Goal: Task Accomplishment & Management: Manage account settings

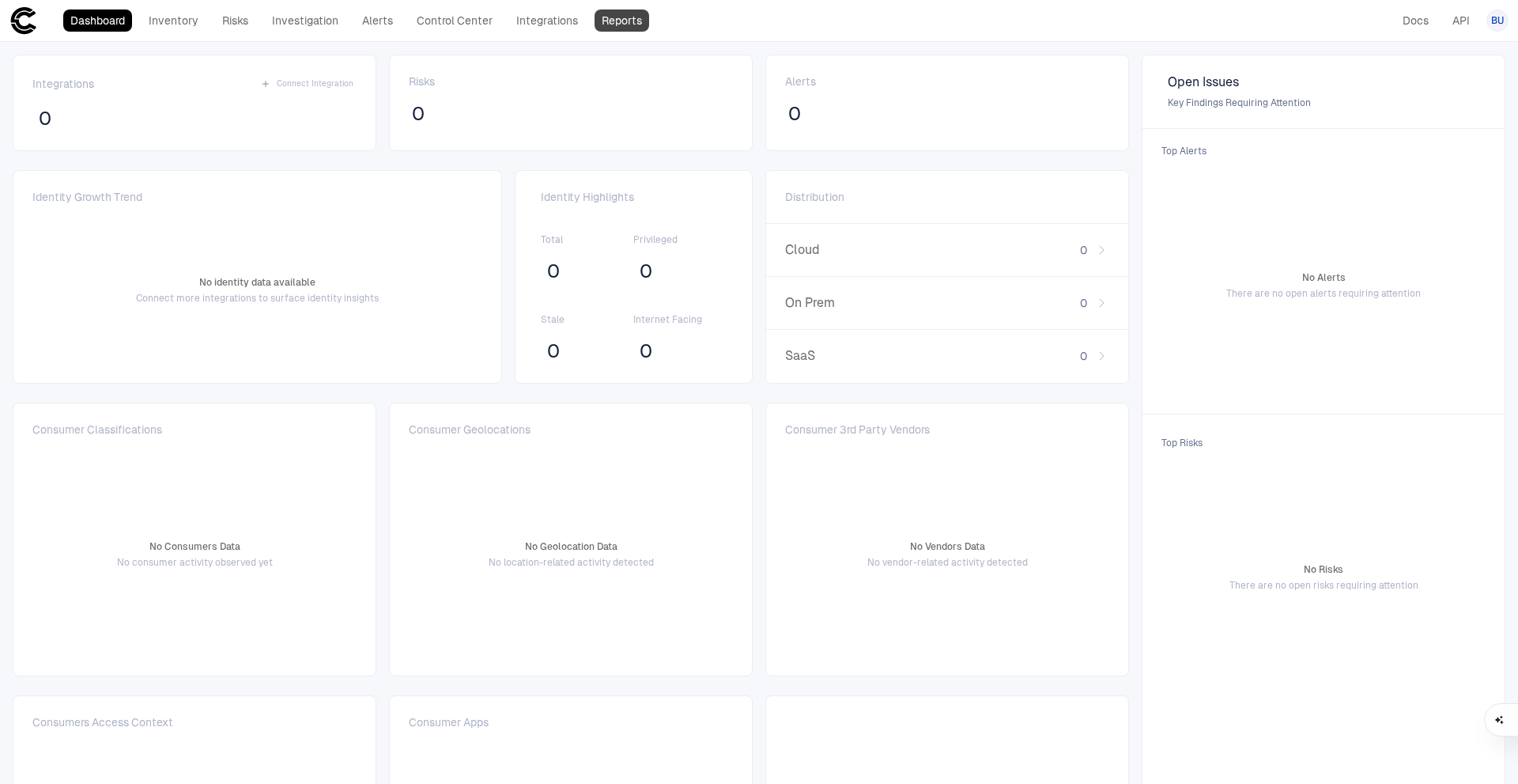
click at [618, 16] on link "Reports" at bounding box center [622, 21] width 55 height 23
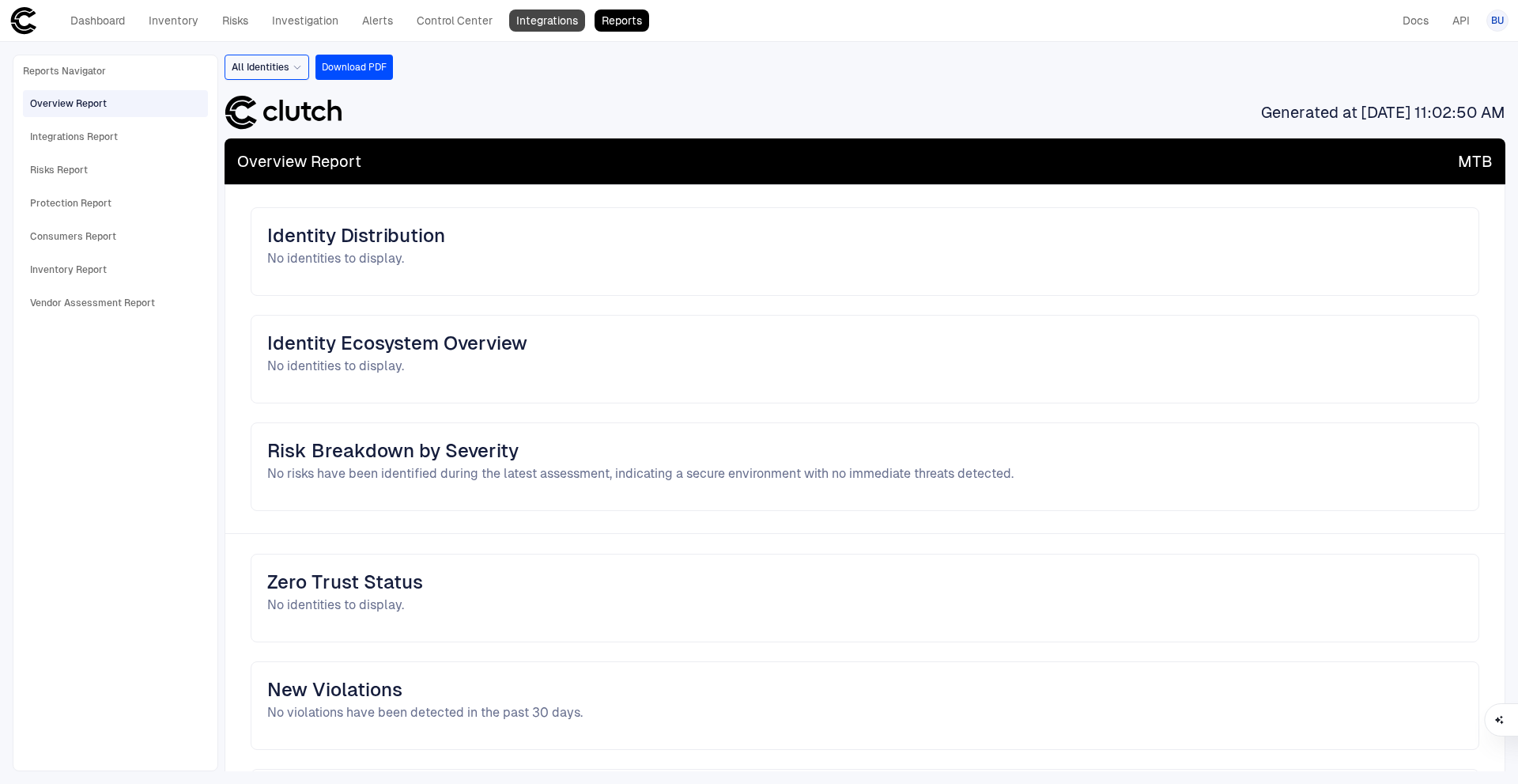
click at [554, 15] on link "Integrations" at bounding box center [547, 21] width 75 height 23
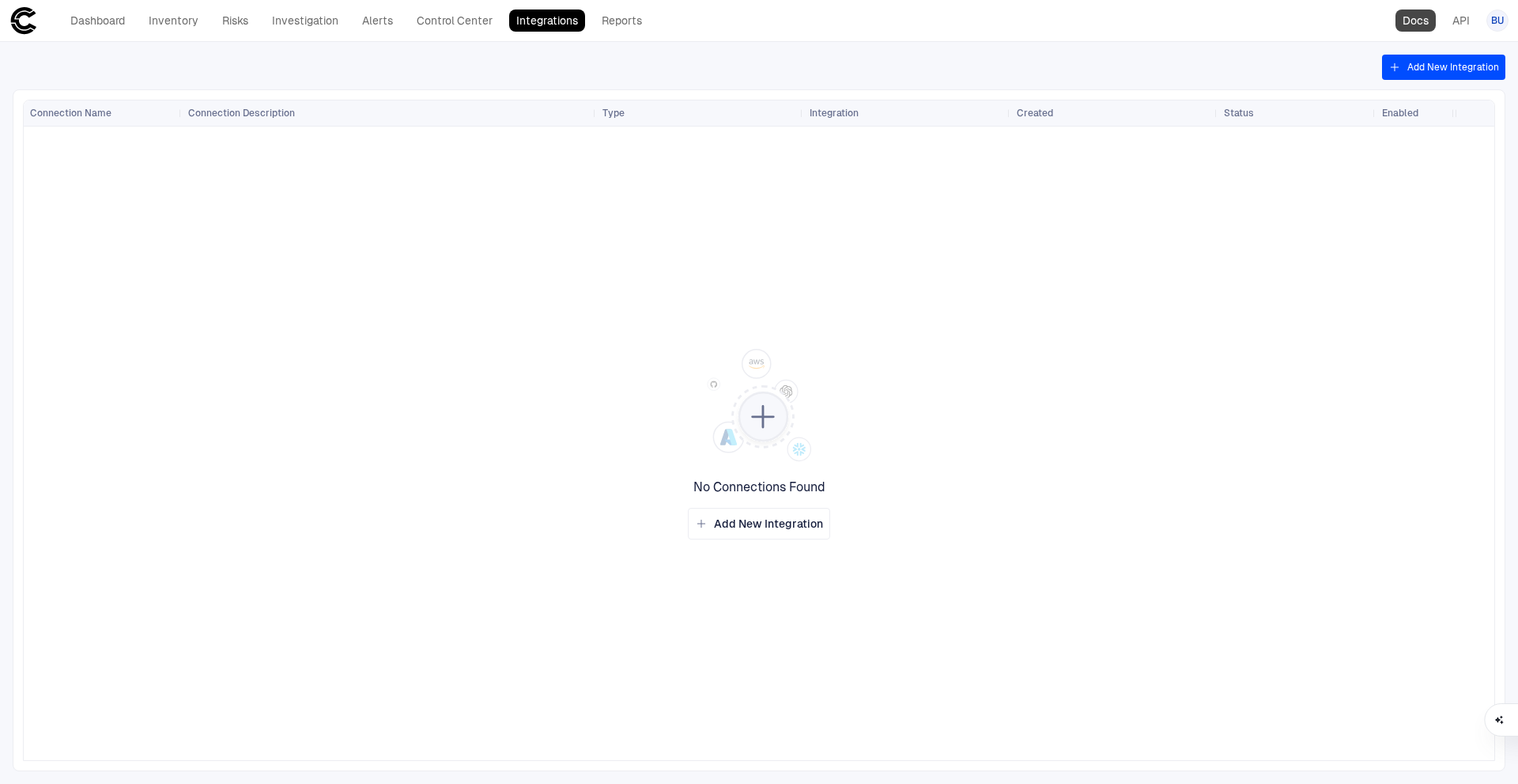
click at [1420, 19] on link "Docs" at bounding box center [1415, 21] width 40 height 23
click at [106, 24] on link "Dashboard" at bounding box center [98, 21] width 69 height 23
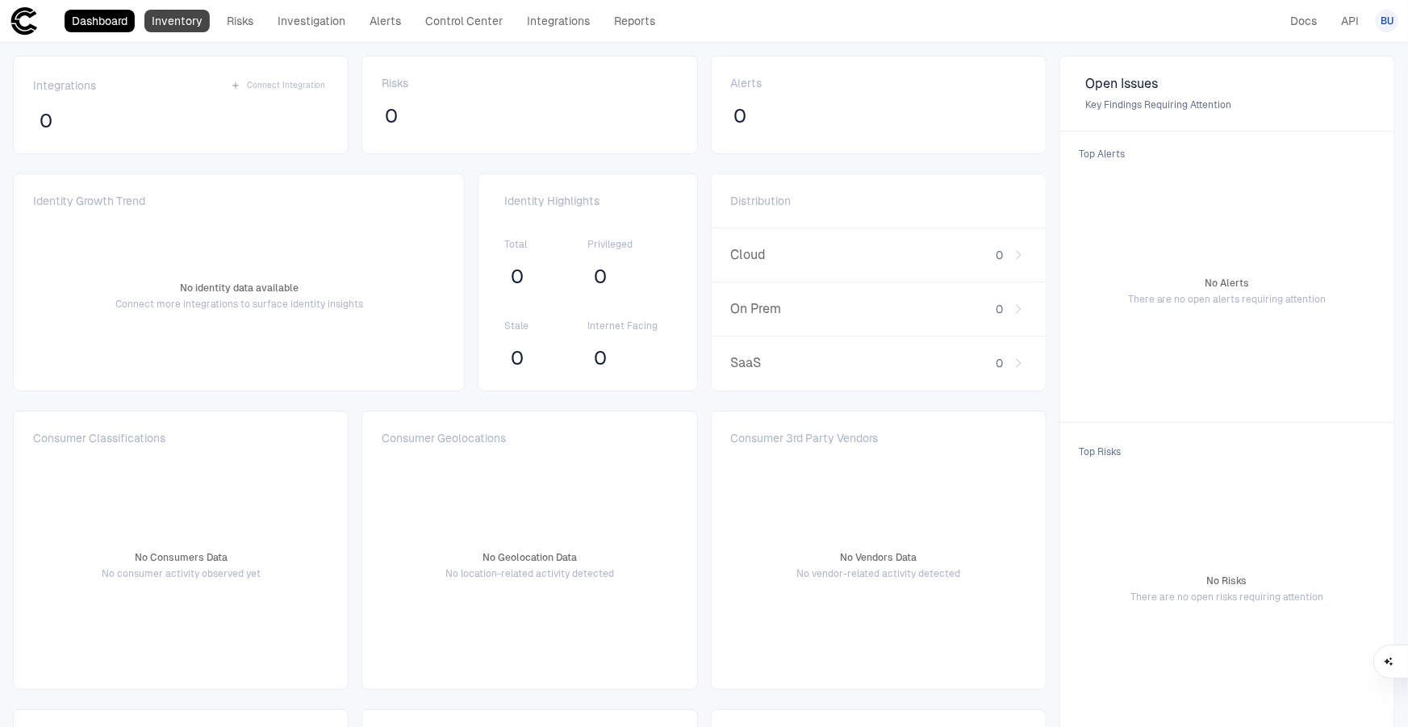
click at [161, 23] on link "Inventory" at bounding box center [176, 21] width 65 height 23
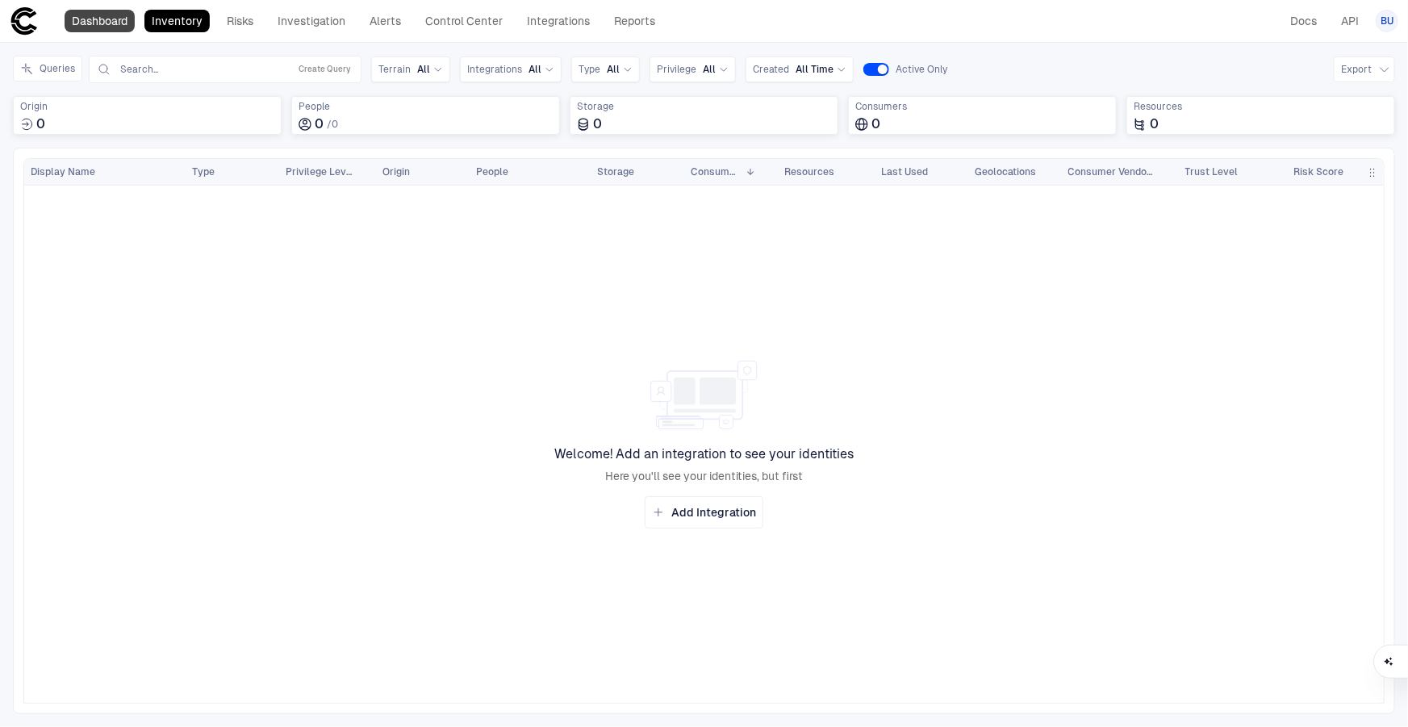
click at [107, 23] on link "Dashboard" at bounding box center [100, 21] width 70 height 23
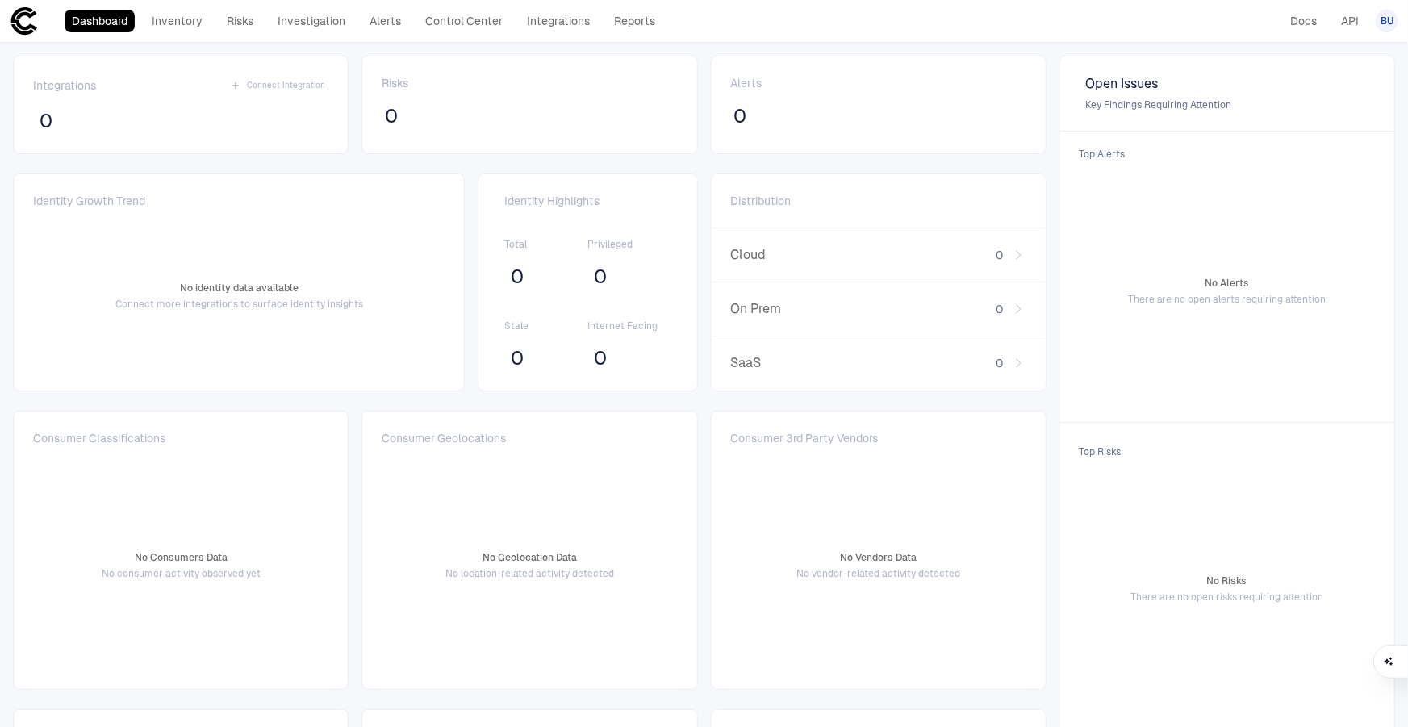
click at [1009, 253] on div "0" at bounding box center [979, 255] width 94 height 15
click at [161, 20] on link "Inventory" at bounding box center [176, 21] width 65 height 23
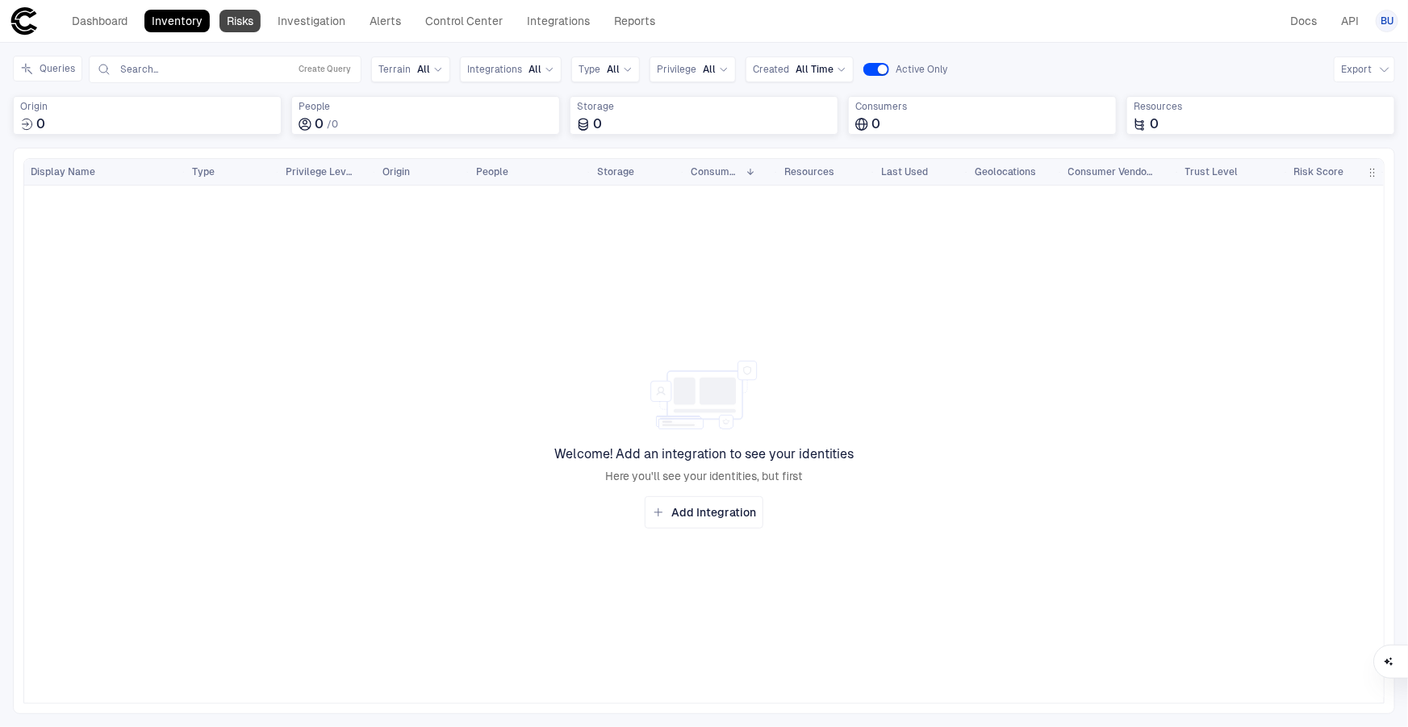
click at [222, 23] on link "Risks" at bounding box center [240, 21] width 41 height 23
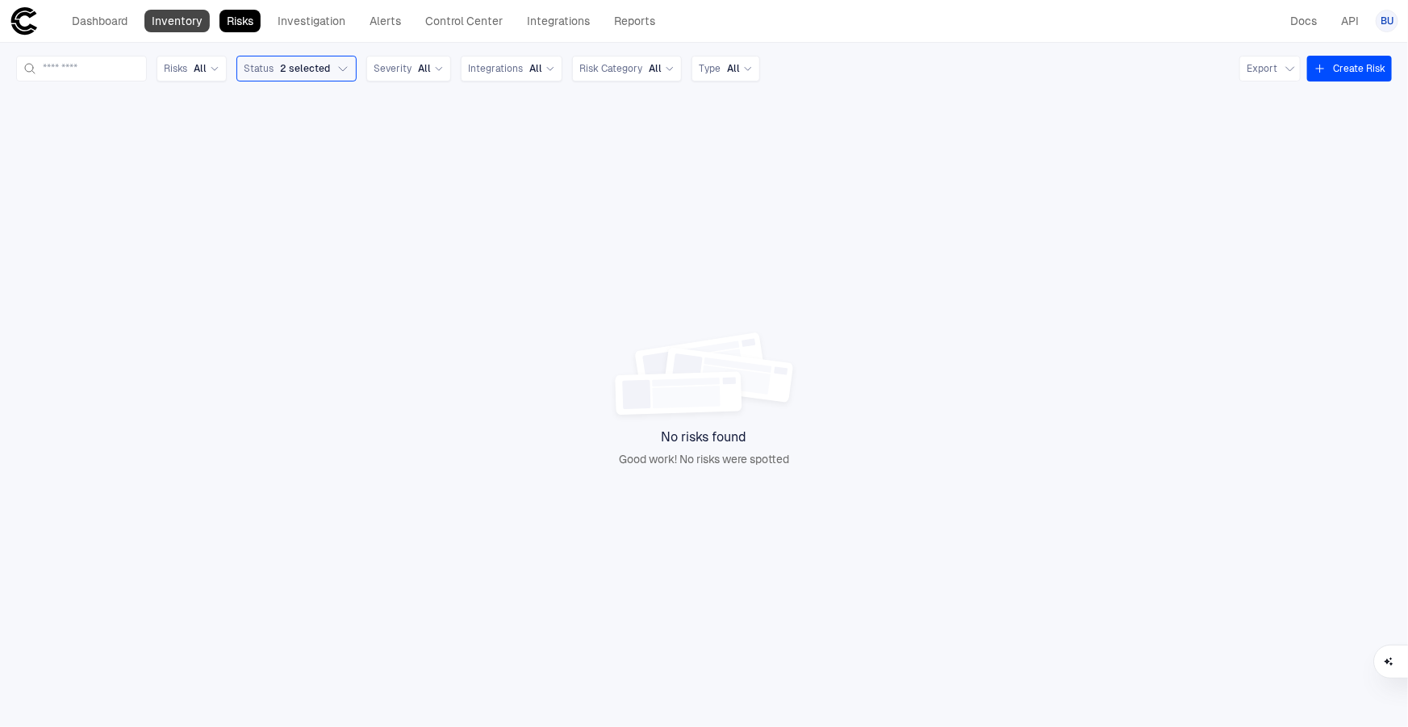
click at [173, 16] on link "Inventory" at bounding box center [176, 21] width 65 height 23
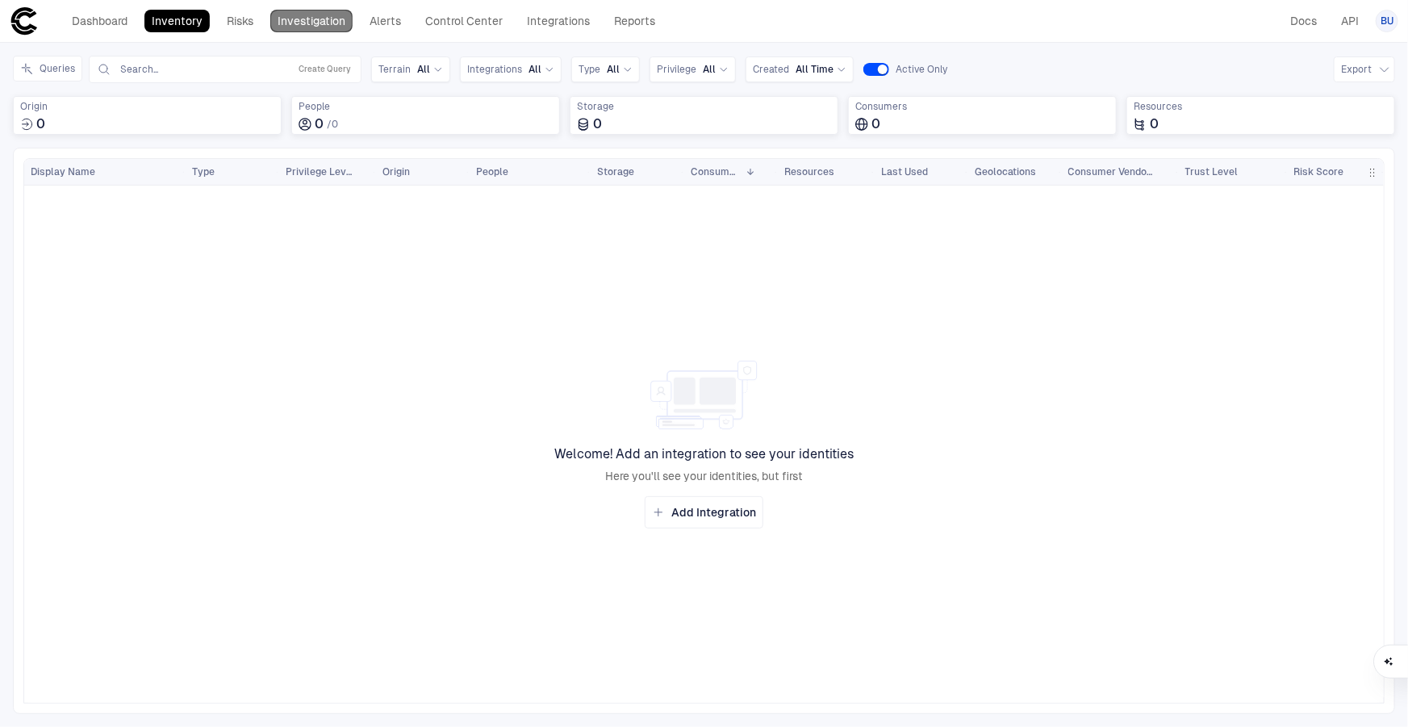
click at [294, 19] on link "Investigation" at bounding box center [311, 21] width 82 height 23
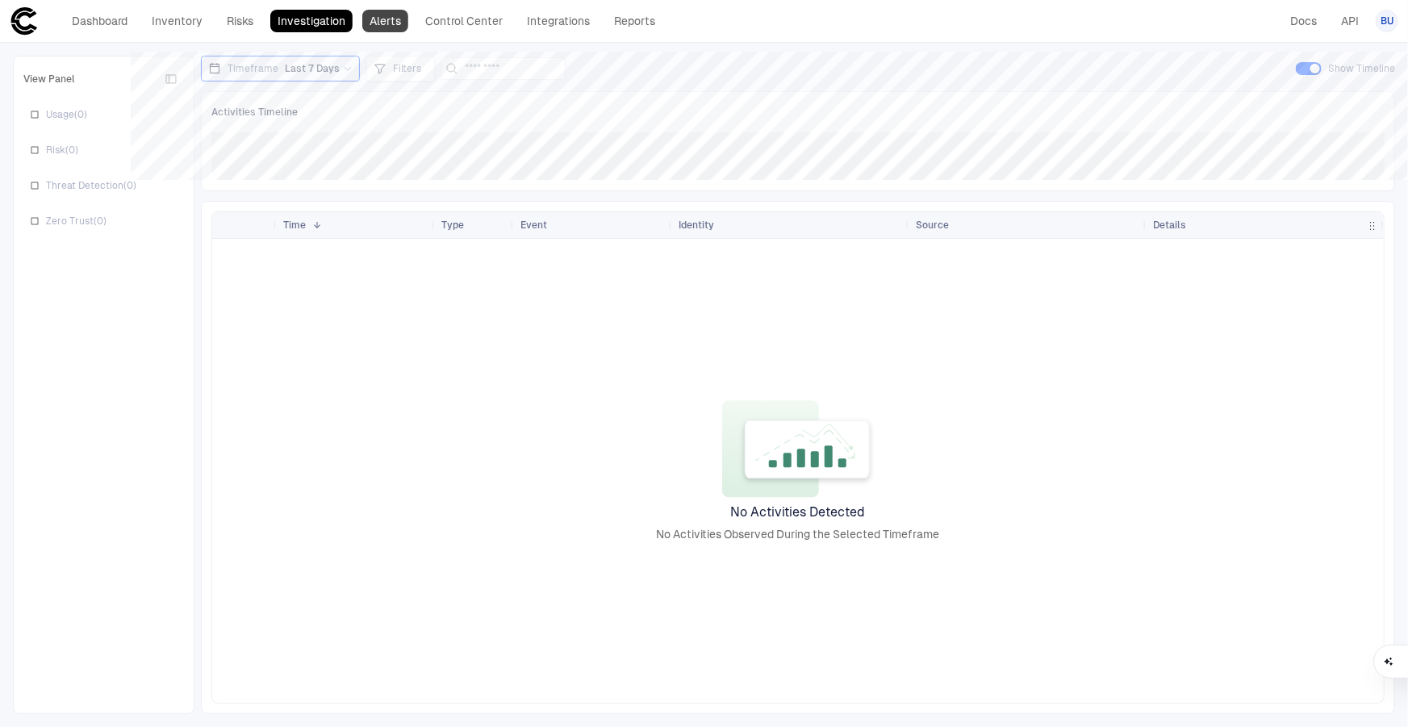
click at [387, 23] on link "Alerts" at bounding box center [385, 21] width 46 height 23
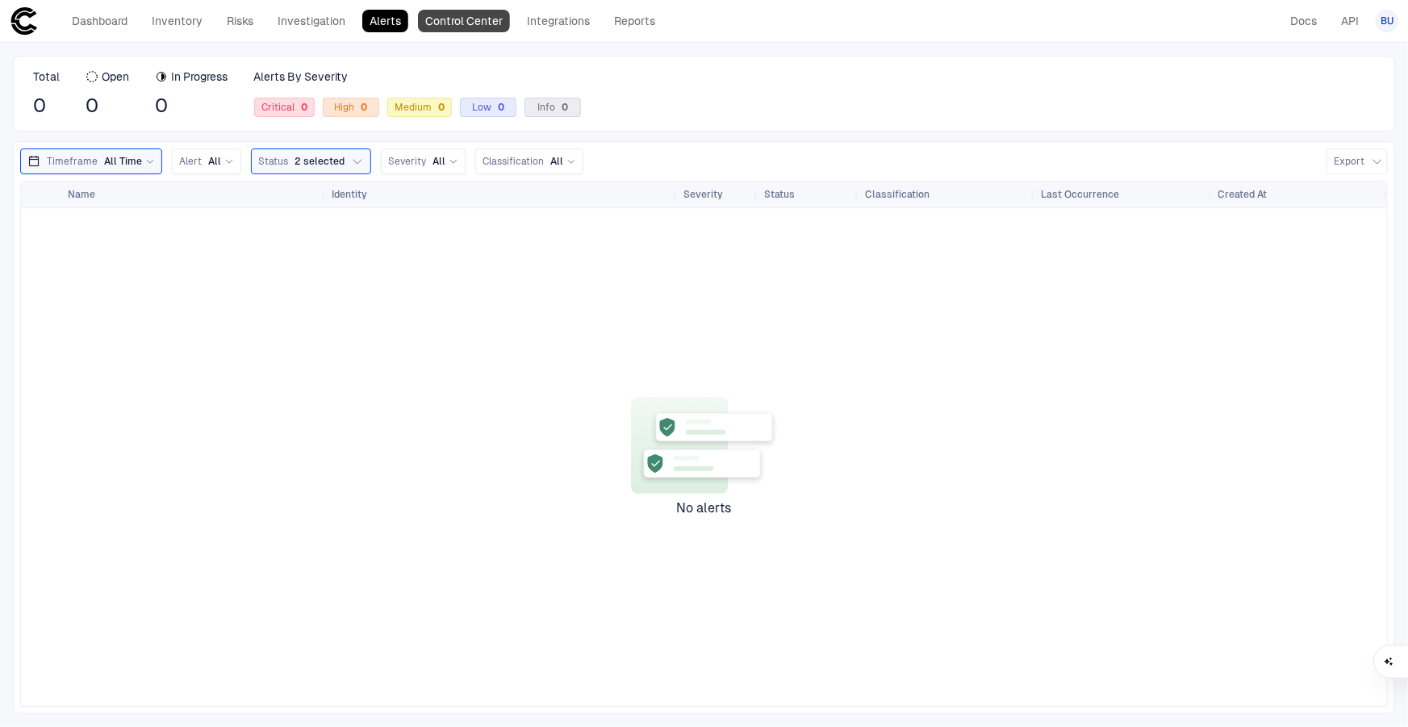
click at [452, 28] on link "Control Center" at bounding box center [464, 21] width 92 height 23
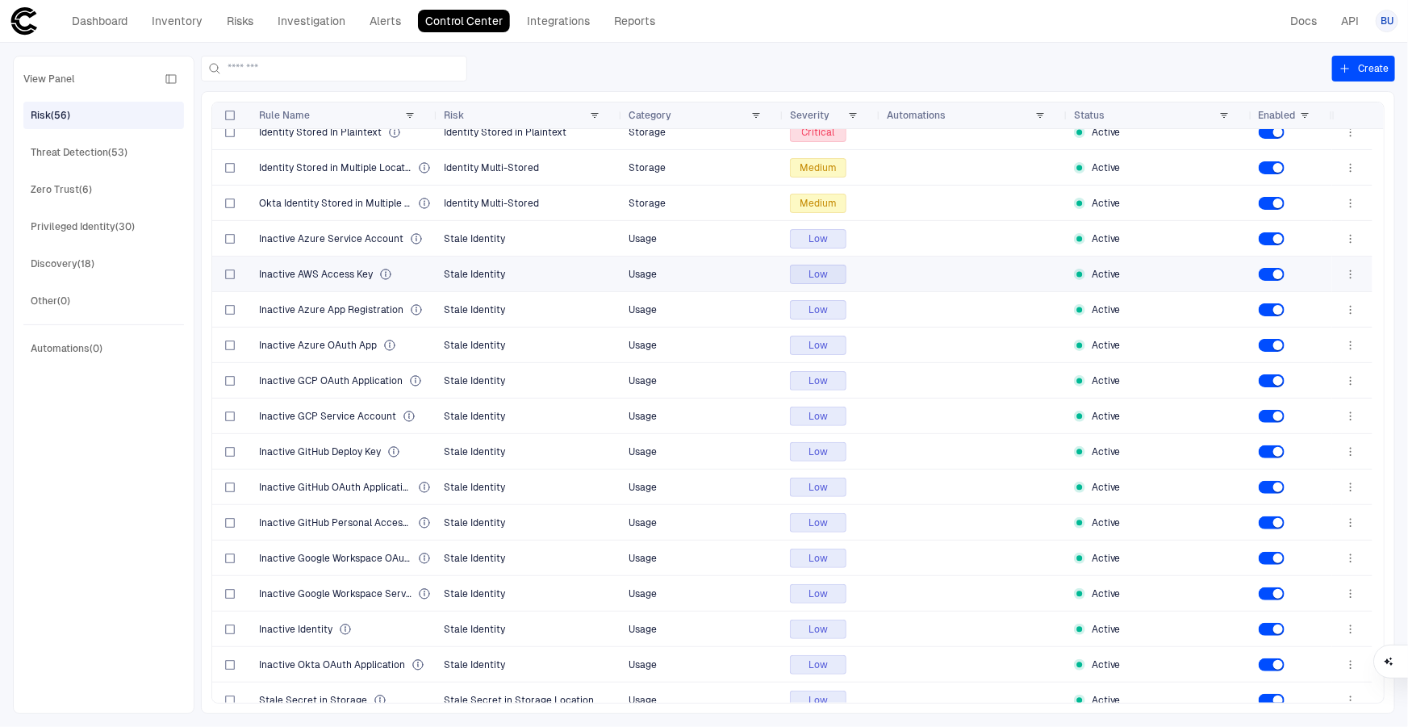
scroll to position [1413, 0]
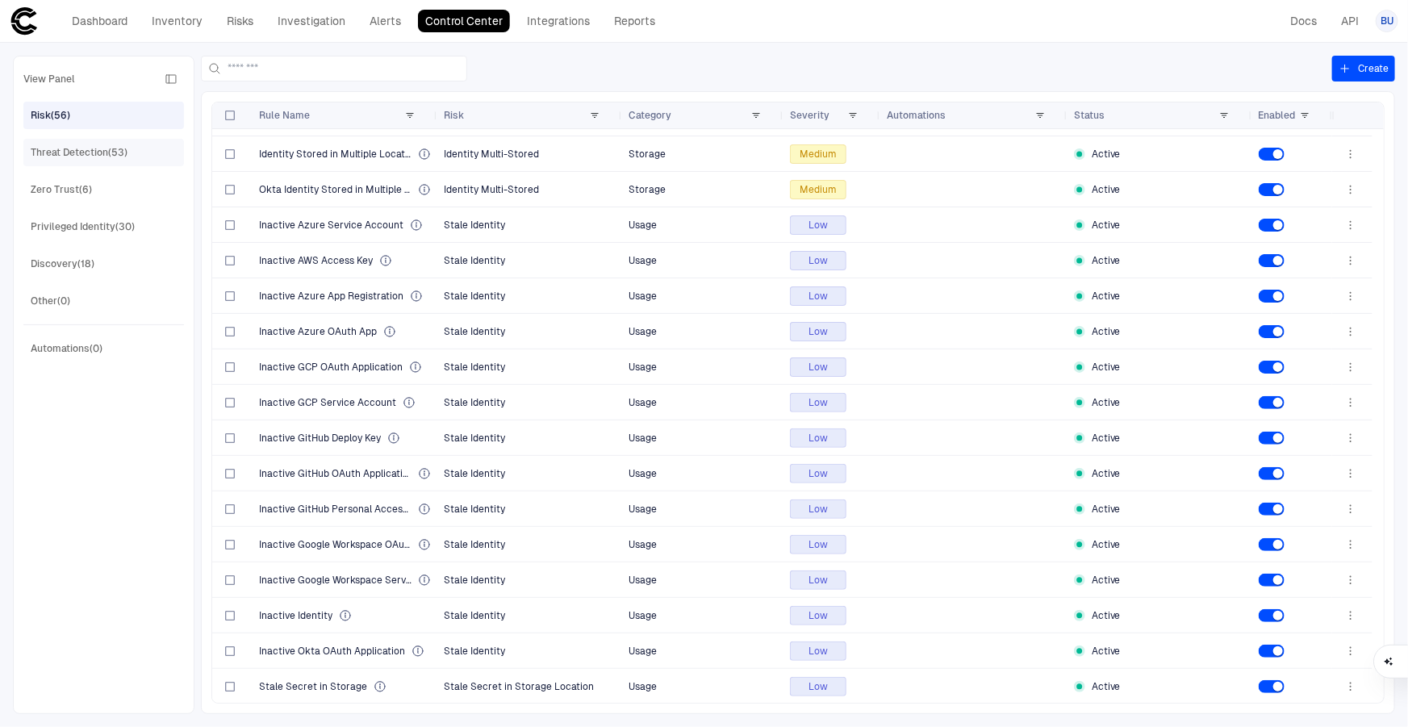
click at [97, 157] on div "Threat Detection (53)" at bounding box center [79, 152] width 97 height 15
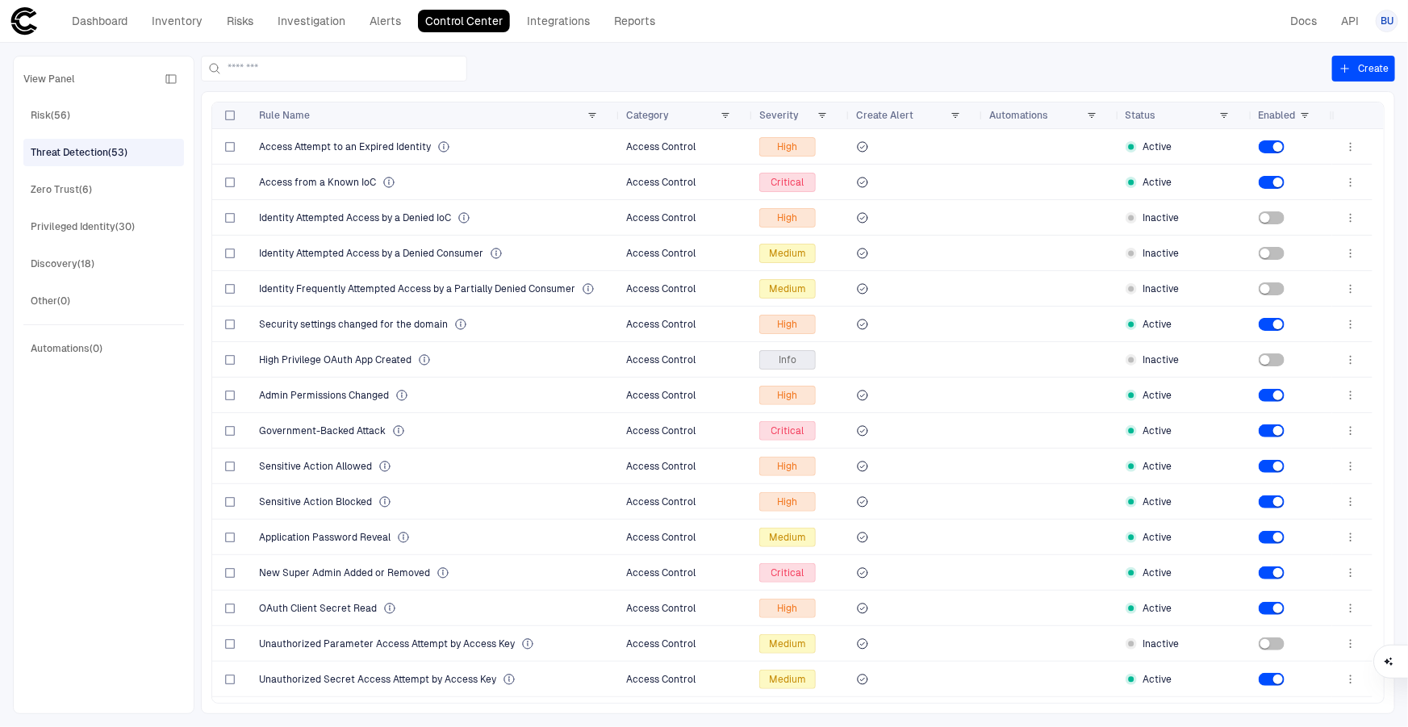
drag, startPoint x: 433, startPoint y: 108, endPoint x: 616, endPoint y: 102, distance: 182.5
click at [616, 102] on div at bounding box center [619, 115] width 6 height 26
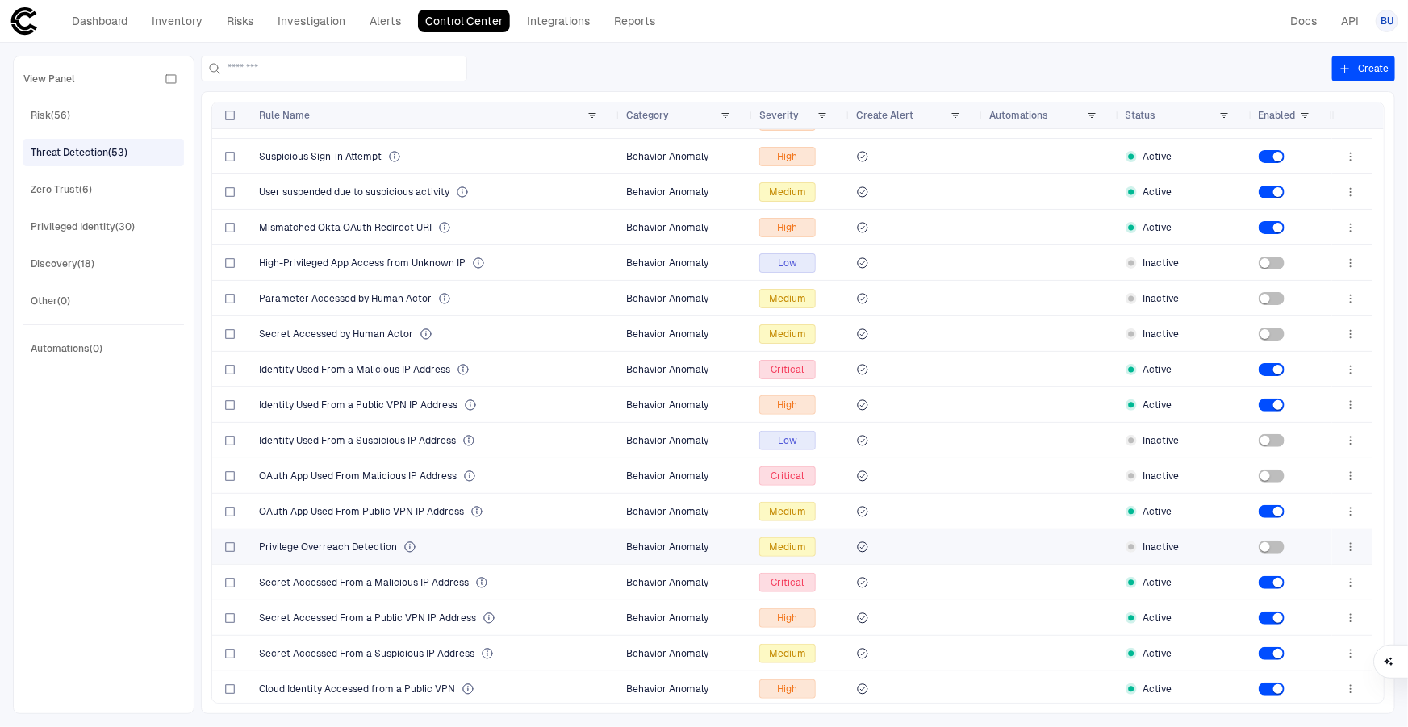
scroll to position [0, 0]
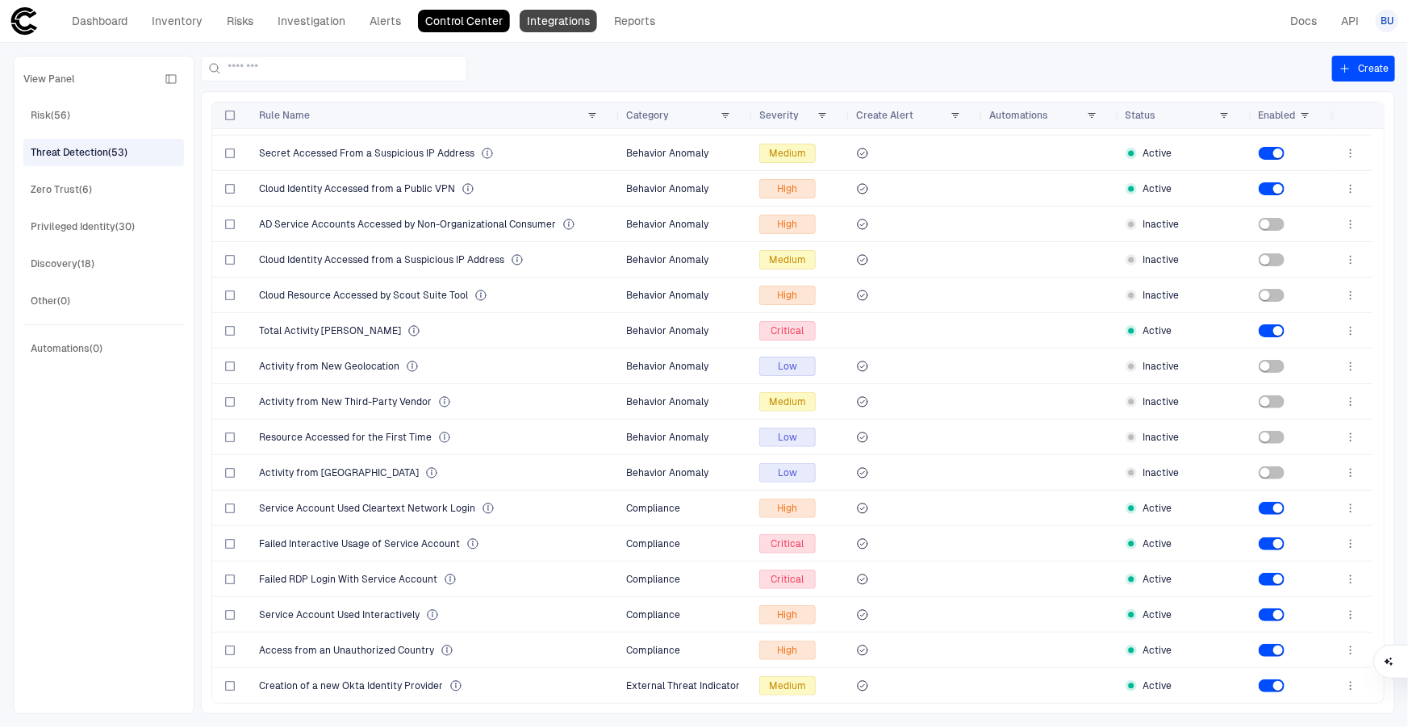
click at [550, 24] on link "Integrations" at bounding box center [558, 21] width 77 height 23
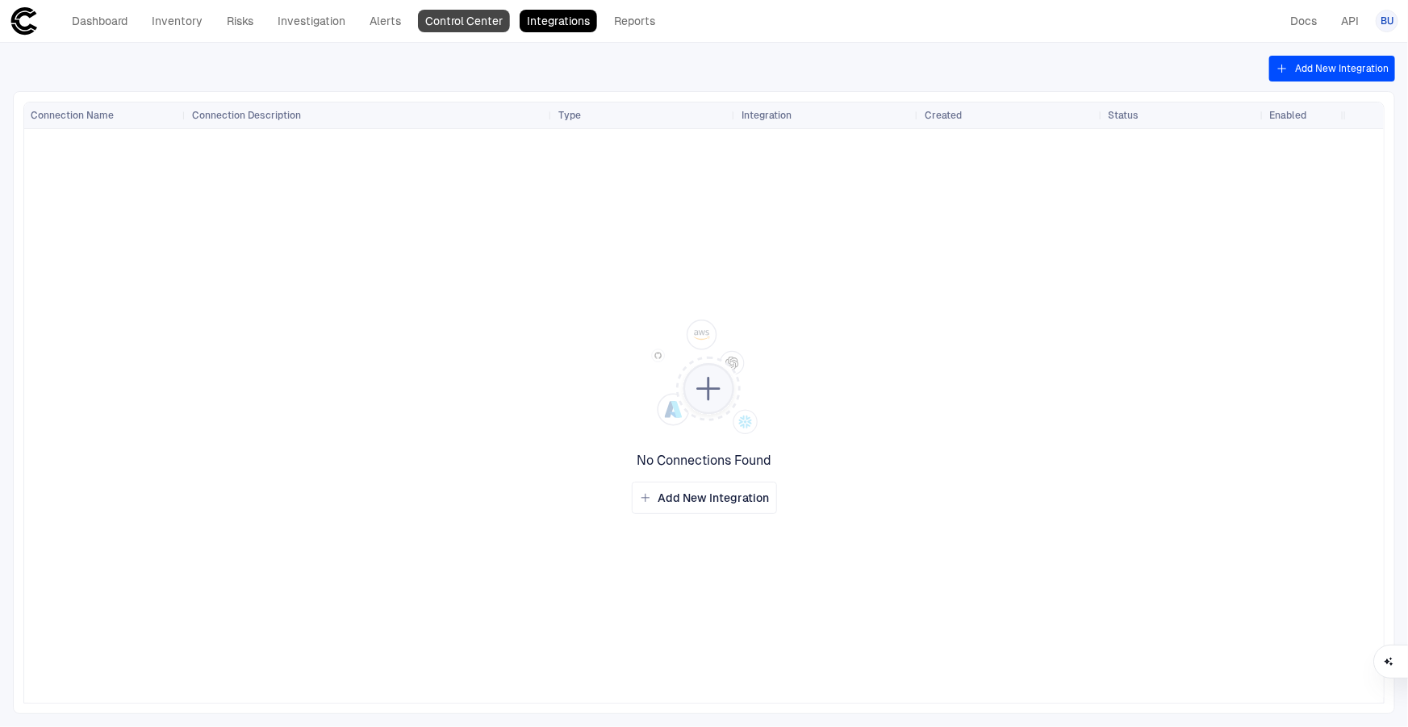
click at [452, 21] on link "Control Center" at bounding box center [464, 21] width 92 height 23
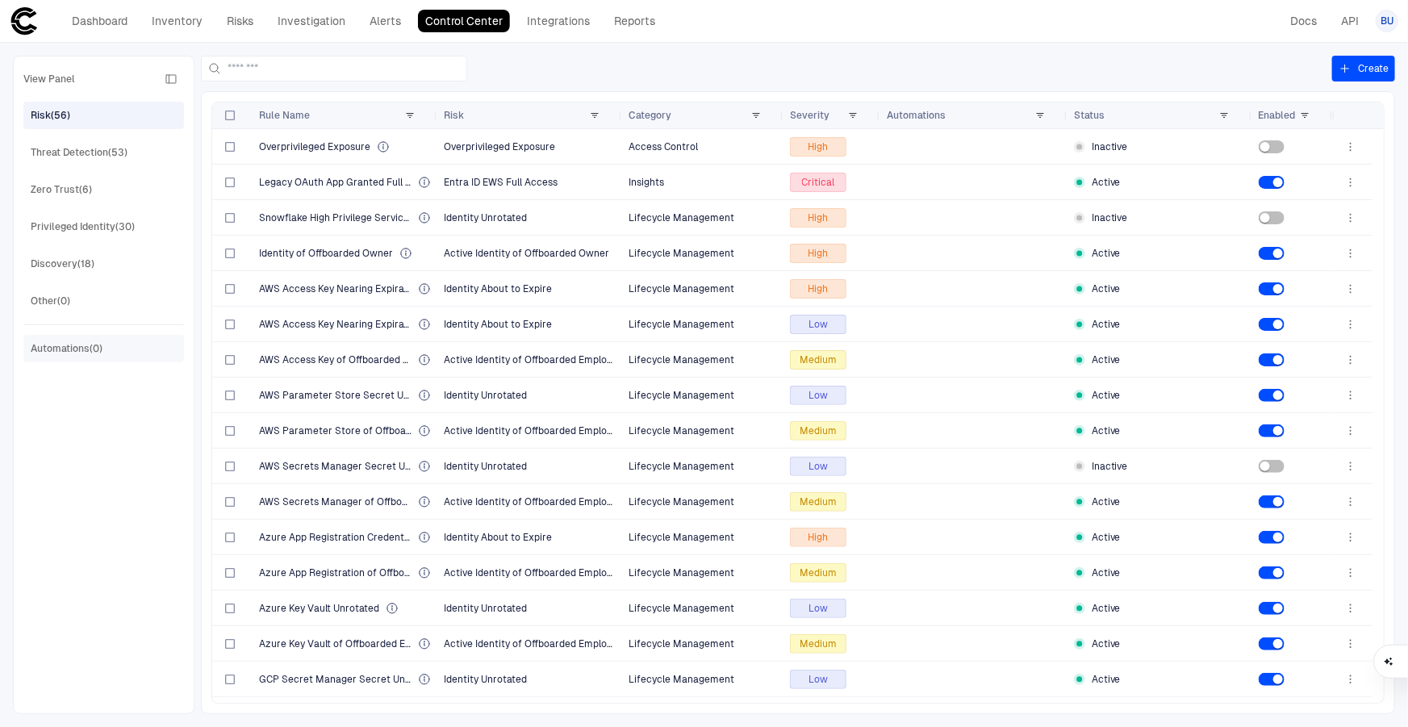
click at [61, 345] on div "Automations (0)" at bounding box center [67, 348] width 72 height 15
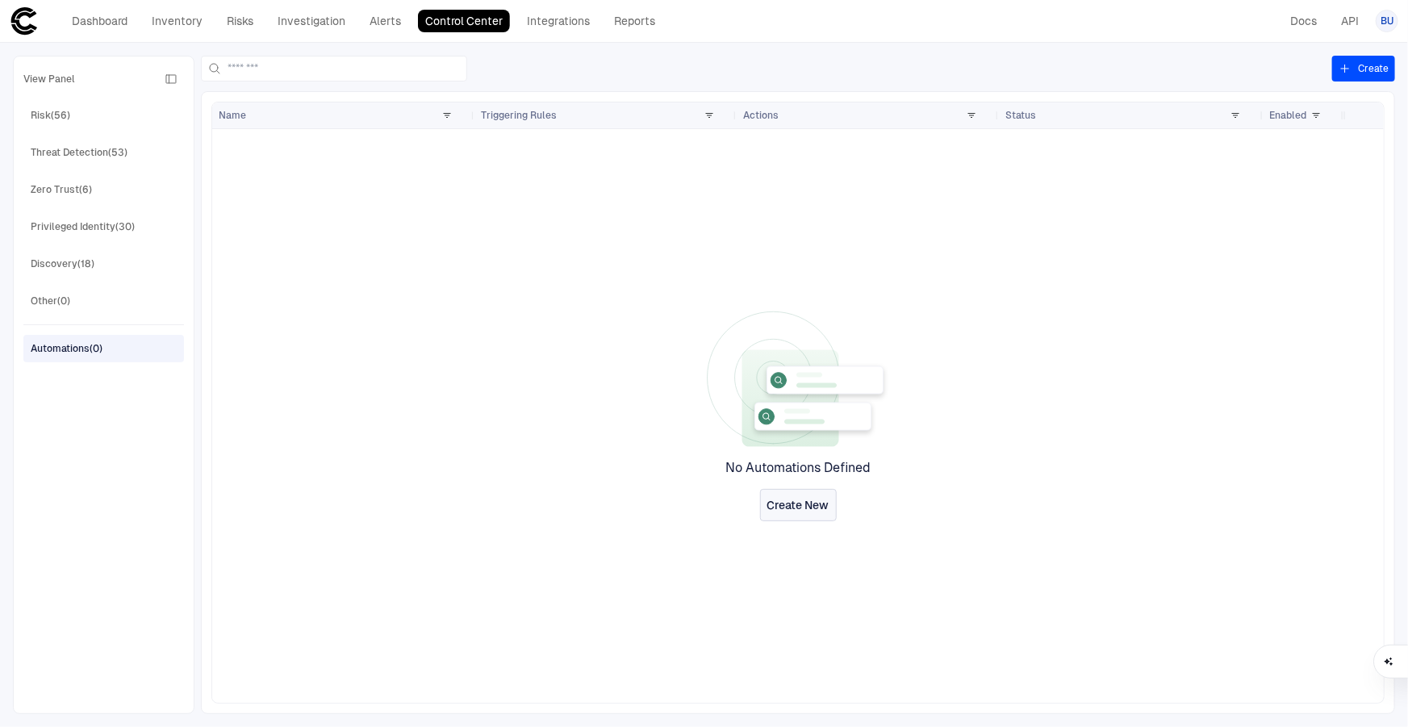
click at [806, 499] on span "Create New" at bounding box center [798, 505] width 62 height 15
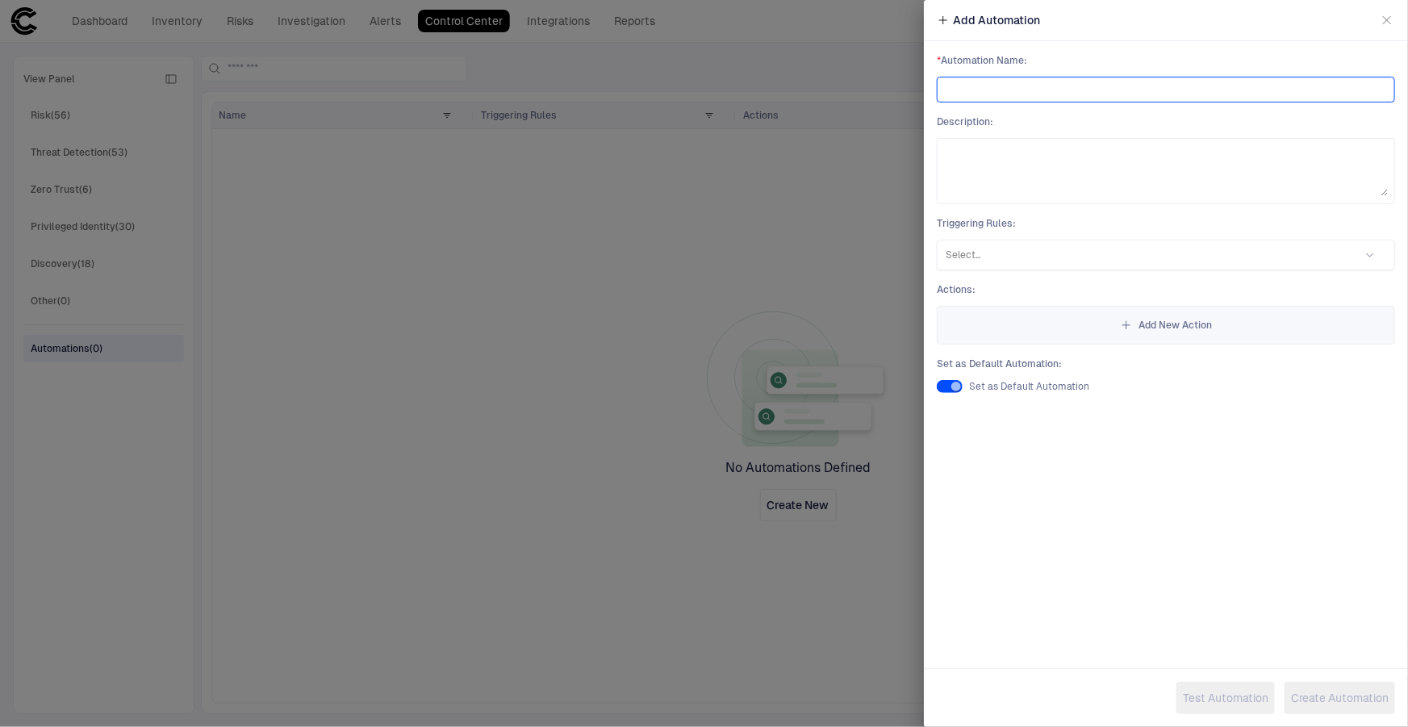
click at [1017, 90] on input at bounding box center [1166, 89] width 444 height 24
click at [1000, 258] on div at bounding box center [1145, 255] width 399 height 16
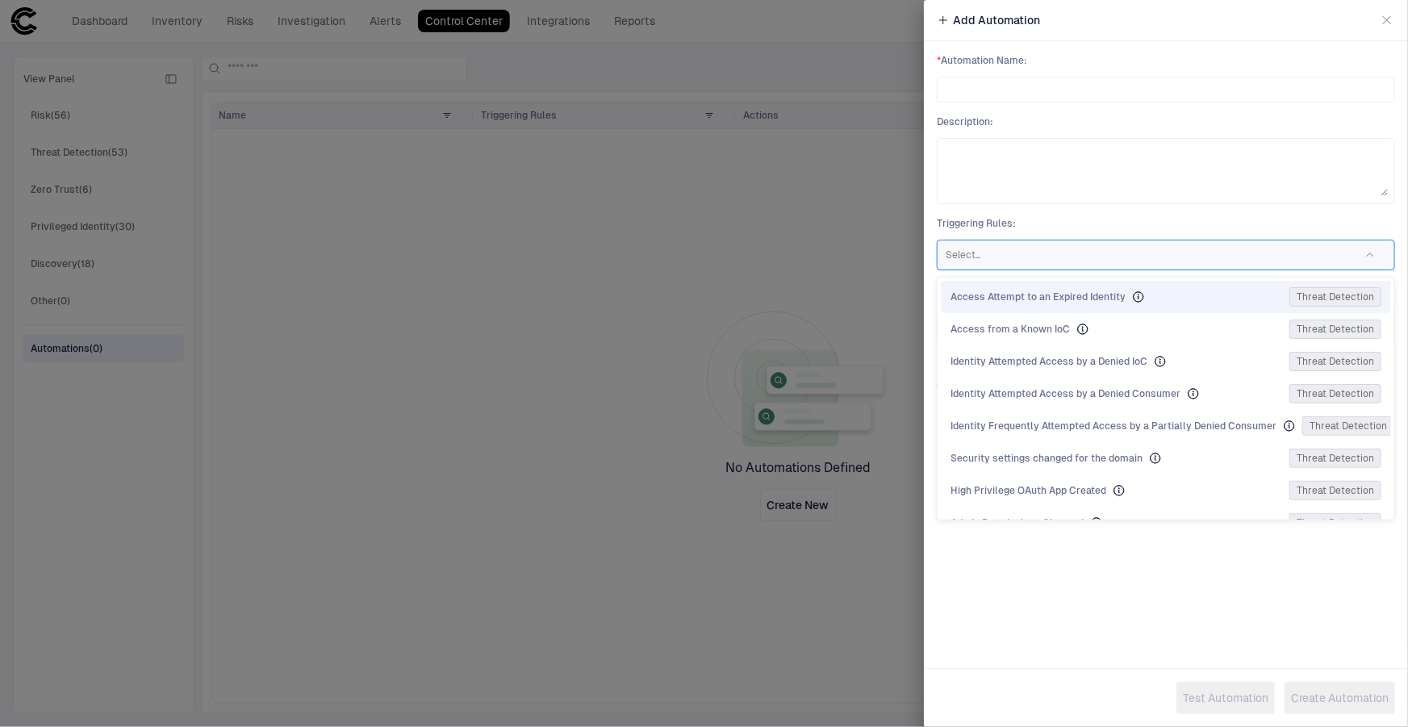
click at [1000, 257] on div at bounding box center [1145, 255] width 399 height 16
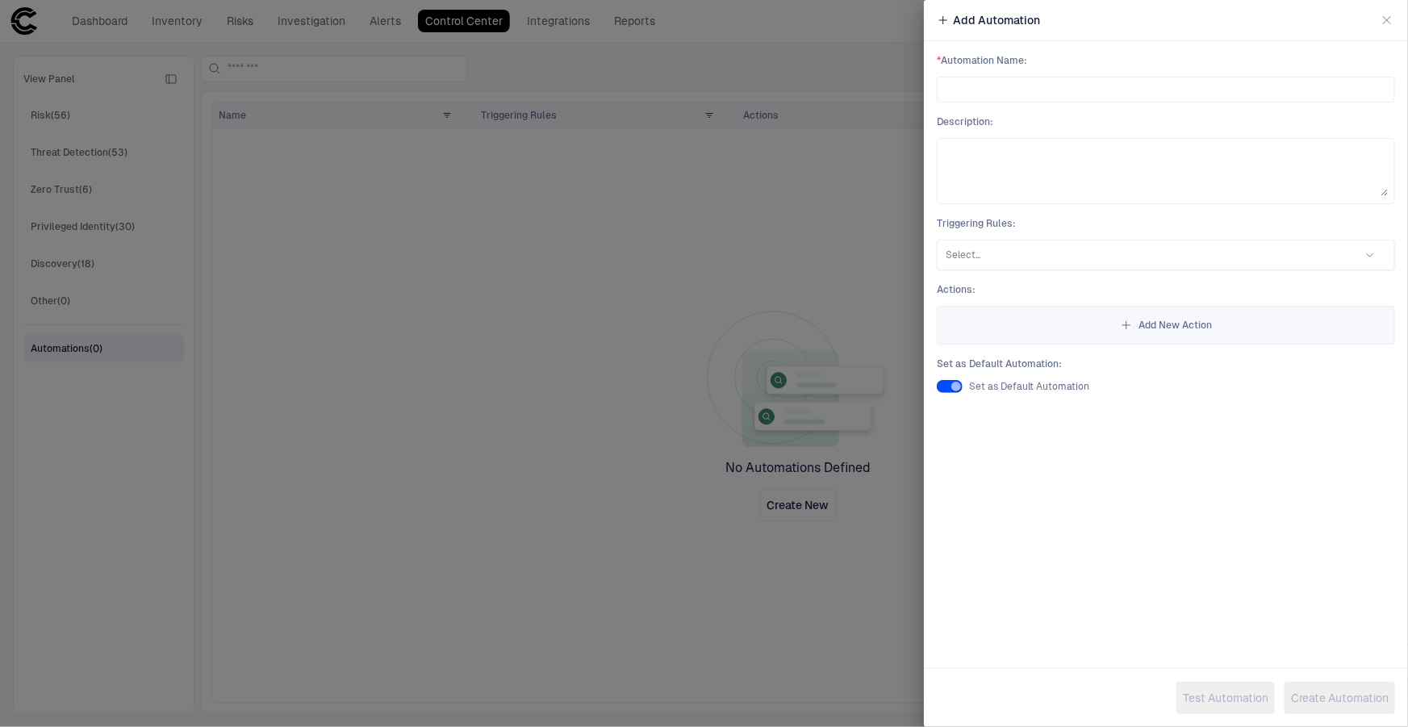
click at [207, 312] on div at bounding box center [704, 363] width 1408 height 727
click at [52, 260] on div at bounding box center [704, 363] width 1408 height 727
click at [1391, 15] on icon "button" at bounding box center [1387, 20] width 13 height 13
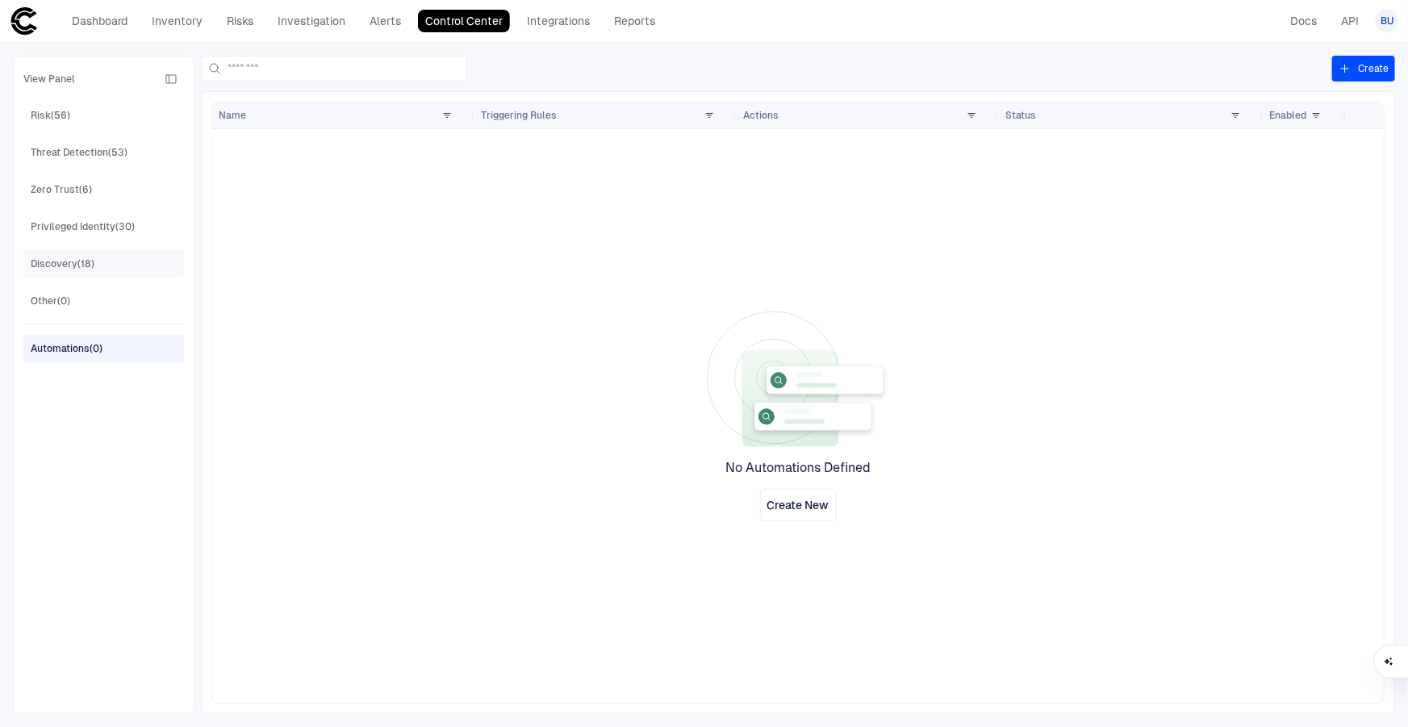
click at [55, 267] on div "Discovery (18)" at bounding box center [63, 264] width 64 height 15
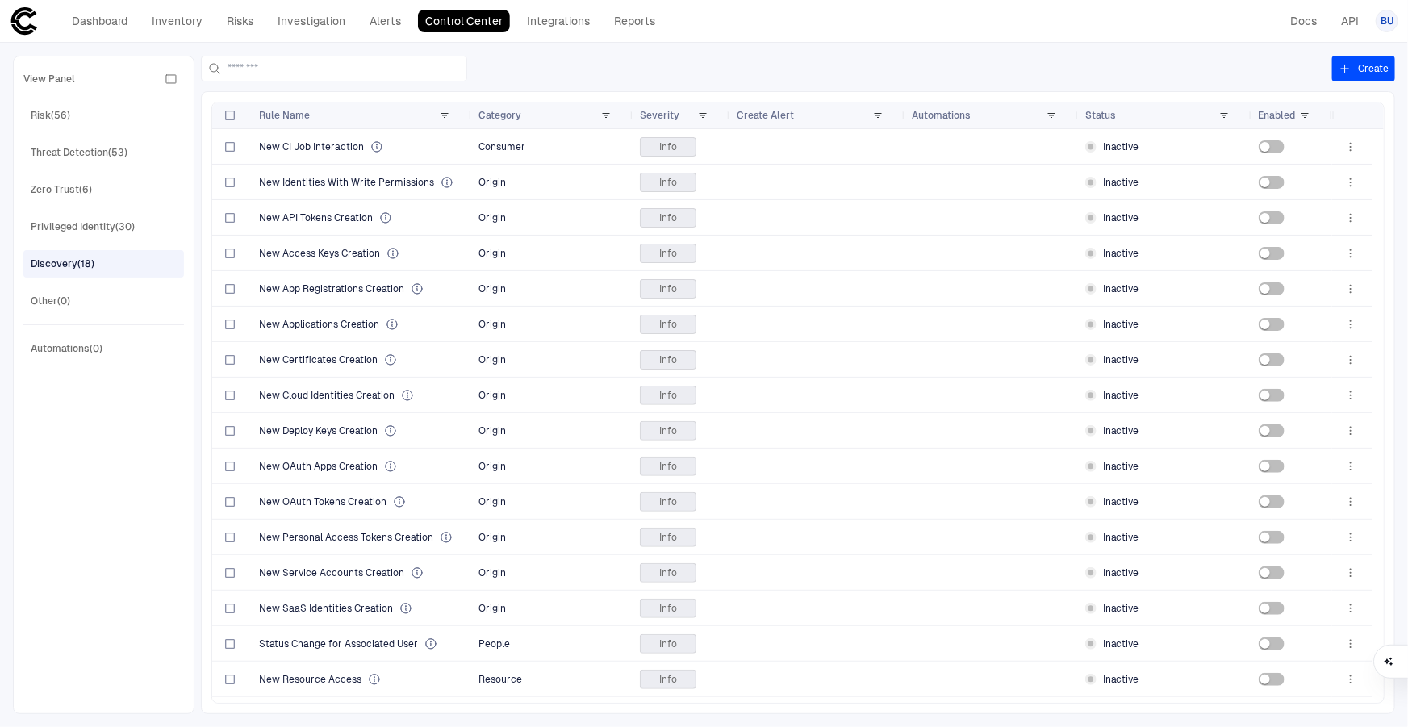
drag, startPoint x: 433, startPoint y: 120, endPoint x: 468, endPoint y: 120, distance: 34.7
click at [468, 120] on div at bounding box center [471, 115] width 6 height 26
click at [66, 228] on div "Privileged Identity (30)" at bounding box center [83, 227] width 104 height 15
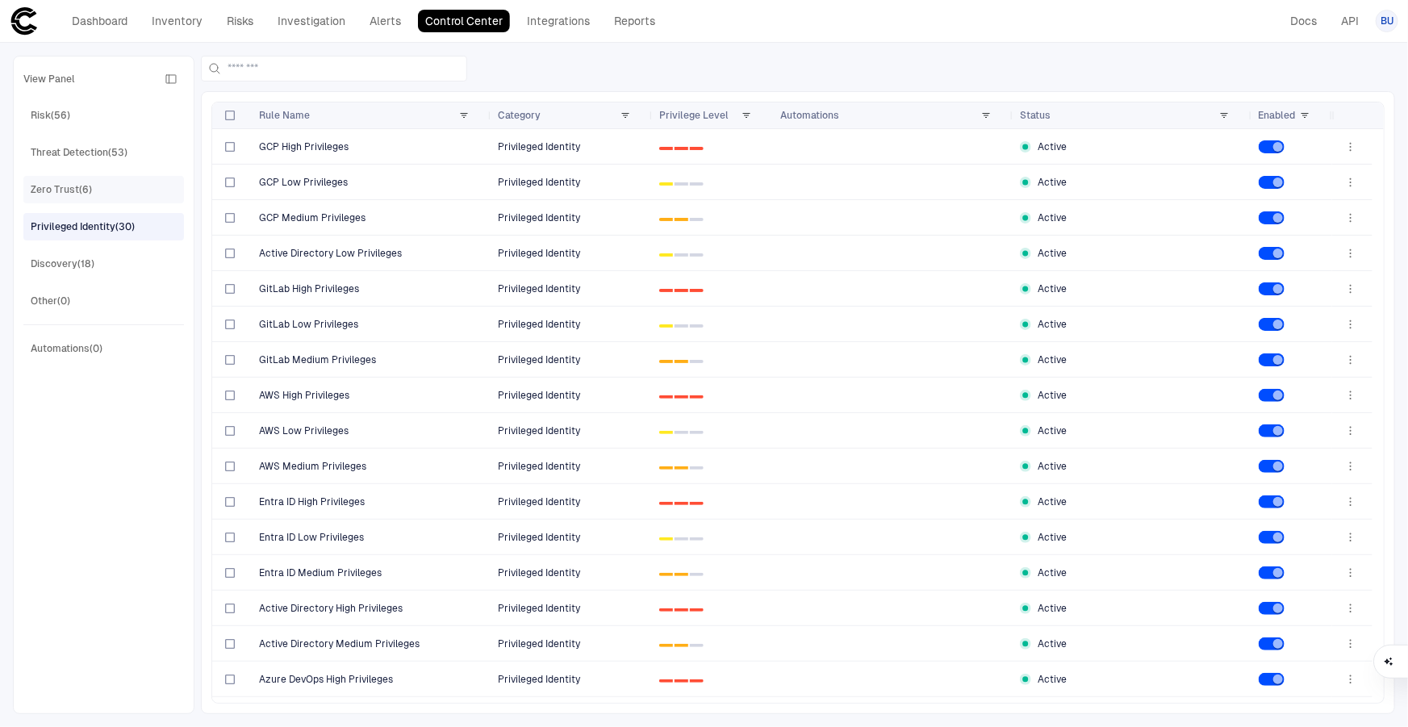
click at [47, 195] on div "Zero Trust (6)" at bounding box center [61, 189] width 61 height 15
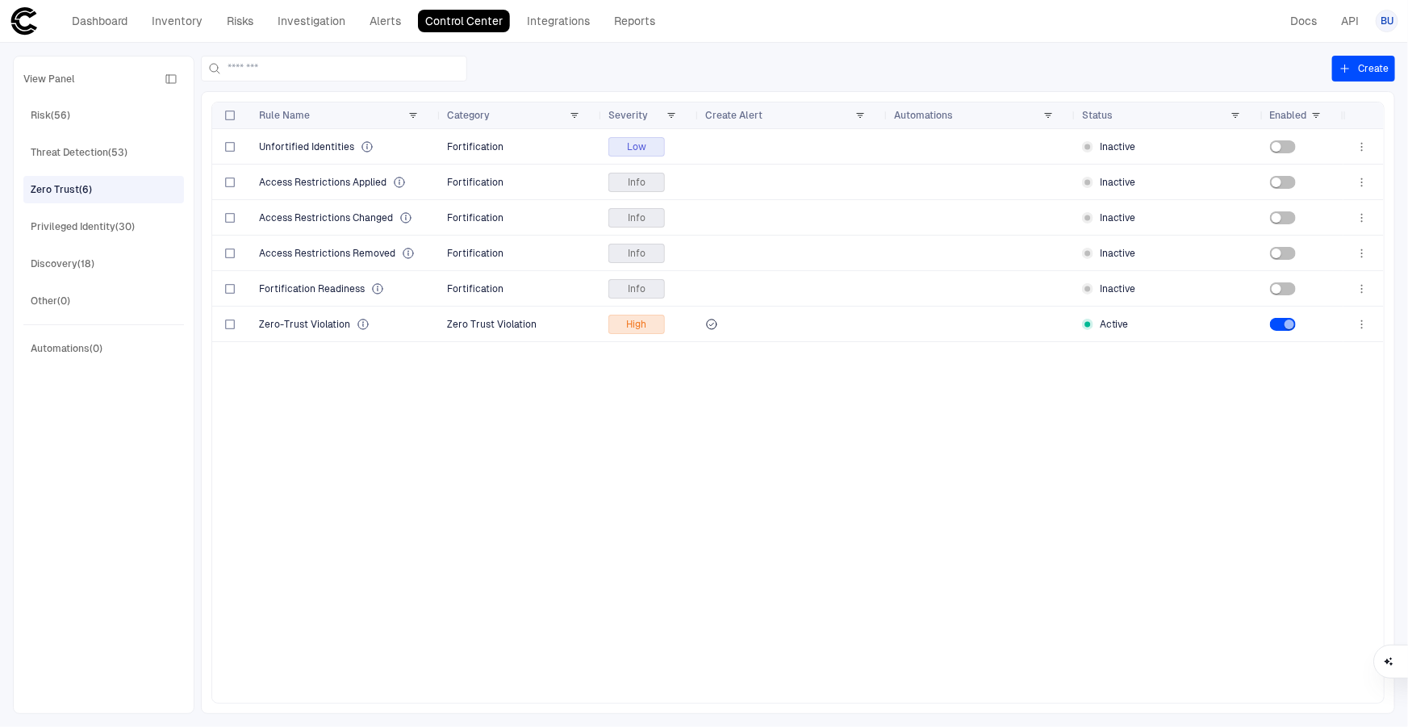
click at [48, 210] on div "View Panel Risk (56) Threat Detection (53) Zero Trust (6) Privileged Identity (…" at bounding box center [103, 385] width 161 height 638
click at [54, 228] on div "Privileged Identity (30)" at bounding box center [83, 227] width 104 height 15
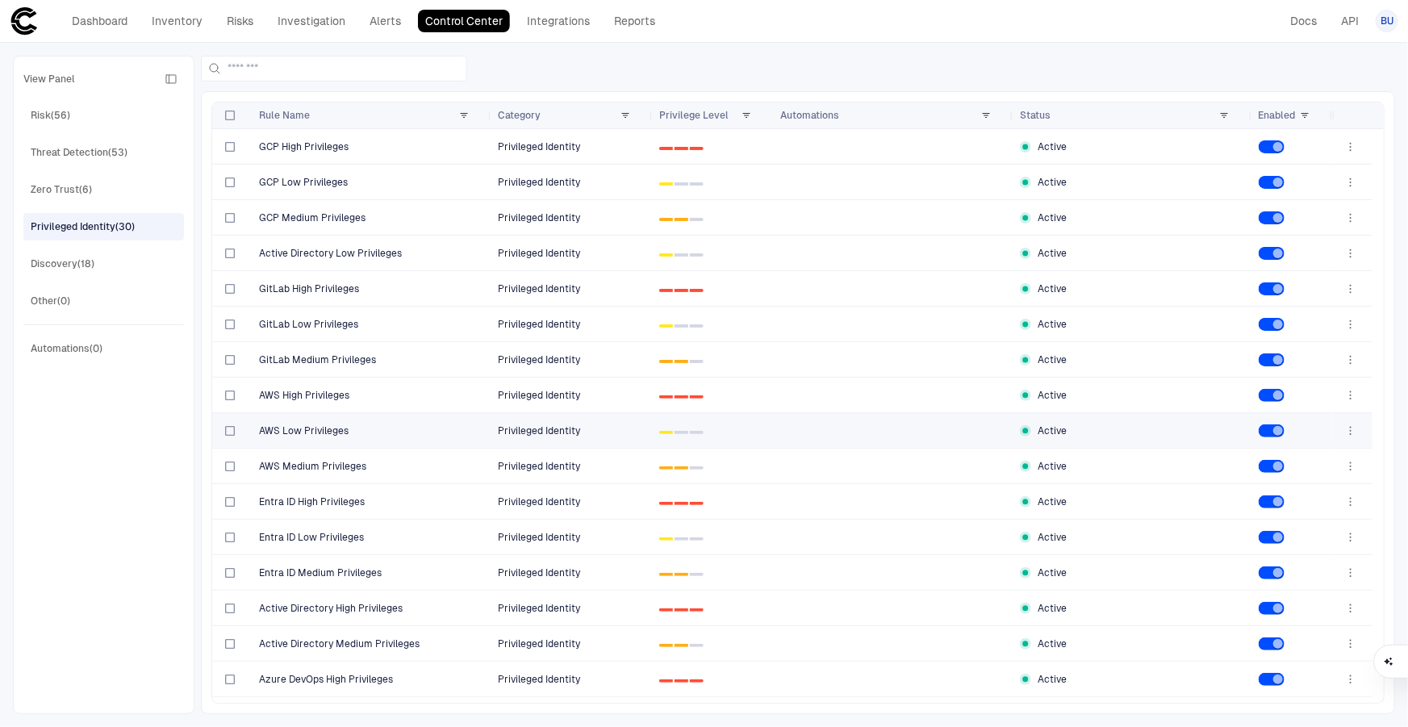
click at [332, 429] on span "AWS Low Privileges" at bounding box center [304, 430] width 90 height 13
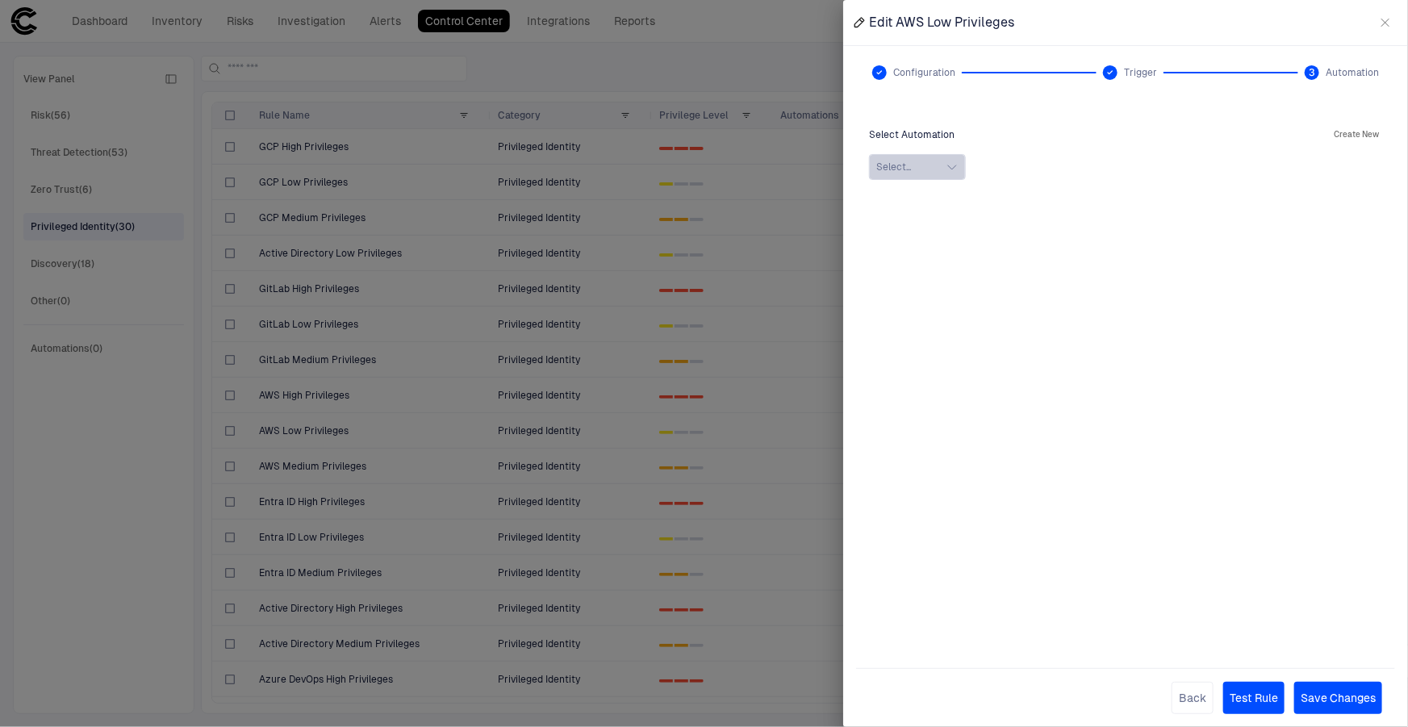
click at [959, 169] on icon "button" at bounding box center [952, 167] width 13 height 13
click at [928, 163] on button "Select..." at bounding box center [917, 167] width 97 height 26
click at [947, 166] on icon "button" at bounding box center [952, 167] width 13 height 13
click at [907, 237] on span "0 selected" at bounding box center [901, 234] width 42 height 11
click at [1119, 204] on span "No Search Results" at bounding box center [1126, 207] width 86 height 11
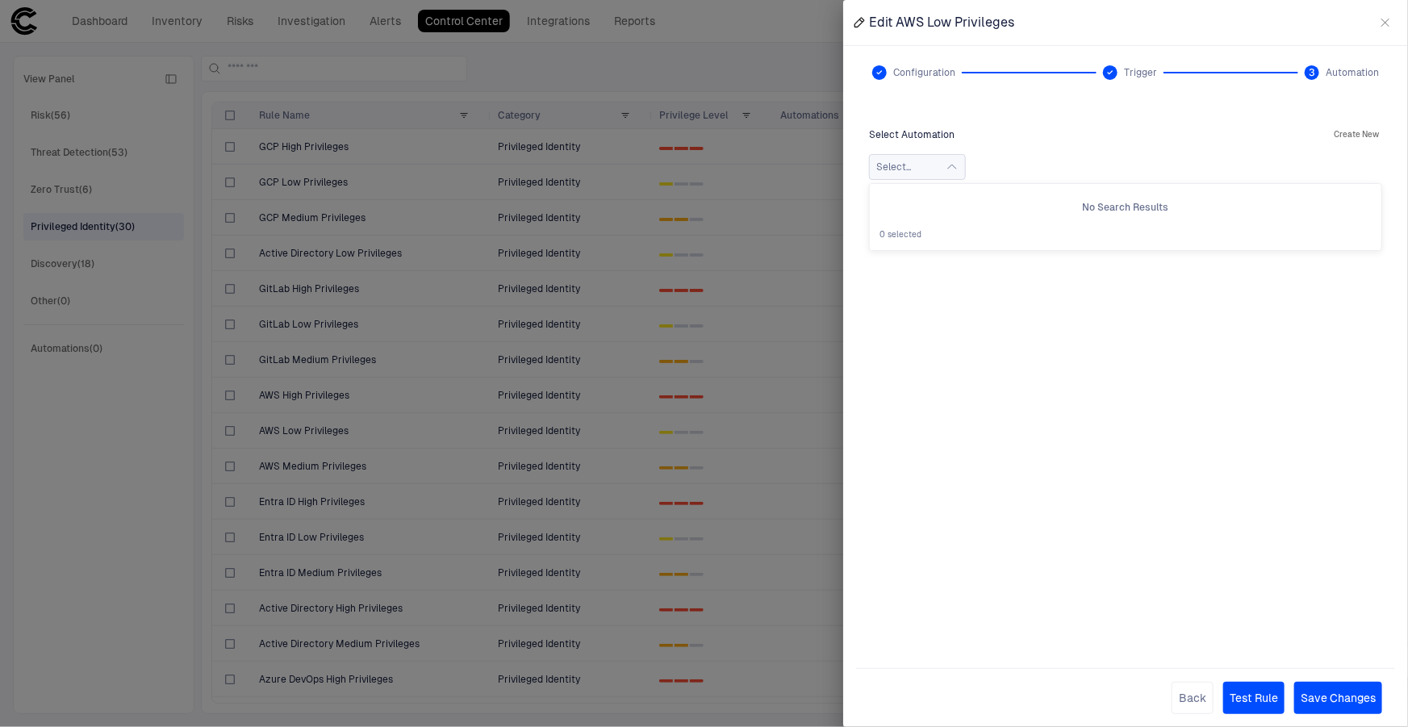
drag, startPoint x: 1366, startPoint y: 137, endPoint x: 1056, endPoint y: 470, distance: 455.1
click at [1122, 365] on div "Select Automation Create New Select... No Search Results 0 selected" at bounding box center [1125, 377] width 539 height 530
drag, startPoint x: 212, startPoint y: 424, endPoint x: 370, endPoint y: 484, distance: 169.4
click at [213, 424] on div at bounding box center [704, 363] width 1408 height 727
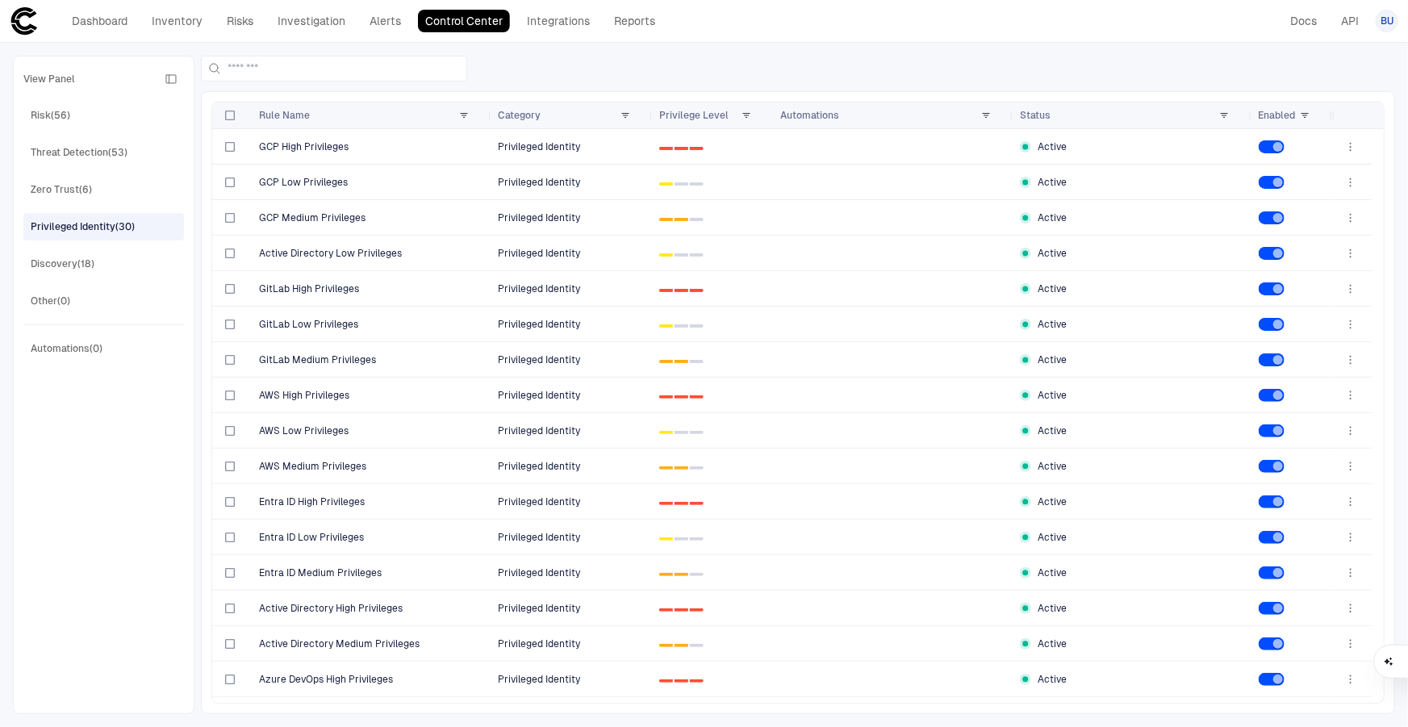
click at [62, 224] on div "Privileged Identity (30)" at bounding box center [83, 227] width 104 height 15
click at [1349, 146] on icon "button" at bounding box center [1351, 146] width 13 height 13
click at [1292, 181] on li "Edit" at bounding box center [1300, 183] width 108 height 26
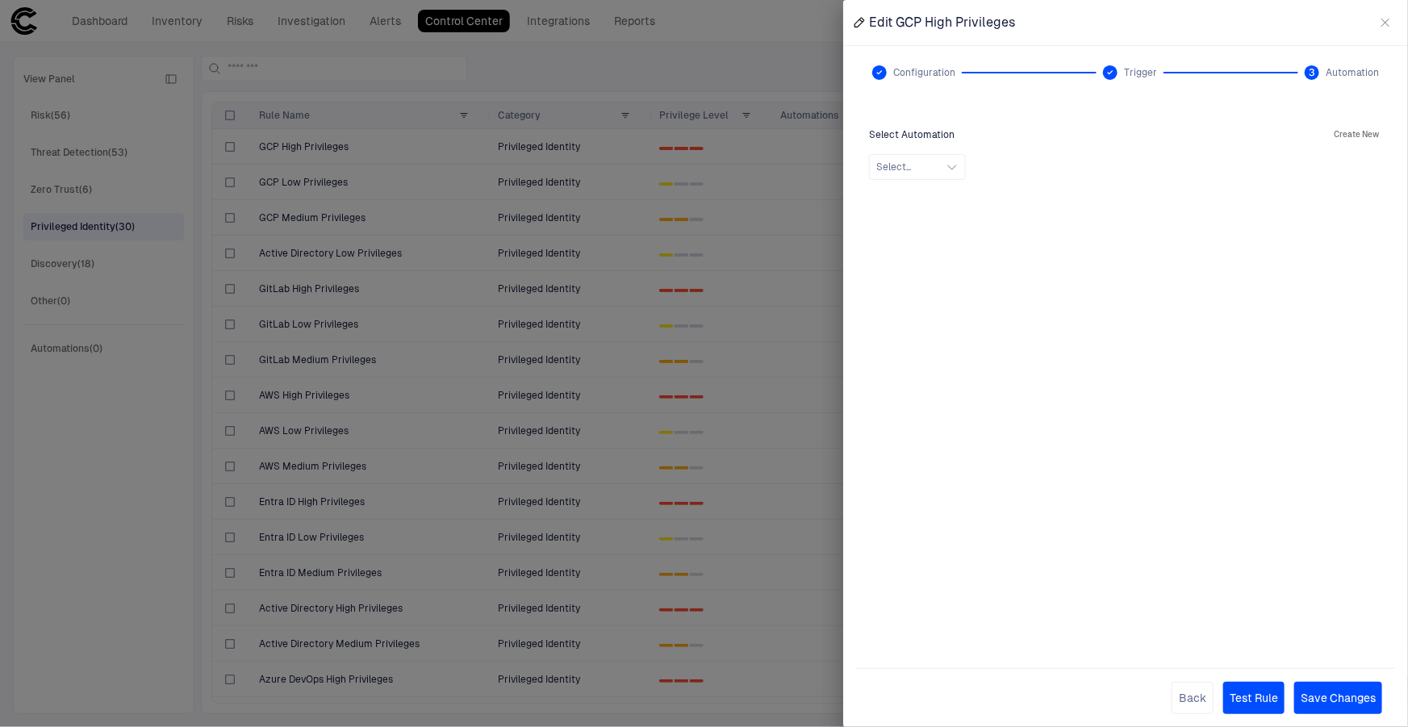
click at [1387, 22] on icon "button" at bounding box center [1385, 22] width 13 height 13
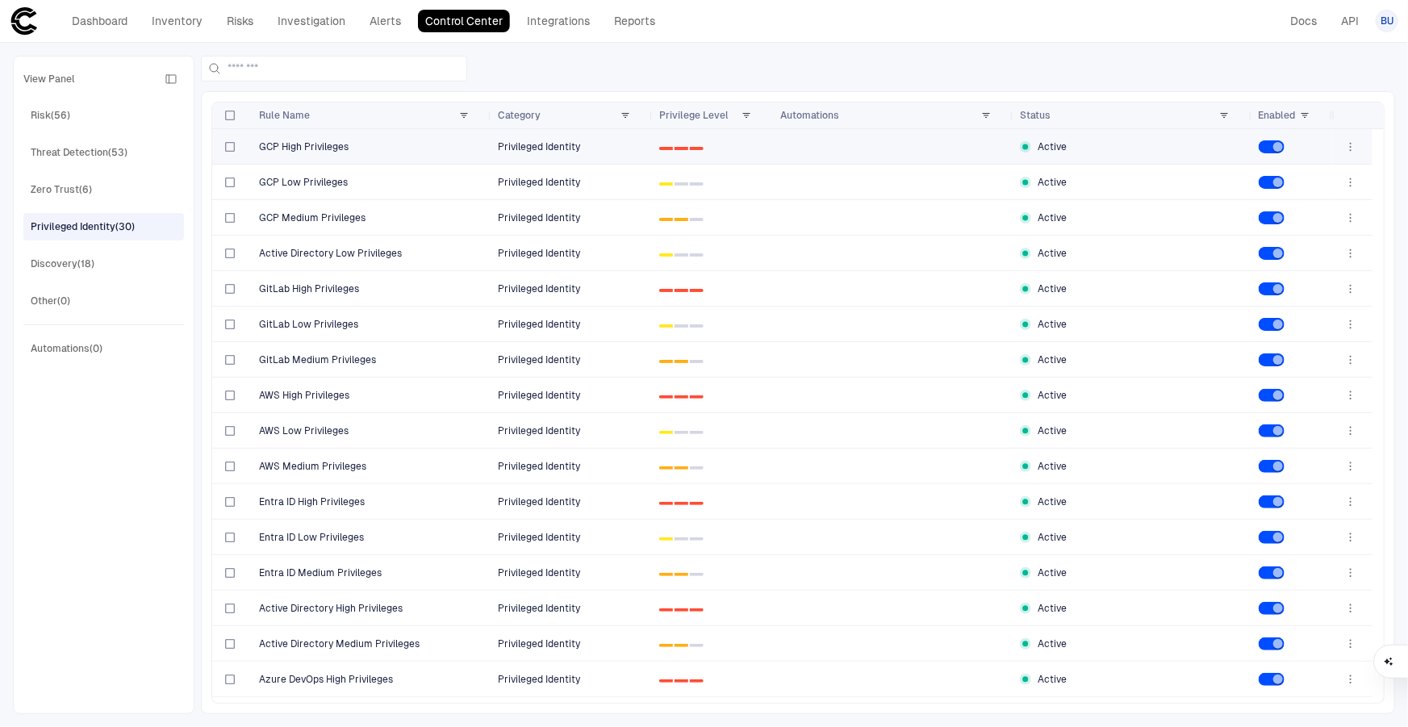
click at [330, 144] on span "GCP High Privileges" at bounding box center [304, 146] width 90 height 13
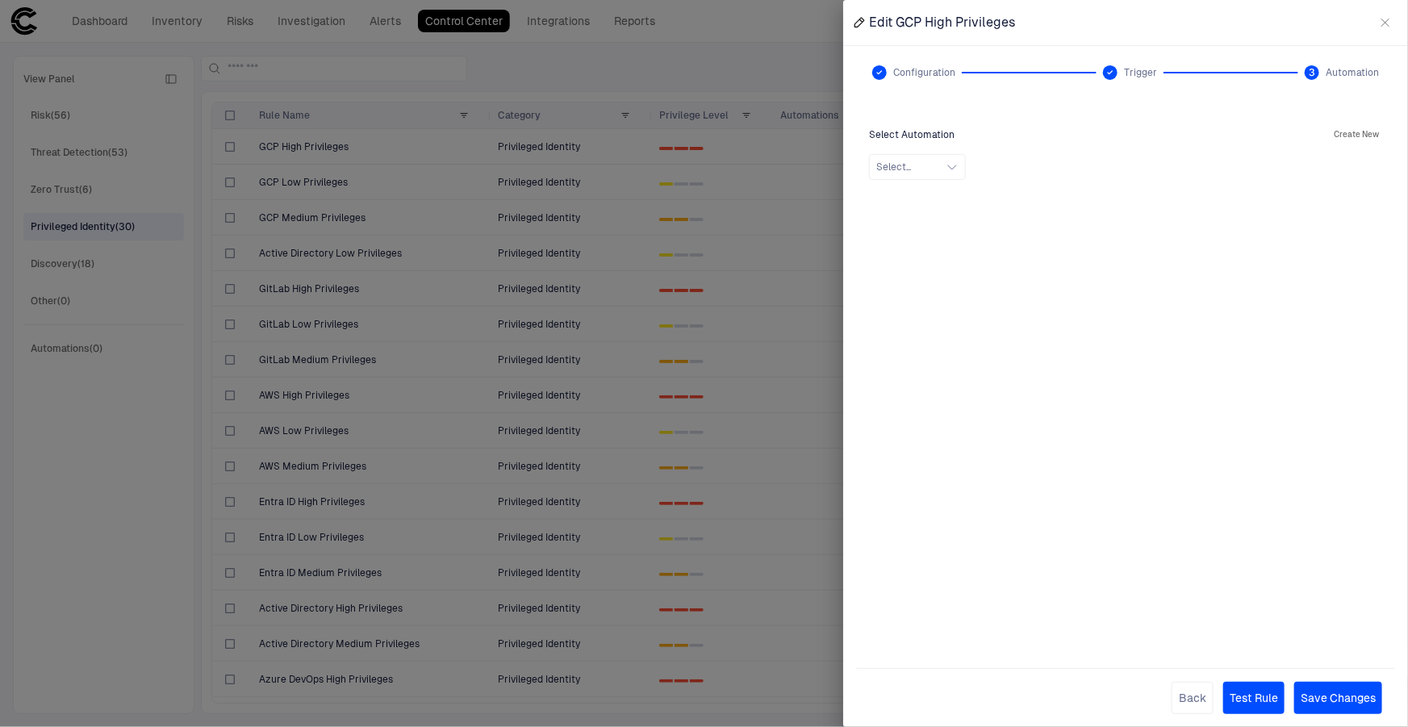
click at [330, 144] on div at bounding box center [704, 363] width 1408 height 727
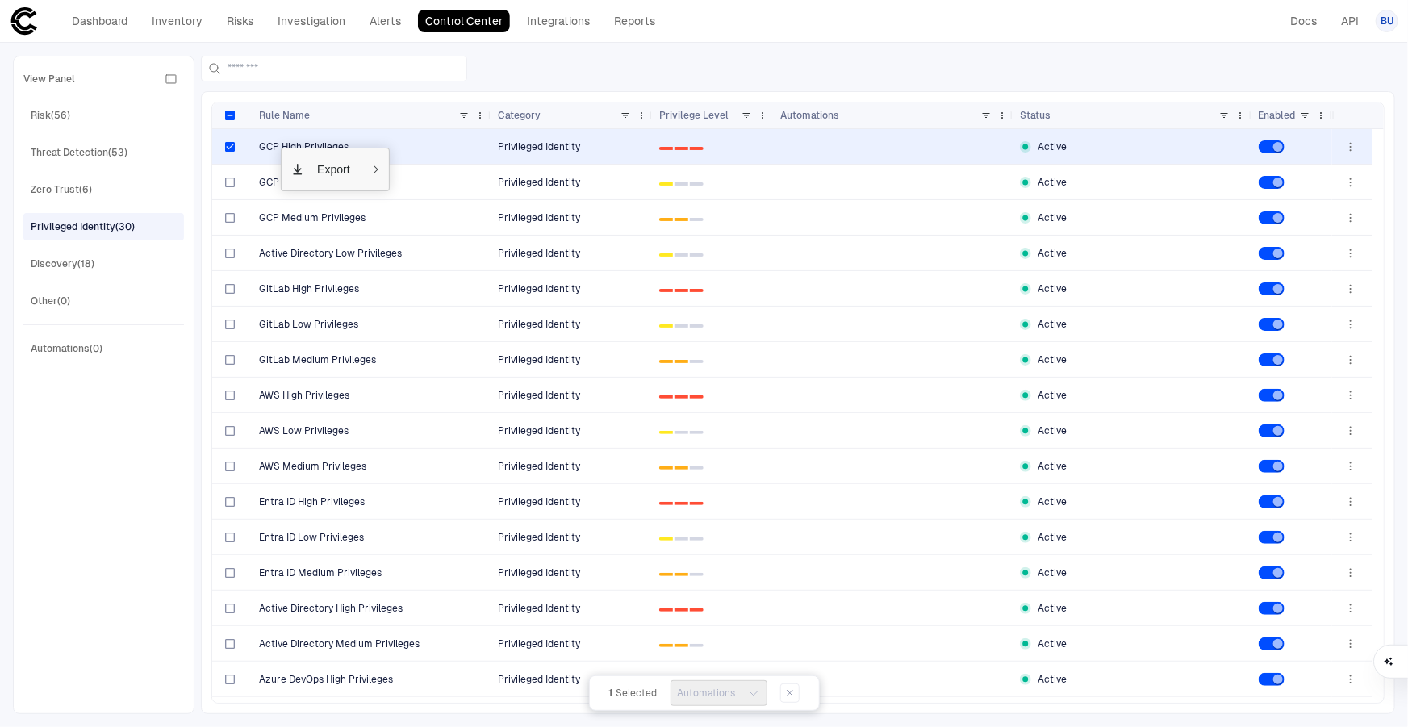
click at [985, 16] on div "Dashboard Inventory Risks Investigation Alerts Control Center Integrations Repo…" at bounding box center [704, 20] width 1389 height 29
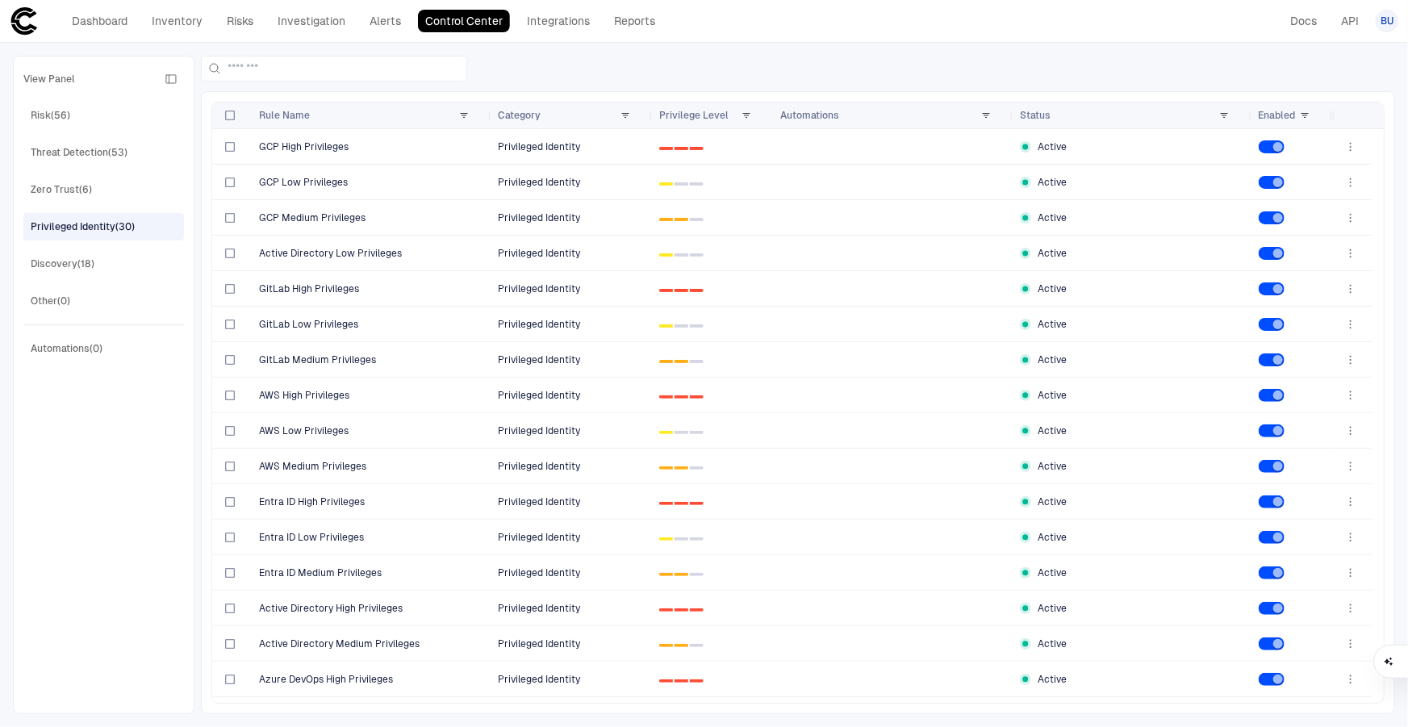
click at [40, 77] on span "View Panel" at bounding box center [49, 79] width 52 height 13
click at [399, 13] on link "Alerts" at bounding box center [385, 21] width 46 height 23
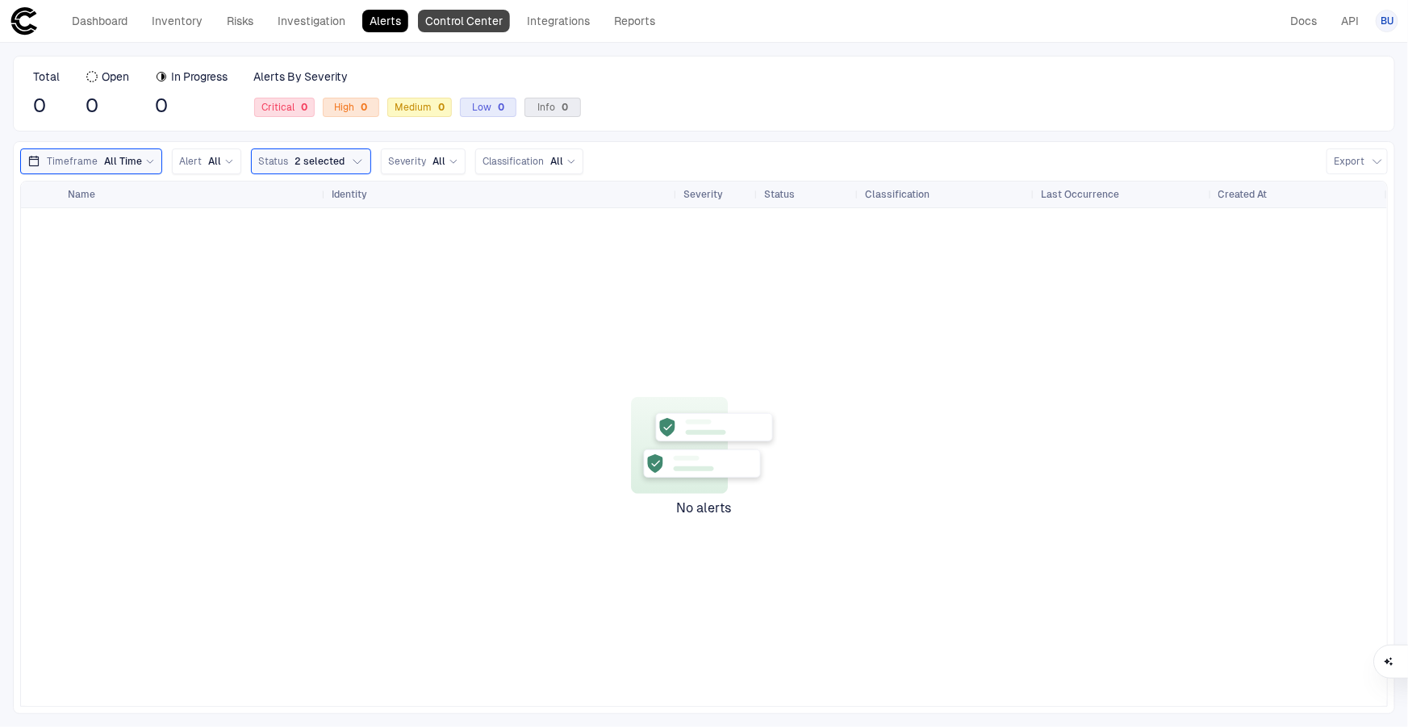
click at [473, 26] on link "Control Center" at bounding box center [464, 21] width 92 height 23
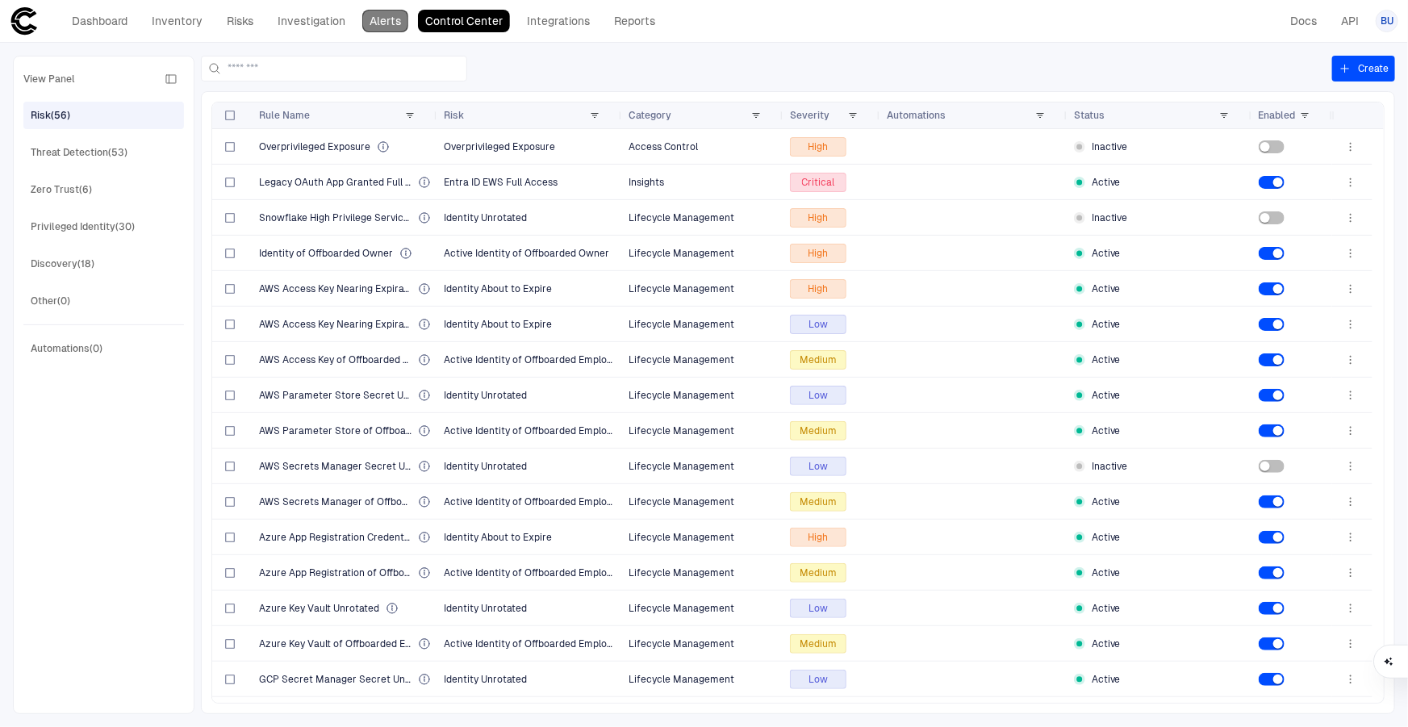
click at [374, 21] on link "Alerts" at bounding box center [385, 21] width 46 height 23
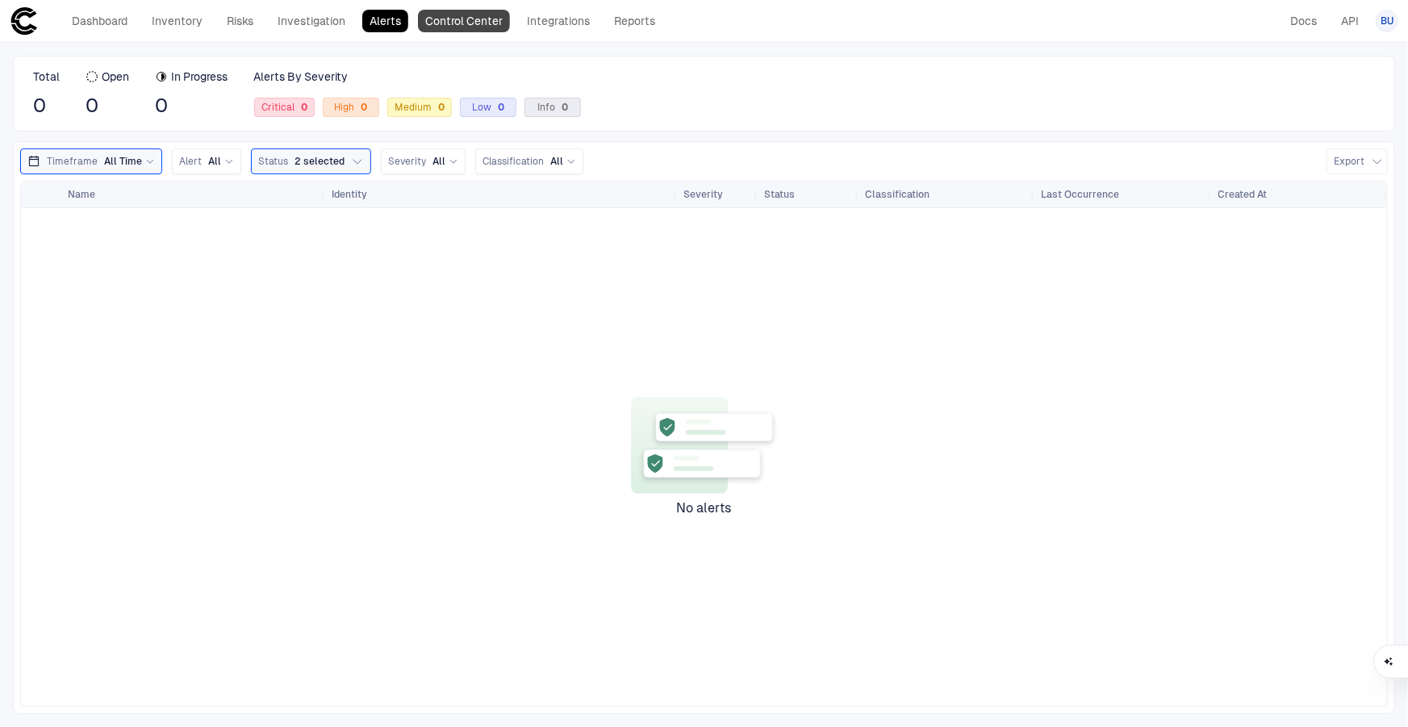
click at [445, 19] on link "Control Center" at bounding box center [464, 21] width 92 height 23
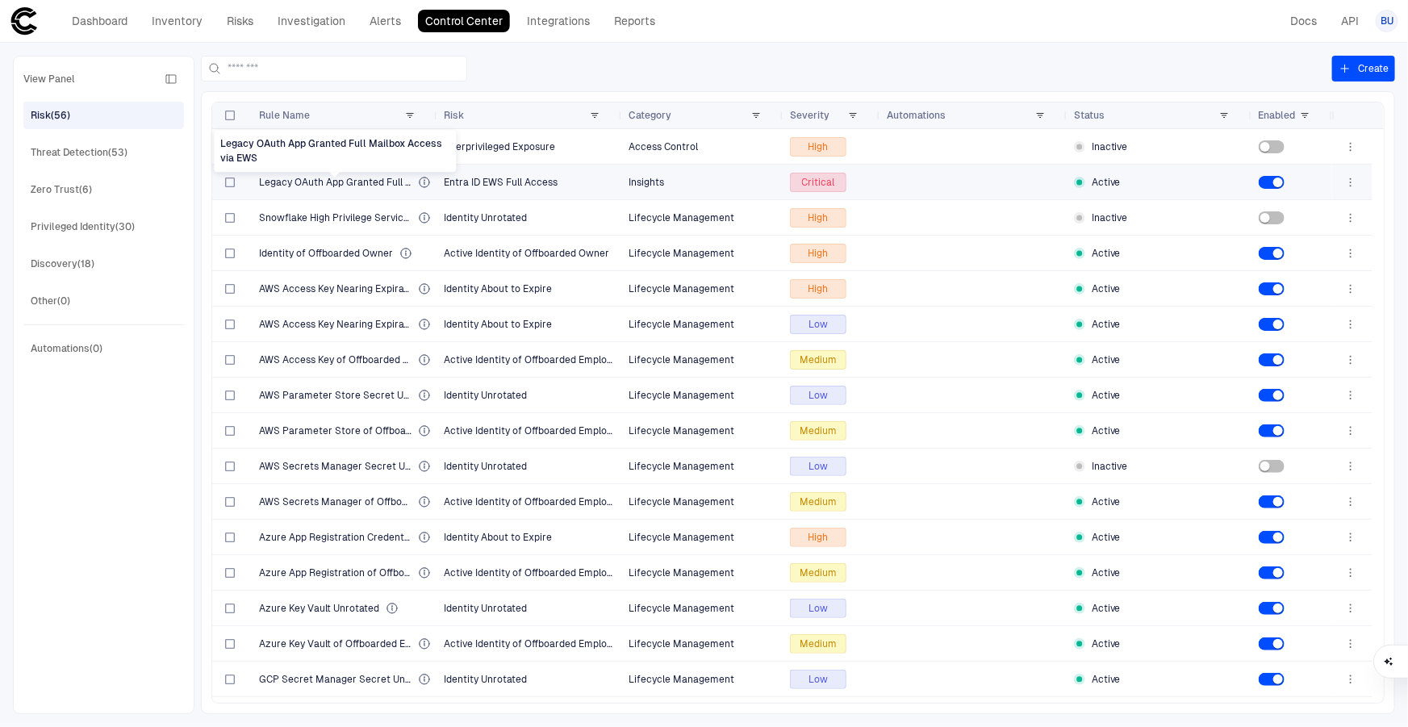
click at [345, 185] on span "Legacy OAuth App Granted Full Mailbox Access via EWS" at bounding box center [335, 182] width 153 height 13
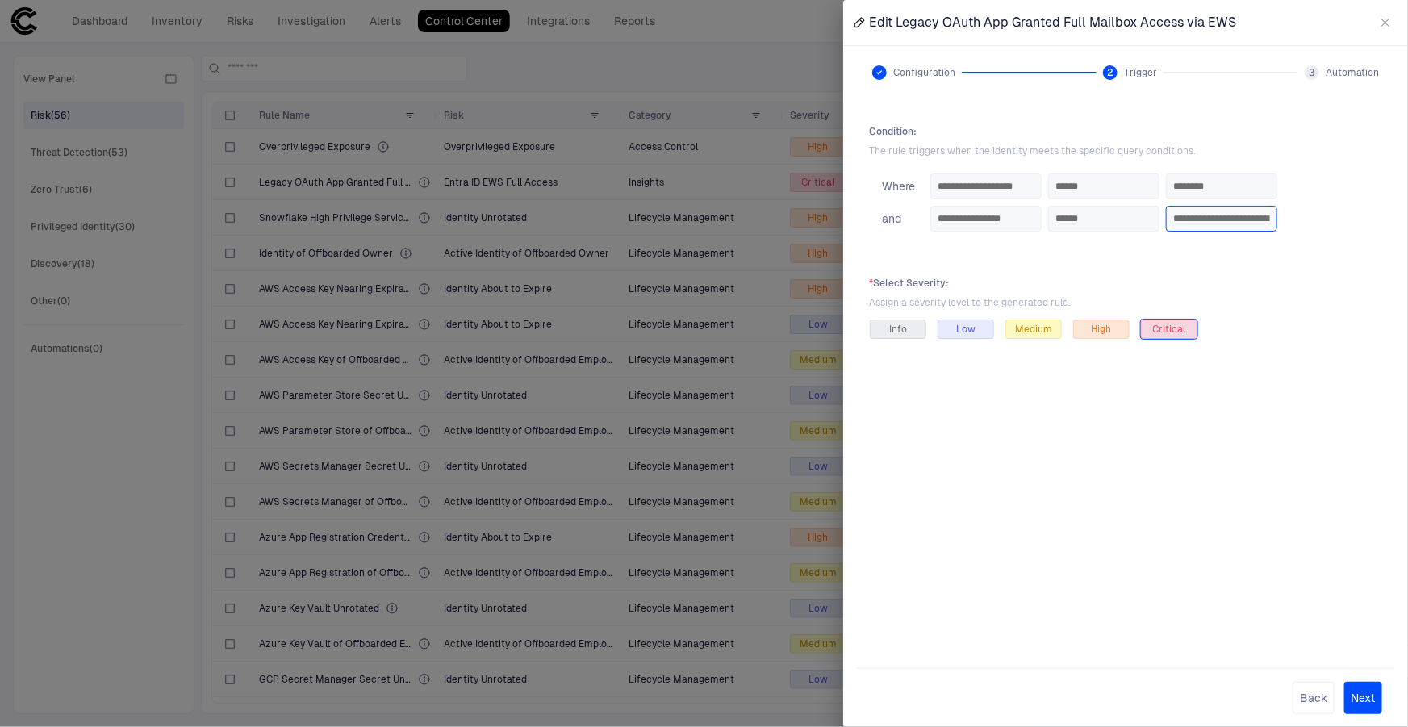
scroll to position [0, 102]
drag, startPoint x: 1312, startPoint y: 219, endPoint x: 1438, endPoint y: 216, distance: 125.9
click at [1407, 216] on html "defs Dashboard Inventory Risks Investigation Alerts Control Center Integrations…" at bounding box center [704, 363] width 1408 height 727
click at [1283, 259] on div "**********" at bounding box center [1125, 377] width 539 height 530
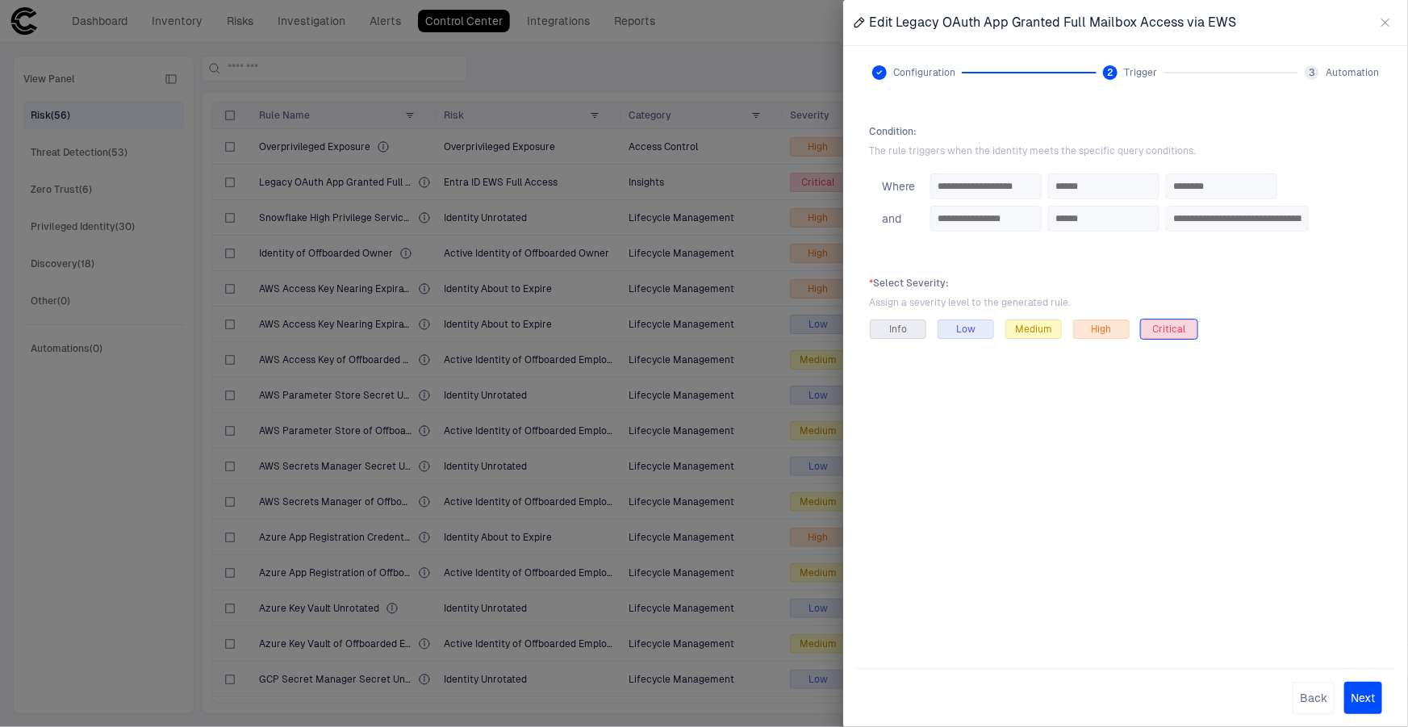
click at [1317, 73] on div "3" at bounding box center [1312, 72] width 15 height 15
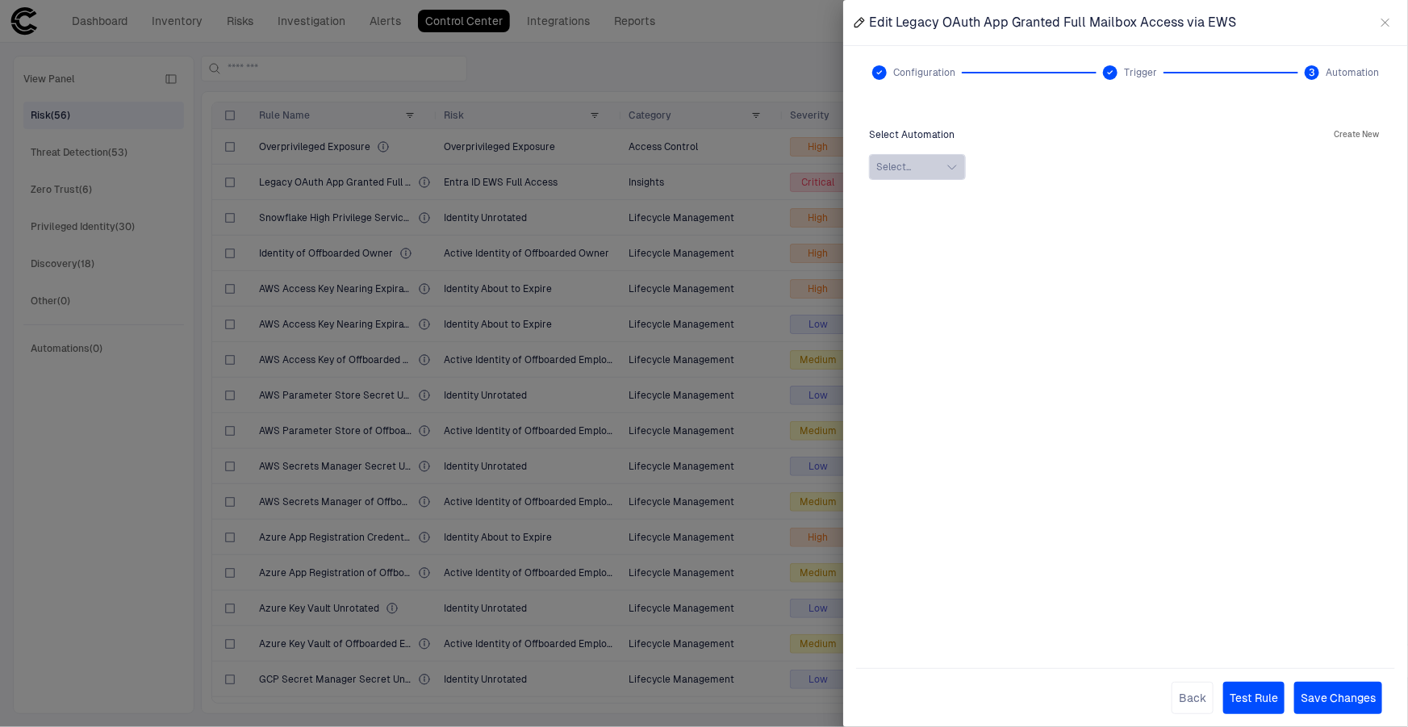
click at [954, 165] on icon "button" at bounding box center [952, 167] width 13 height 13
click at [1382, 27] on icon "button" at bounding box center [1385, 22] width 13 height 13
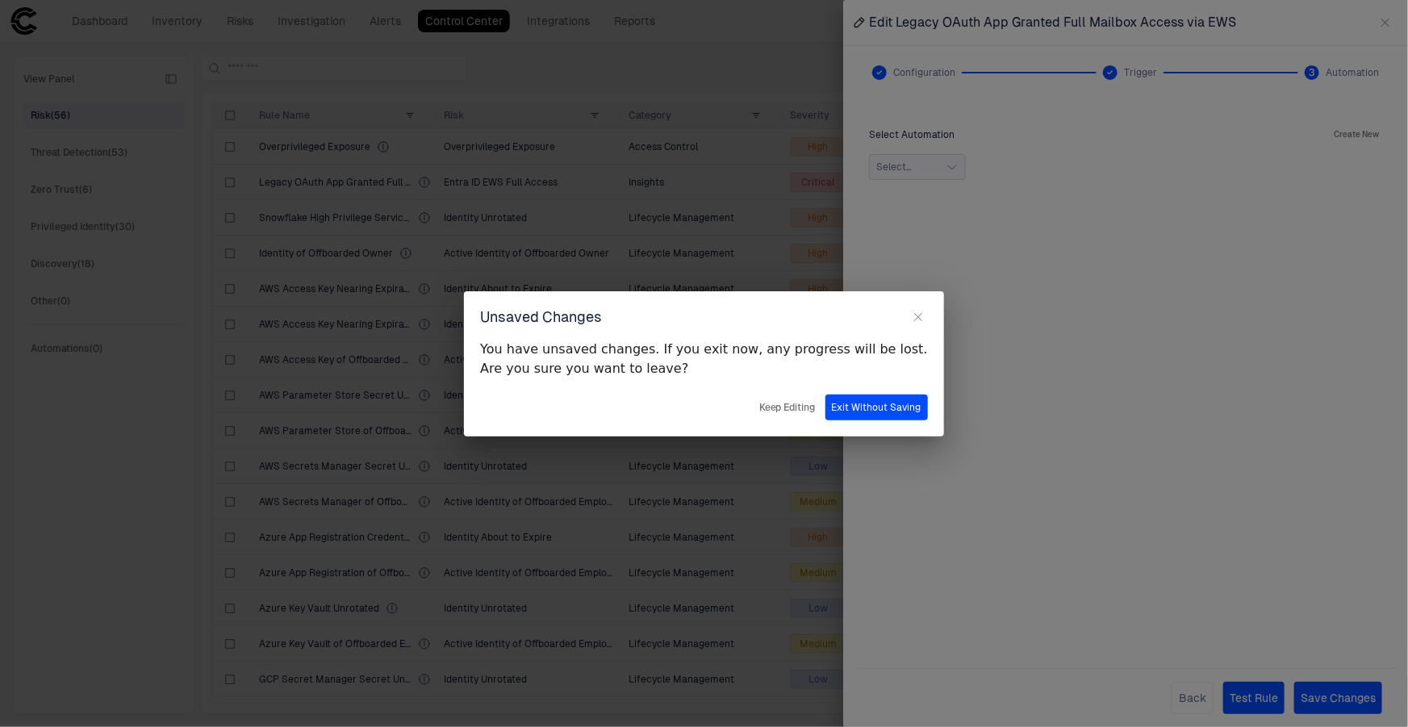
click at [756, 404] on button "Keep Editing" at bounding box center [787, 408] width 63 height 26
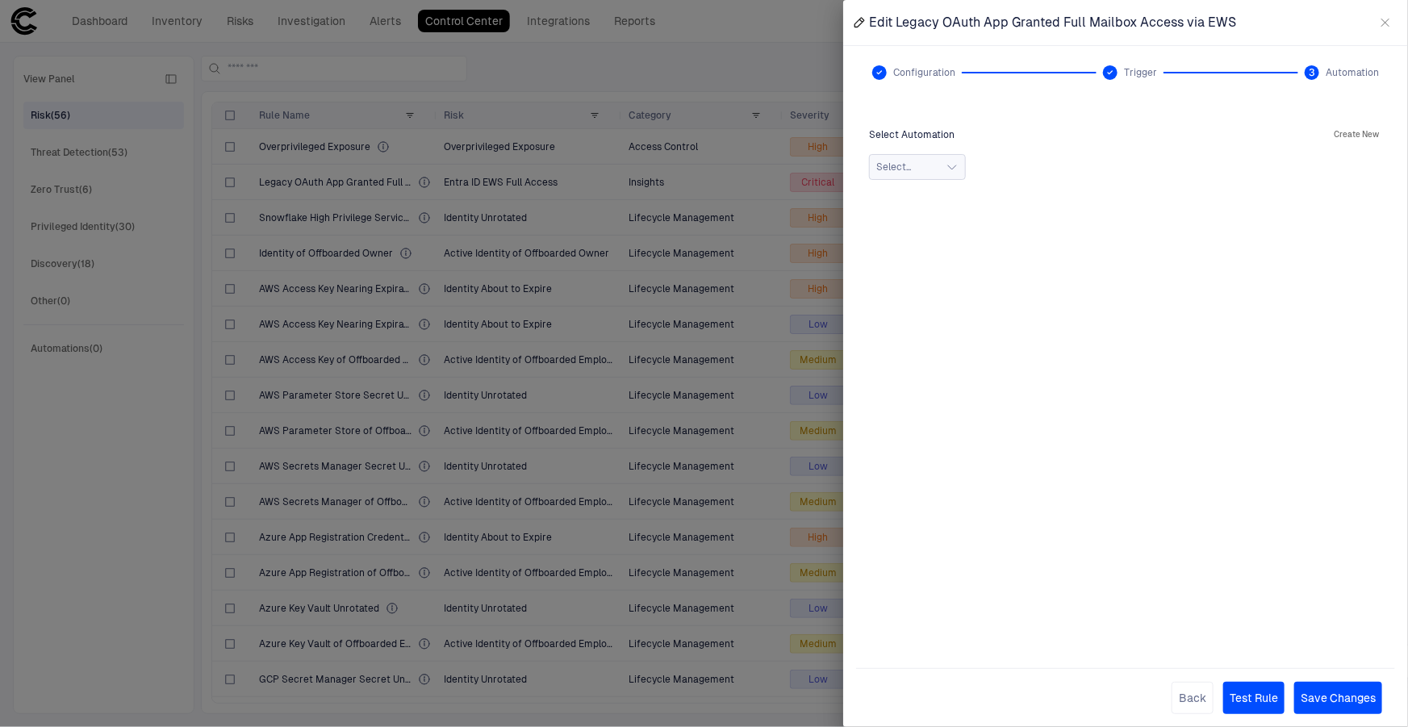
click at [882, 79] on div at bounding box center [879, 72] width 15 height 15
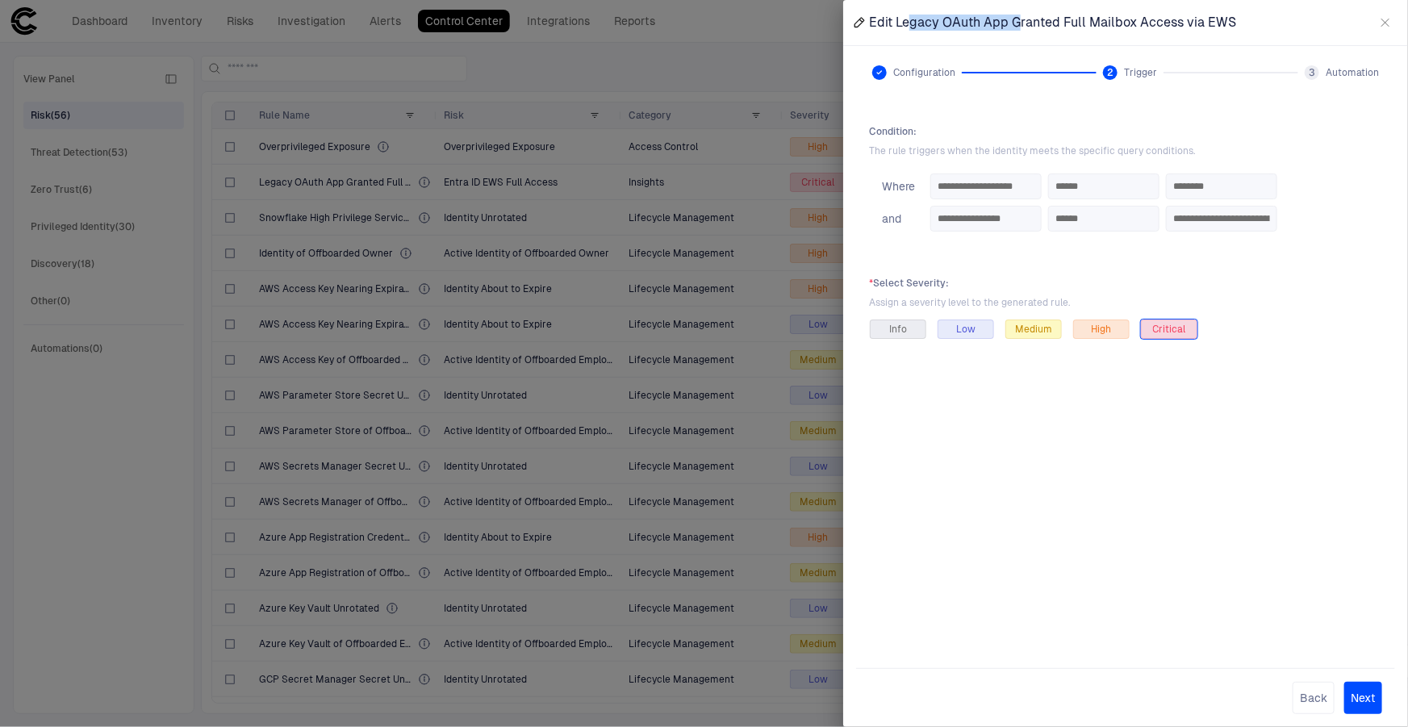
drag, startPoint x: 913, startPoint y: 26, endPoint x: 1023, endPoint y: 25, distance: 109.8
click at [1018, 24] on span "Edit Legacy OAuth App Granted Full Mailbox Access via EWS" at bounding box center [1052, 23] width 367 height 16
drag, startPoint x: 1240, startPoint y: 20, endPoint x: 896, endPoint y: 20, distance: 344.6
click at [896, 20] on div "Edit Legacy OAuth App Granted Full Mailbox Access via EWS" at bounding box center [1125, 22] width 565 height 45
copy span "Legacy OAuth App Granted Full Mailbox Access via EWS"
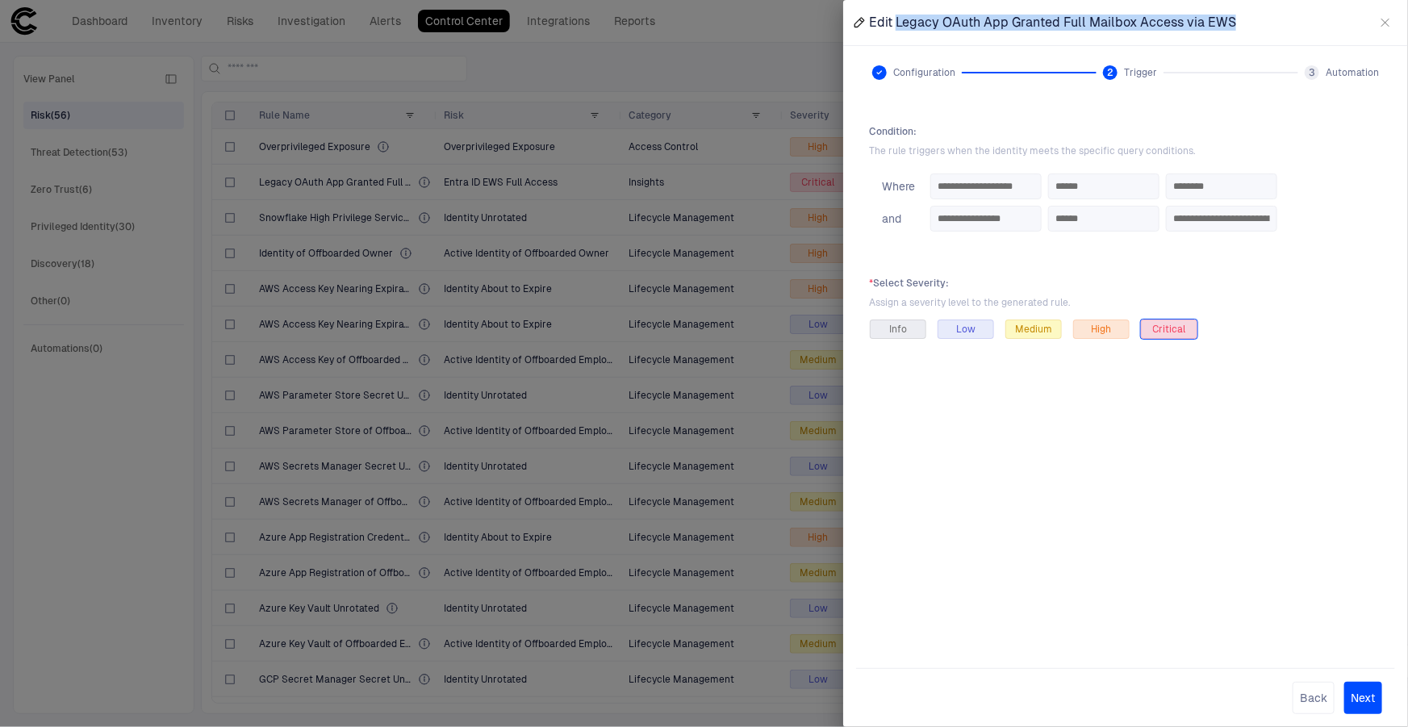
click at [1382, 21] on icon "button" at bounding box center [1385, 22] width 13 height 13
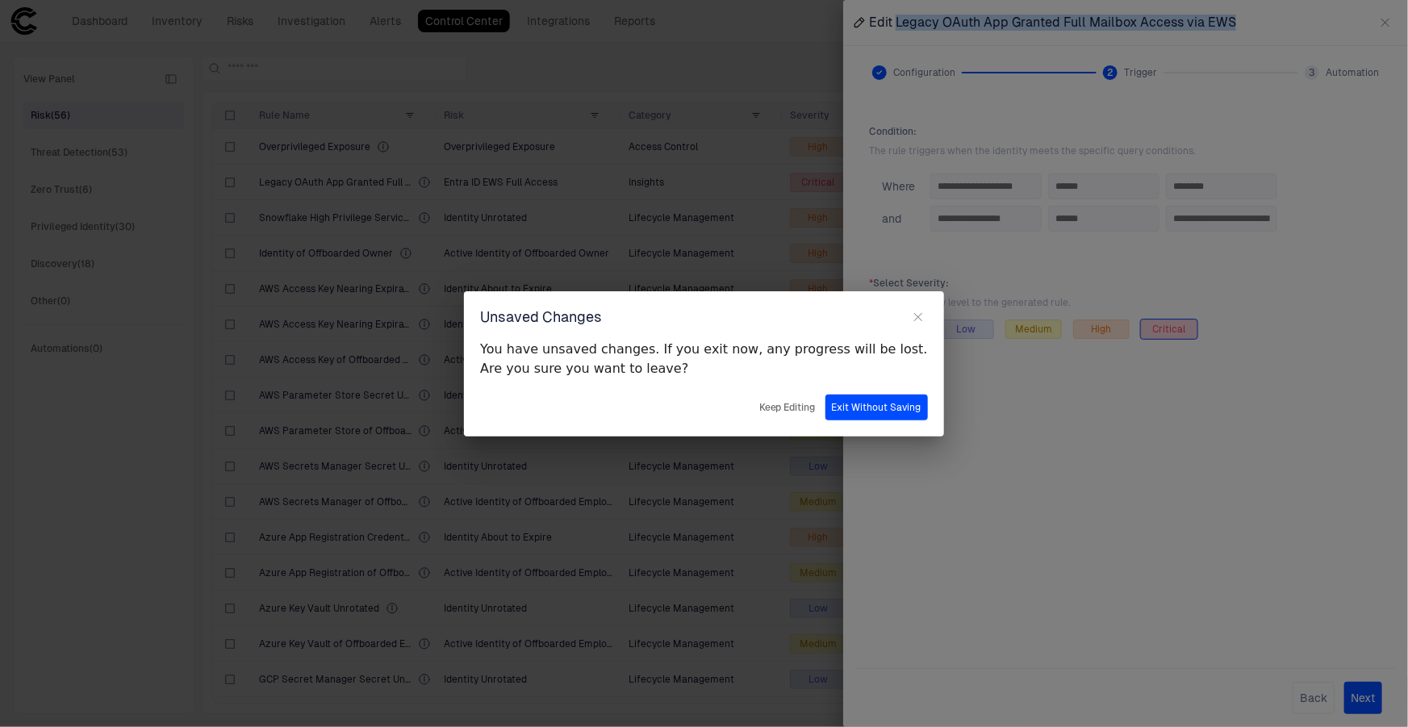
click at [842, 409] on button "Exit Without Saving" at bounding box center [877, 408] width 102 height 26
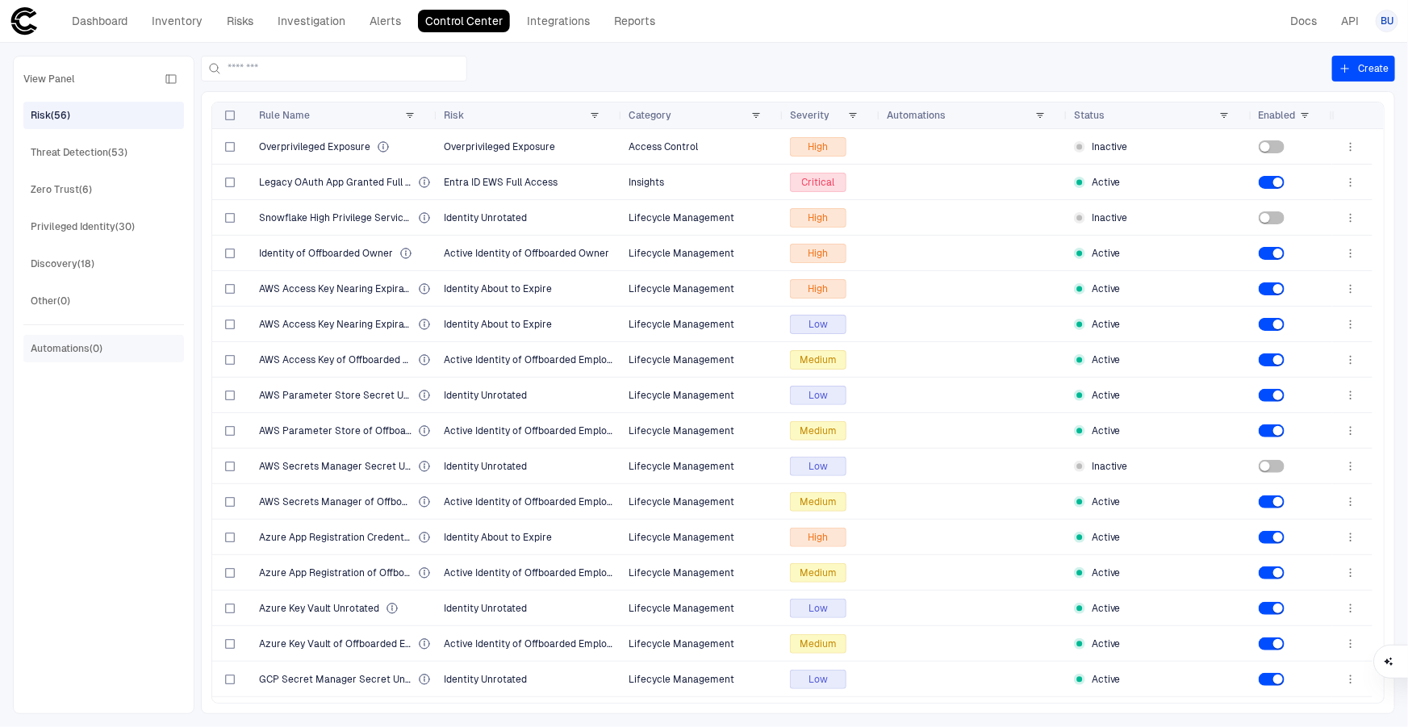
click at [65, 341] on div "Automations (0)" at bounding box center [67, 348] width 72 height 15
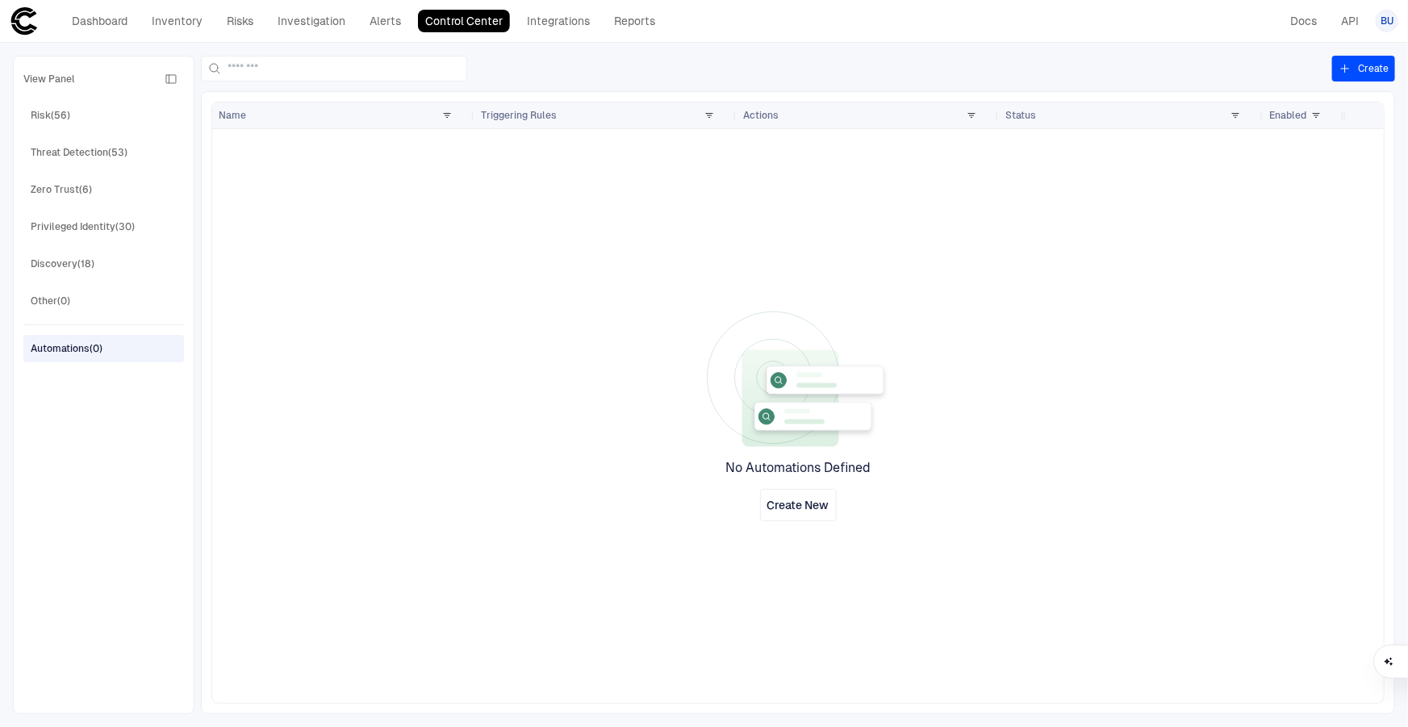
click at [1379, 69] on button "Create" at bounding box center [1363, 69] width 63 height 26
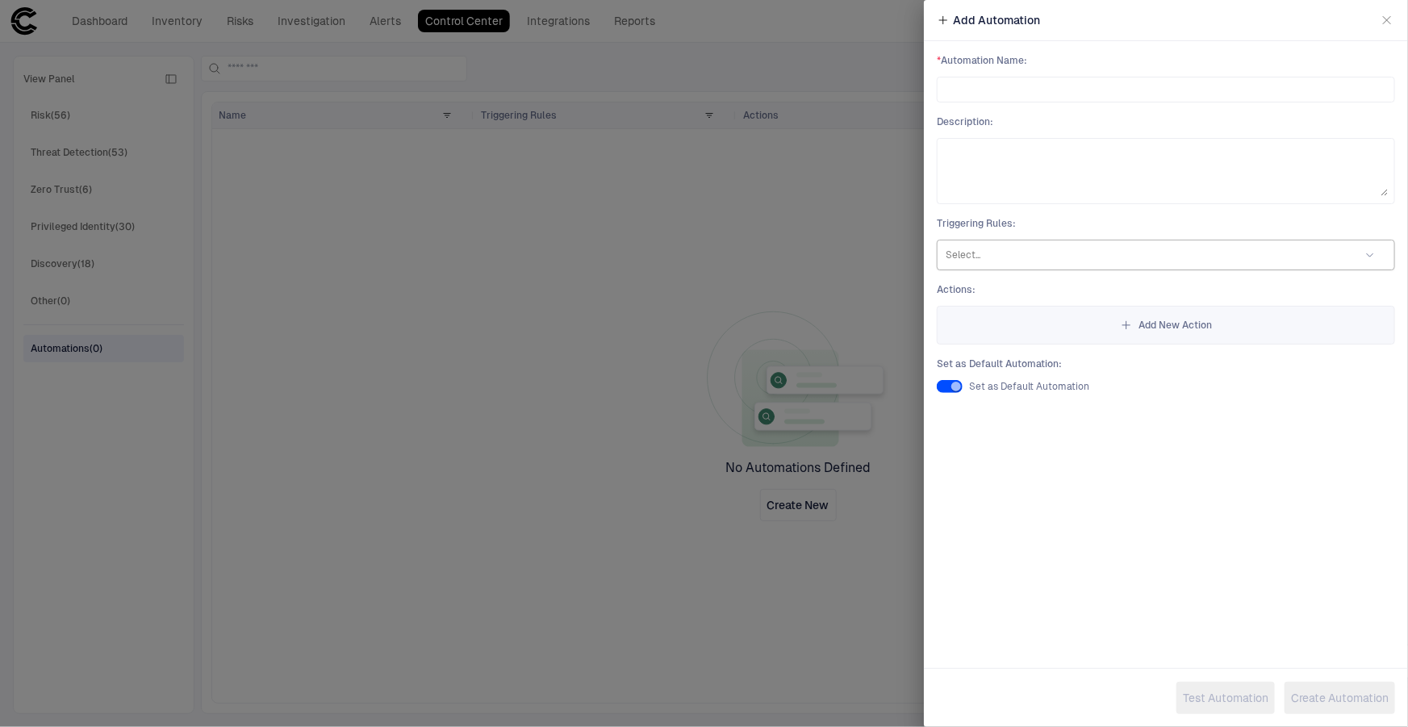
click at [1016, 251] on div at bounding box center [1145, 255] width 399 height 16
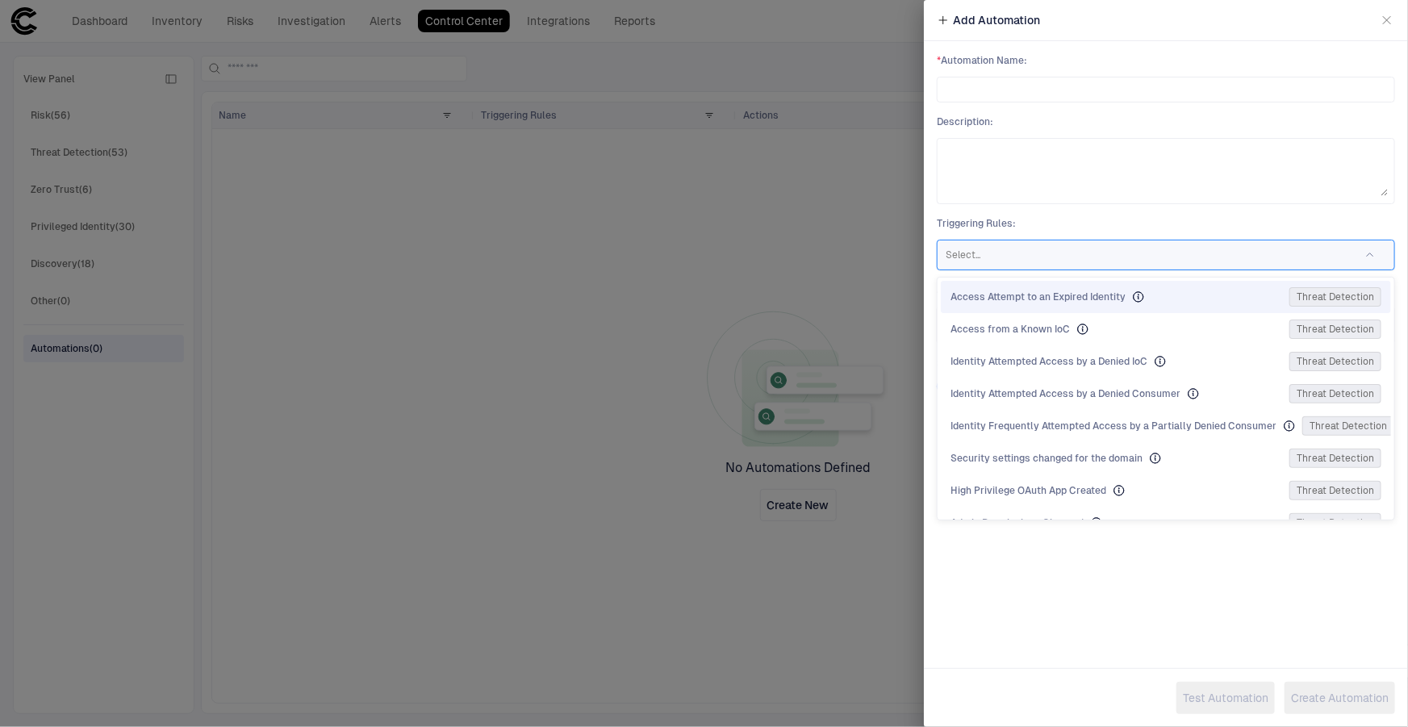
paste input "**********"
type input "**********"
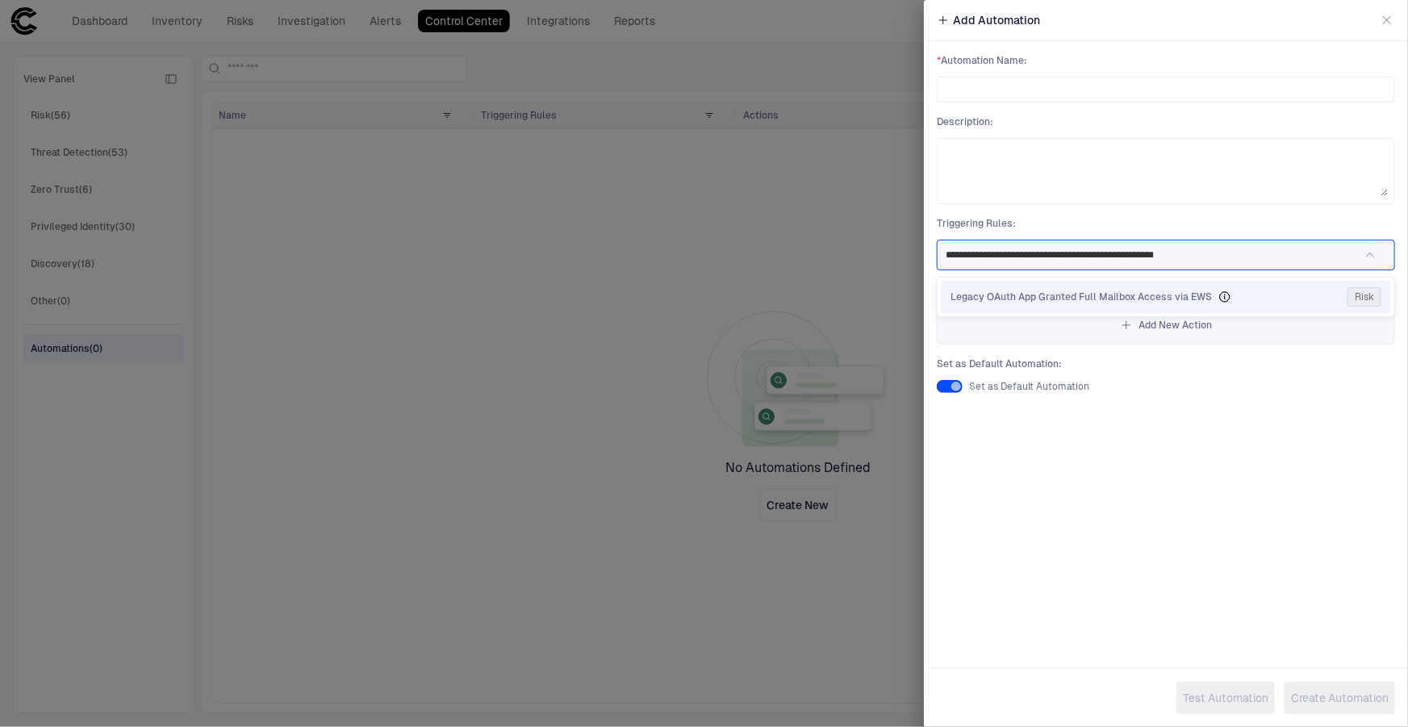
click at [1010, 301] on span "Legacy OAuth App Granted Full Mailbox Access via EWS" at bounding box center [1081, 297] width 261 height 13
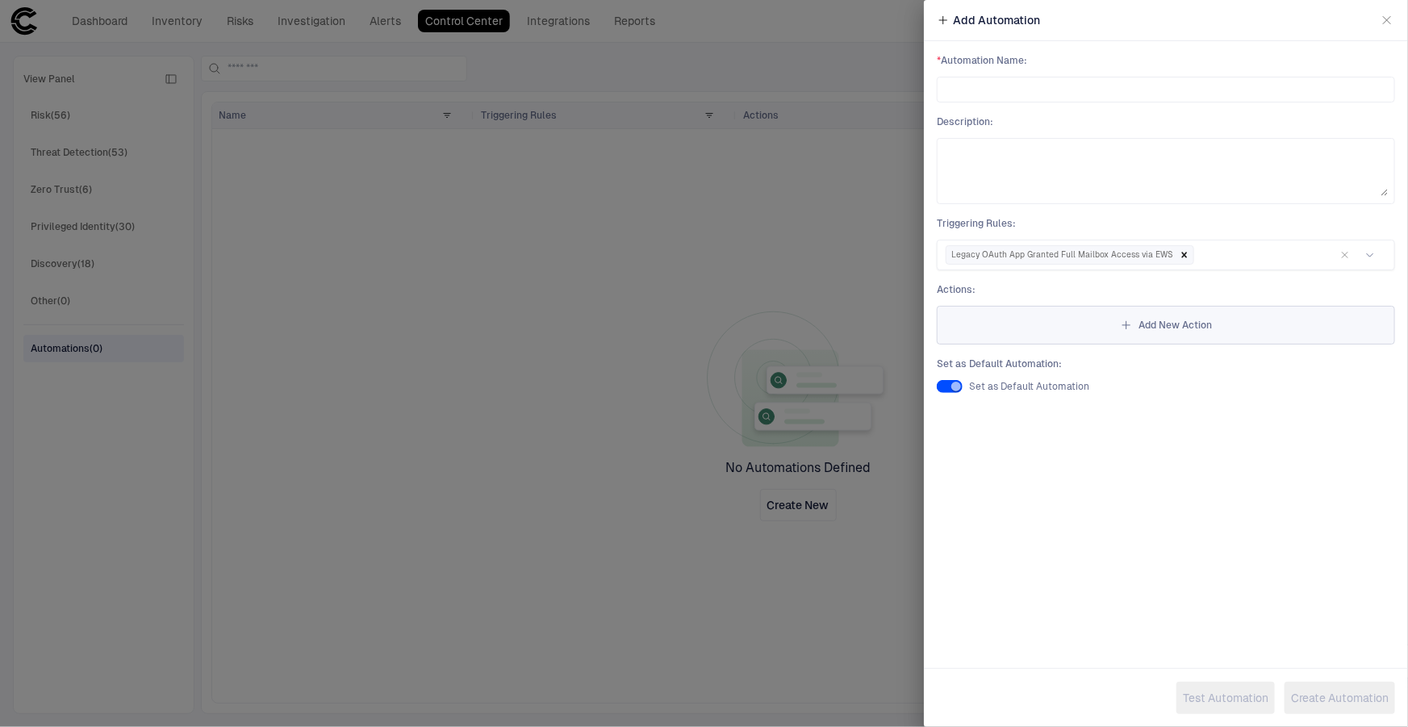
click at [1142, 331] on button "Add New Action" at bounding box center [1166, 325] width 458 height 39
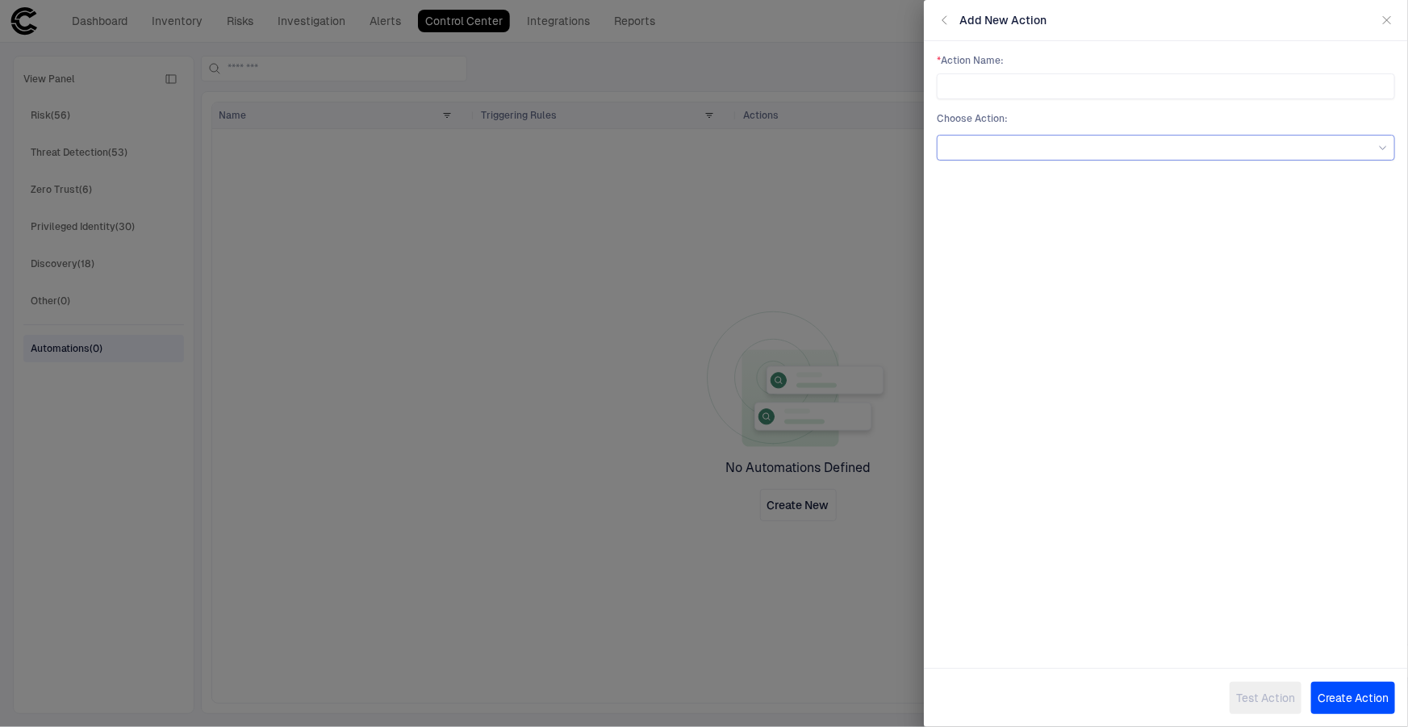
click at [1115, 139] on div at bounding box center [1166, 148] width 444 height 18
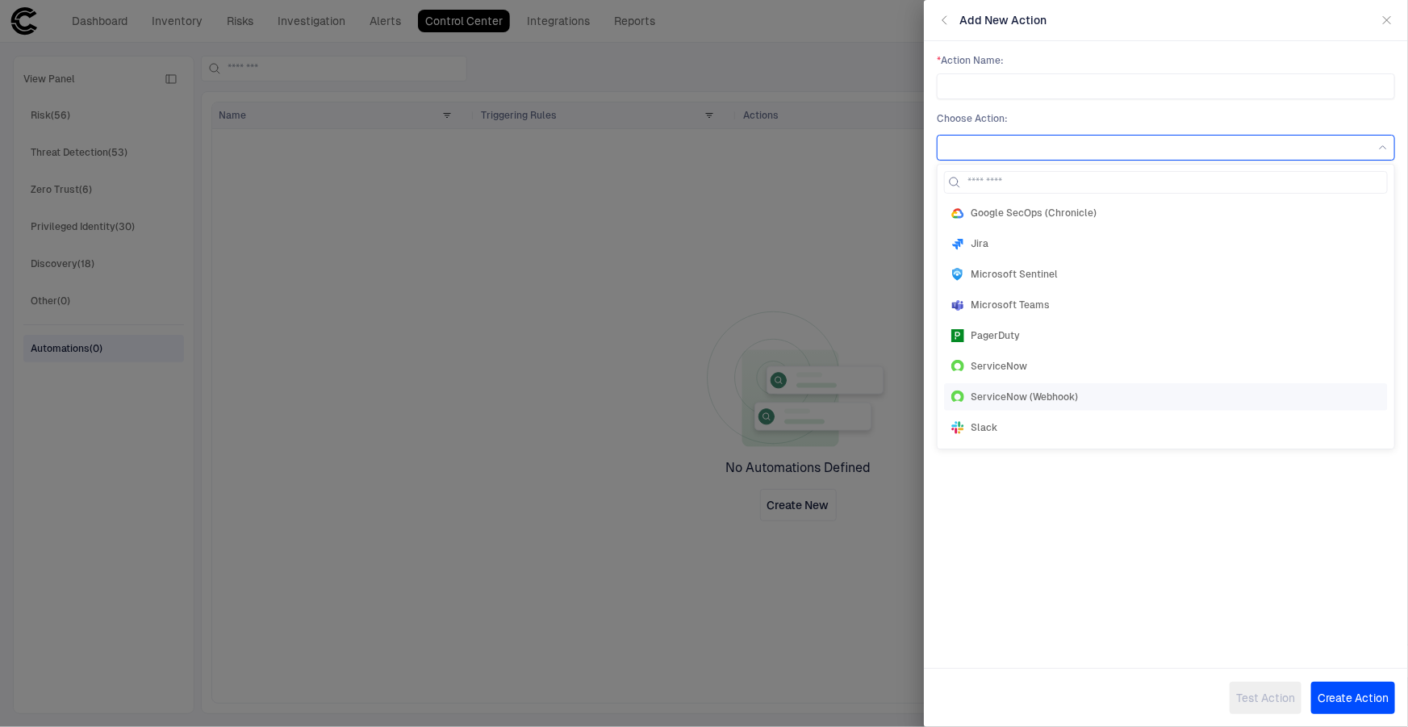
scroll to position [98, 0]
click at [1072, 328] on div "Microsoft Teams" at bounding box center [1165, 330] width 429 height 13
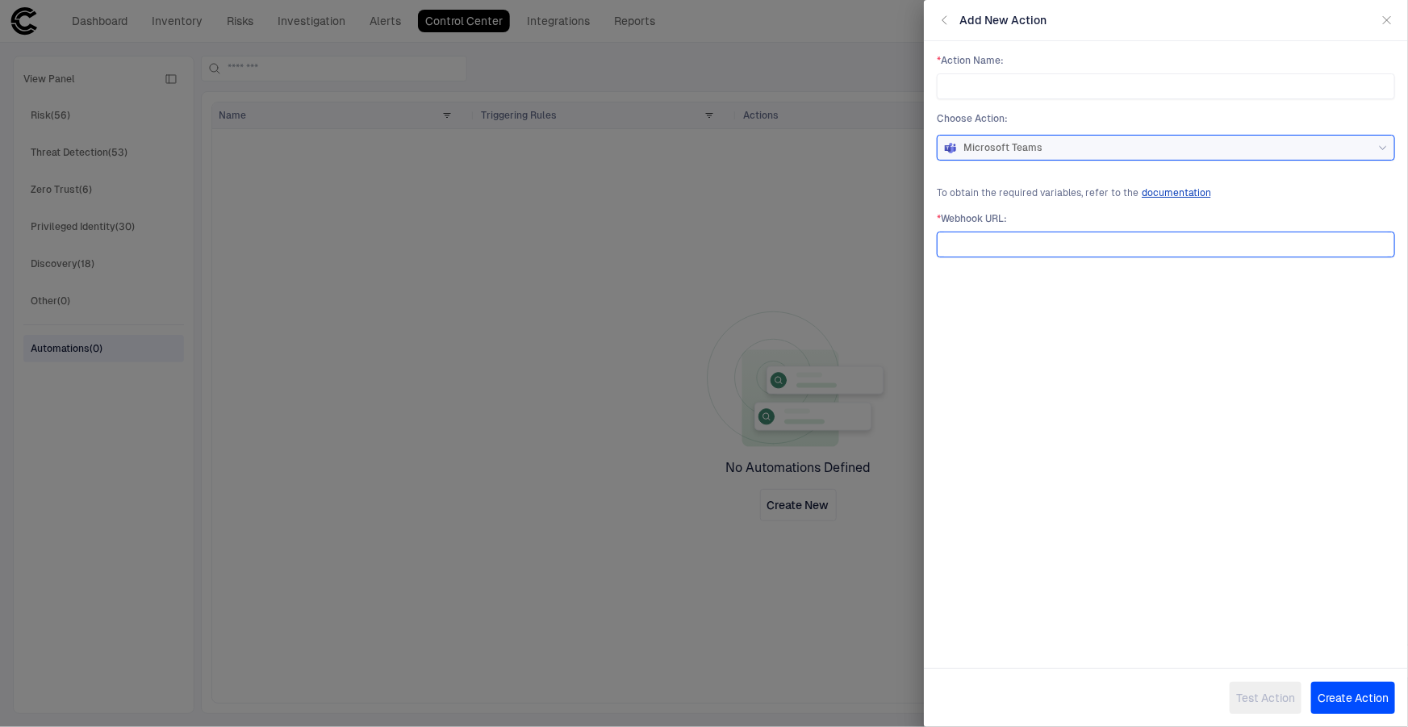
click at [1031, 243] on input "url" at bounding box center [1166, 244] width 444 height 24
click at [943, 14] on icon "button" at bounding box center [945, 20] width 13 height 13
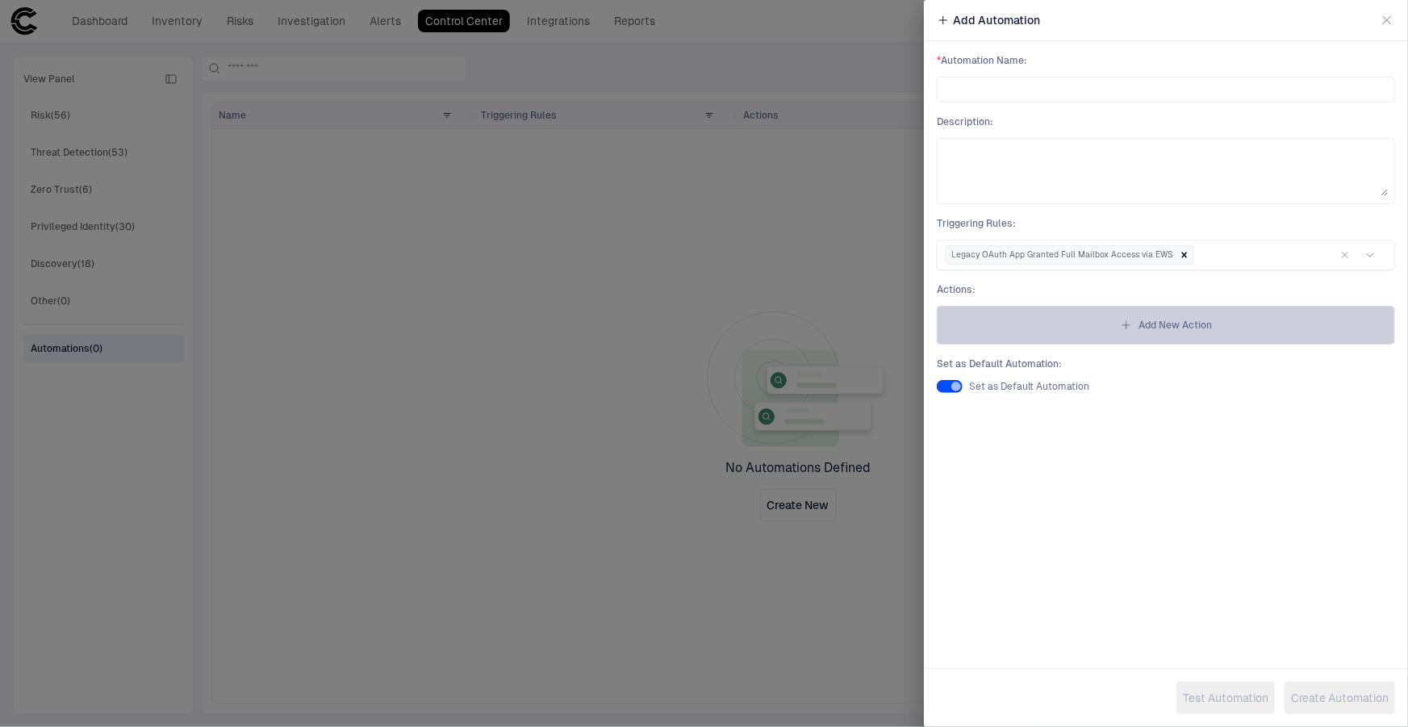
click at [1113, 324] on button "Add New Action" at bounding box center [1166, 325] width 458 height 39
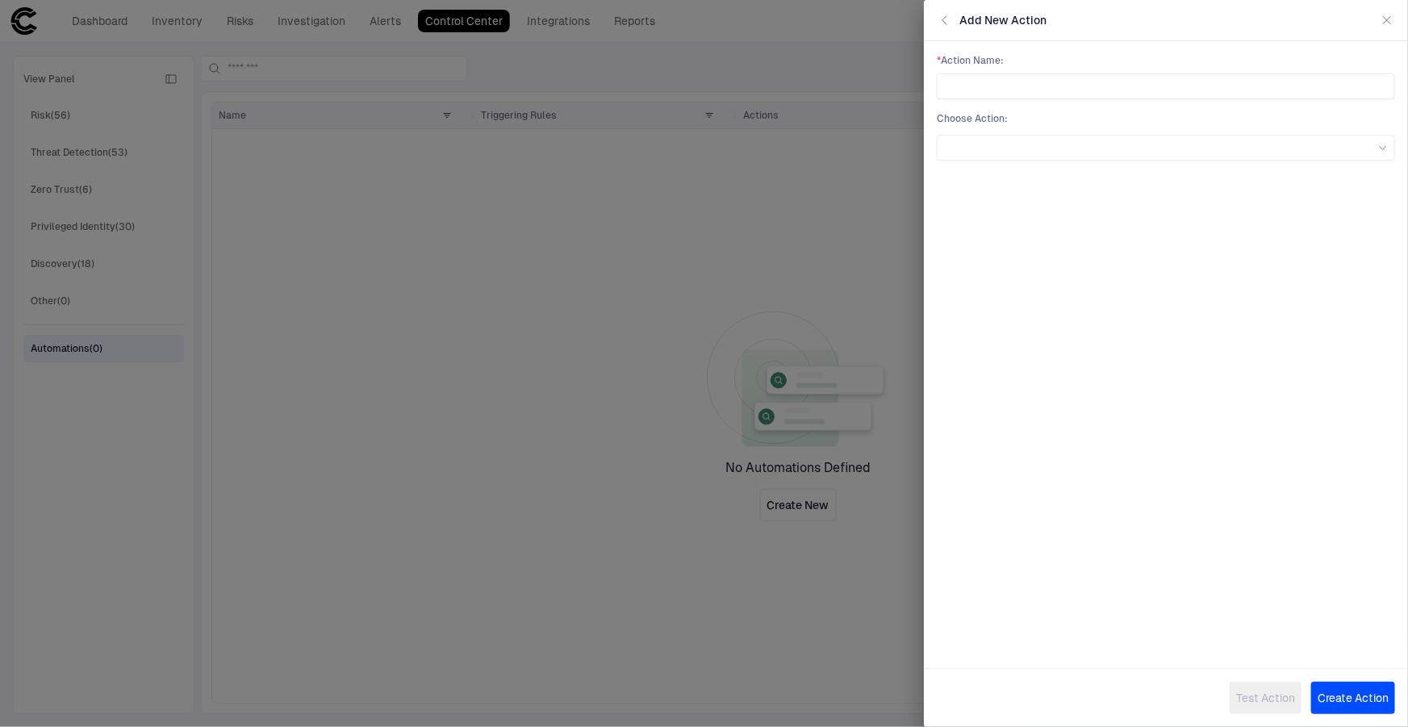
click at [1048, 124] on span "Choose Action :" at bounding box center [1166, 118] width 458 height 13
click at [1049, 143] on div at bounding box center [1166, 148] width 444 height 10
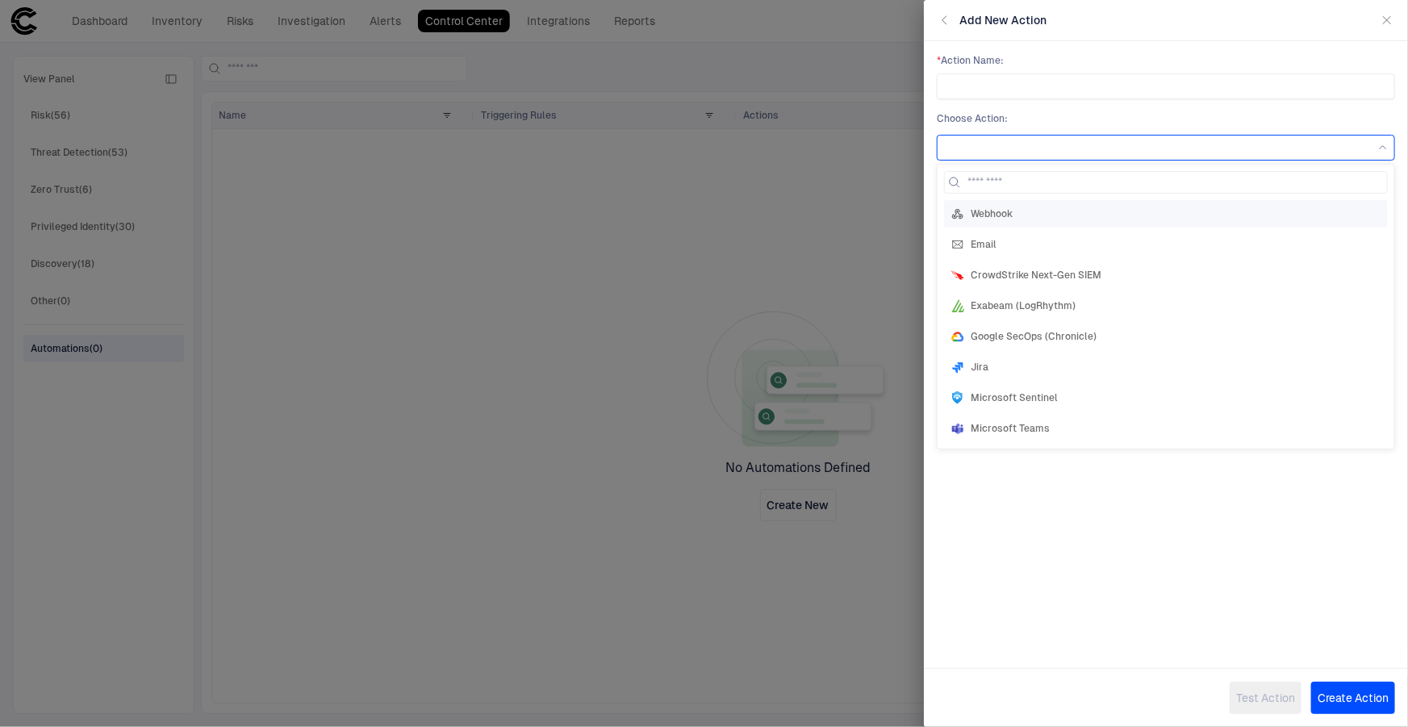
click at [1058, 210] on div "Webhook" at bounding box center [1165, 213] width 429 height 13
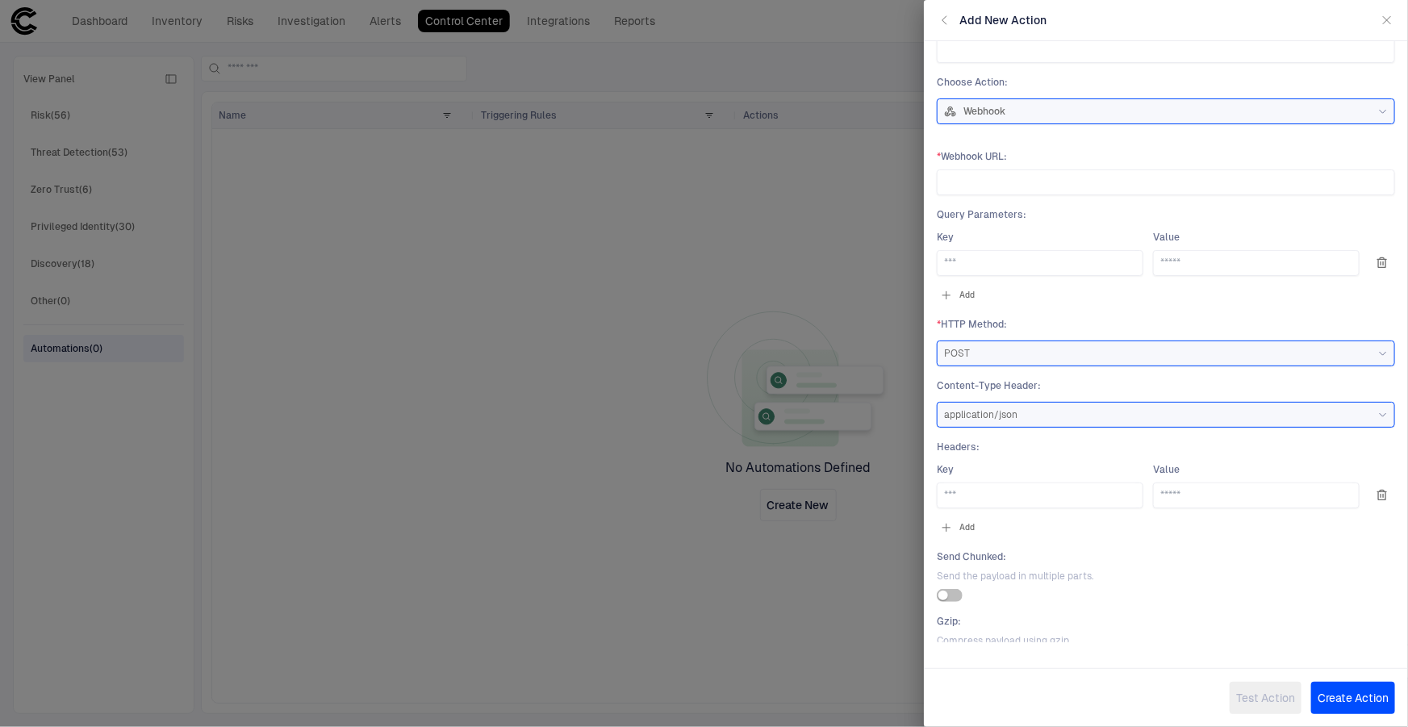
scroll to position [20, 0]
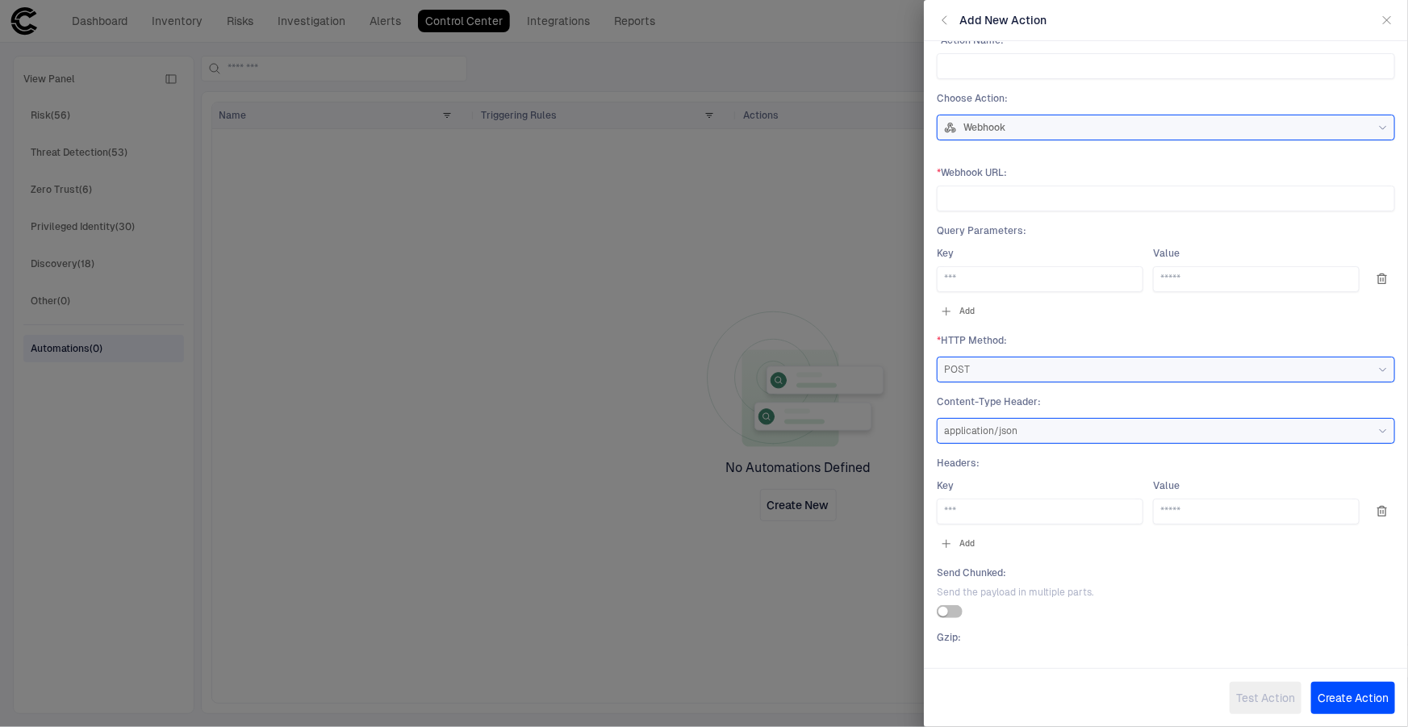
click at [945, 541] on icon "button" at bounding box center [946, 543] width 13 height 13
click at [1378, 546] on icon "button" at bounding box center [1382, 547] width 9 height 10
click at [992, 275] on input at bounding box center [1040, 279] width 192 height 24
click at [1182, 286] on input at bounding box center [1257, 279] width 192 height 24
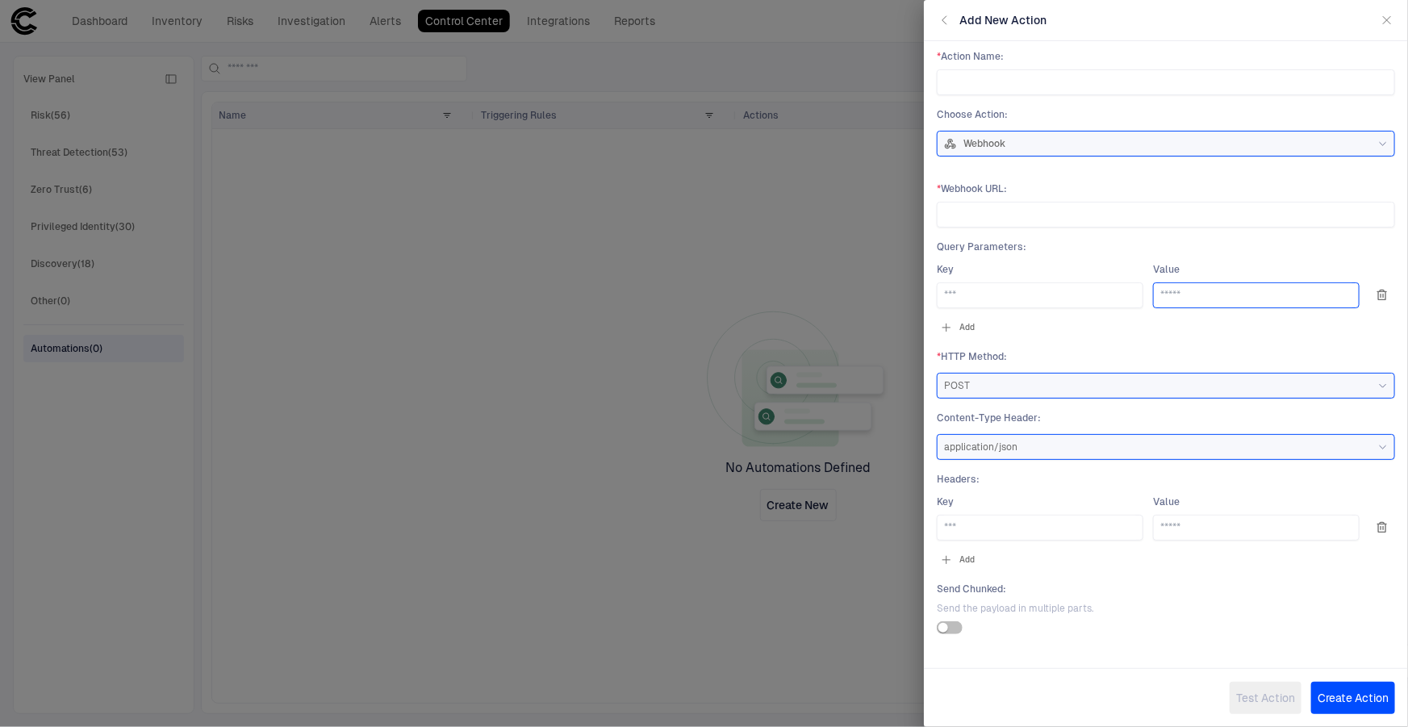
scroll to position [0, 0]
click at [1110, 149] on div "Webhook" at bounding box center [1166, 147] width 444 height 13
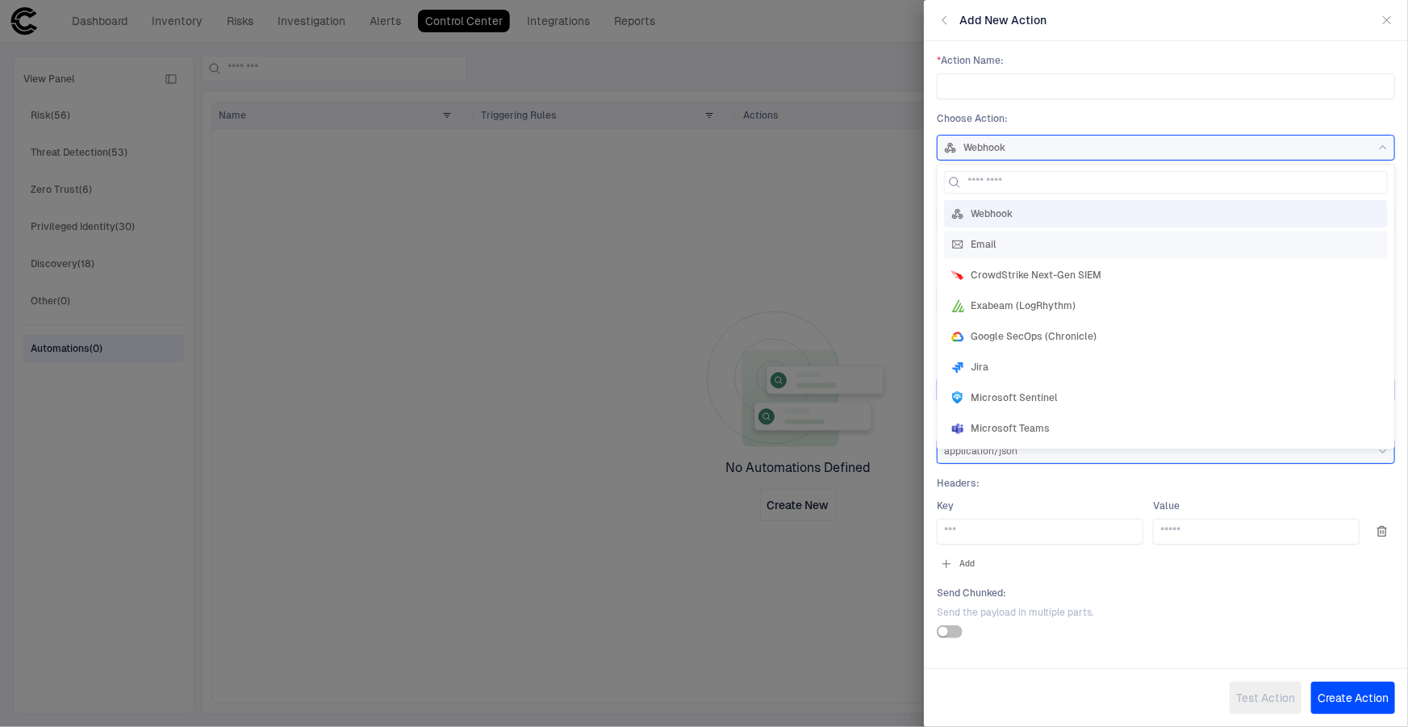
click at [1080, 246] on div "Email" at bounding box center [1165, 244] width 429 height 13
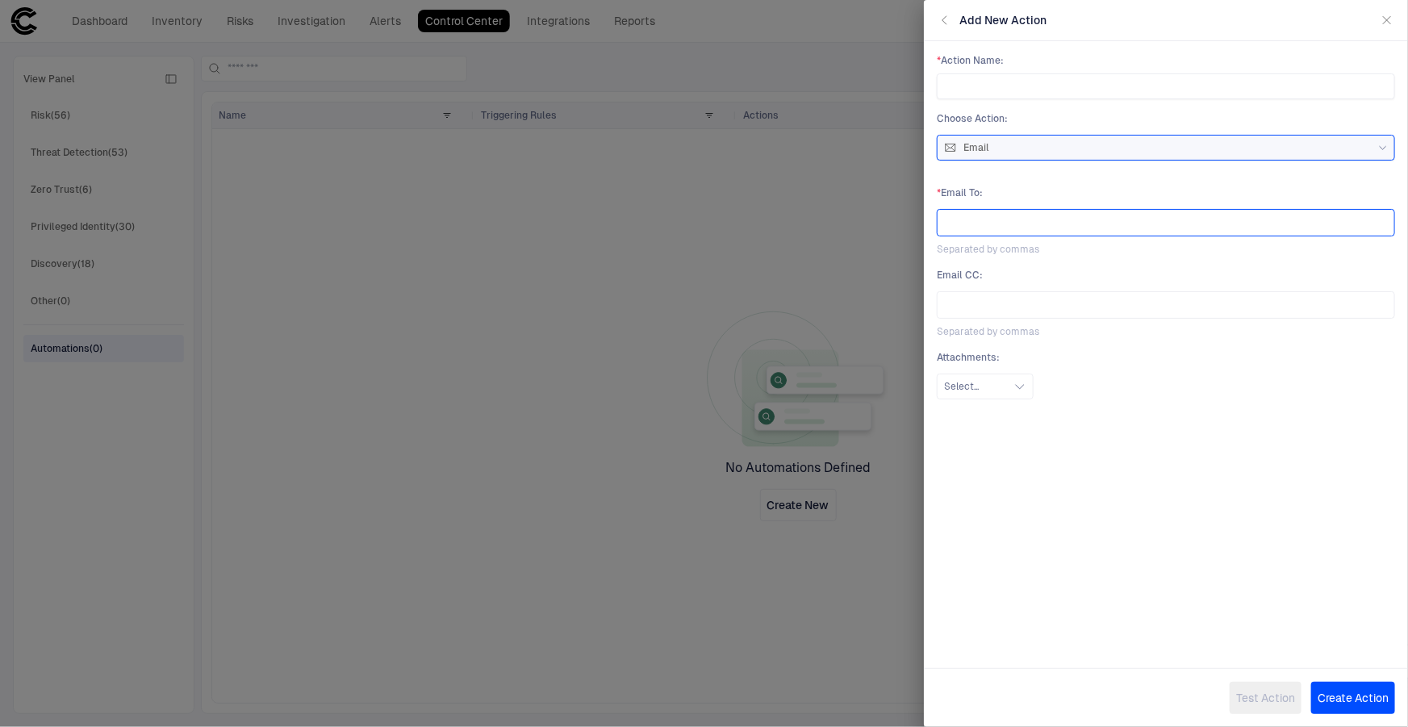
click at [1073, 219] on div at bounding box center [1166, 222] width 444 height 19
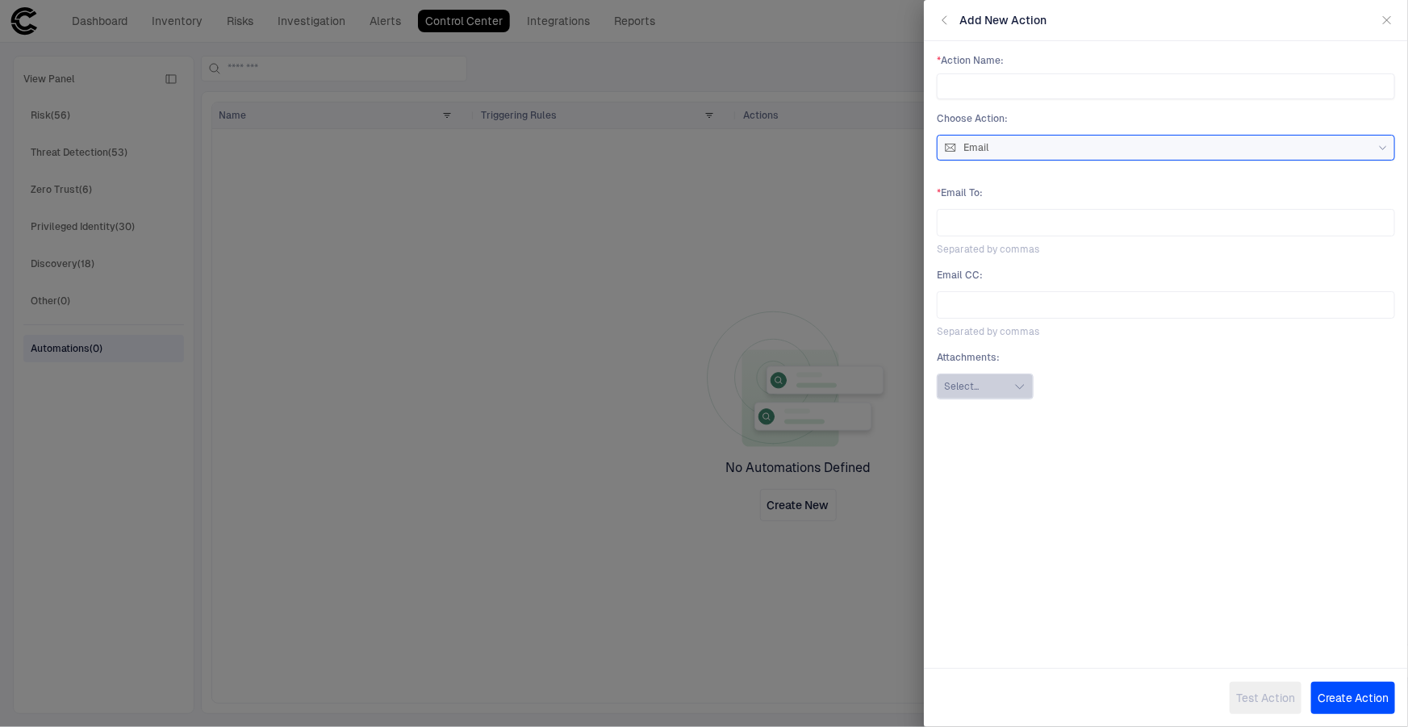
click at [1012, 384] on button "Select..." at bounding box center [985, 387] width 97 height 26
click at [1042, 153] on div "Email" at bounding box center [1166, 147] width 444 height 13
click at [1052, 256] on div "Webhook Email CrowdStrike Next-Gen SIEM Exabeam (LogRhythm) Google SecOps (Chro…" at bounding box center [1166, 321] width 444 height 242
click at [1049, 252] on div "ServiceNow" at bounding box center [1166, 244] width 444 height 27
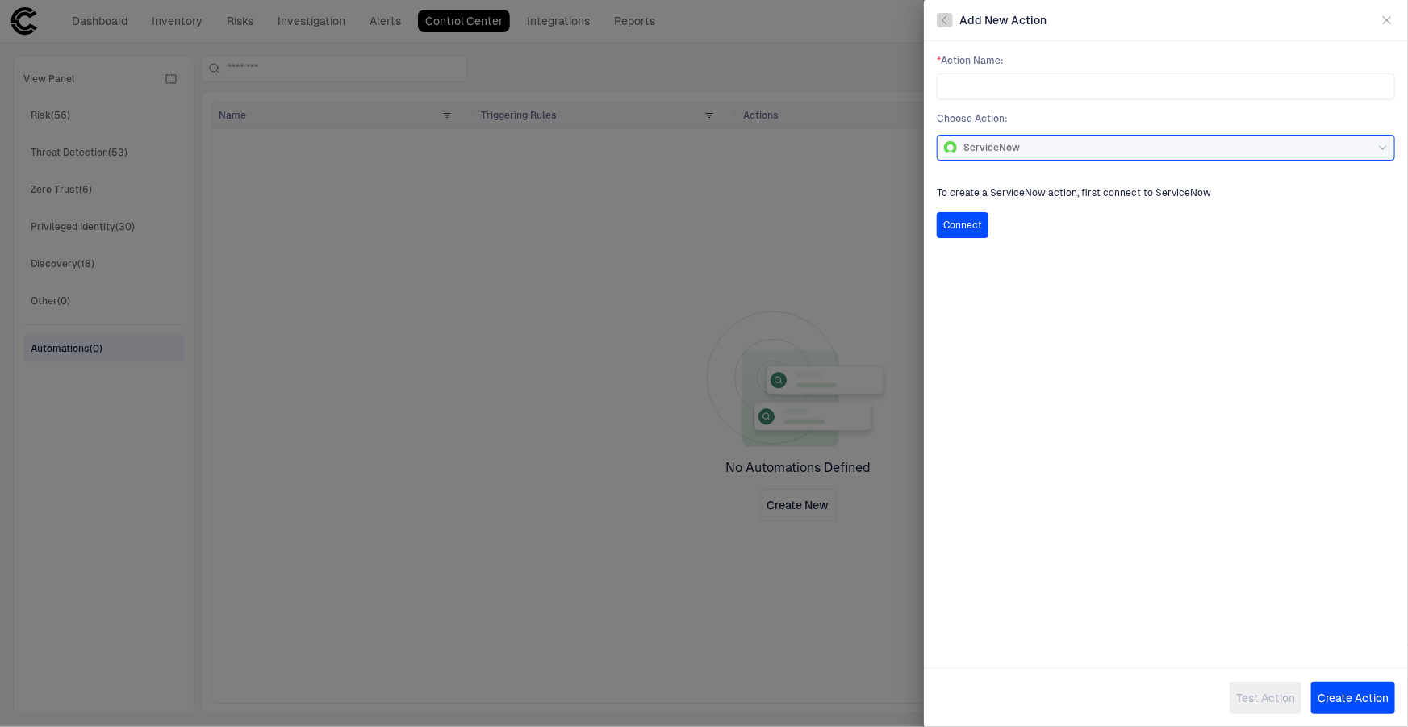
click at [952, 19] on button "button" at bounding box center [945, 20] width 16 height 15
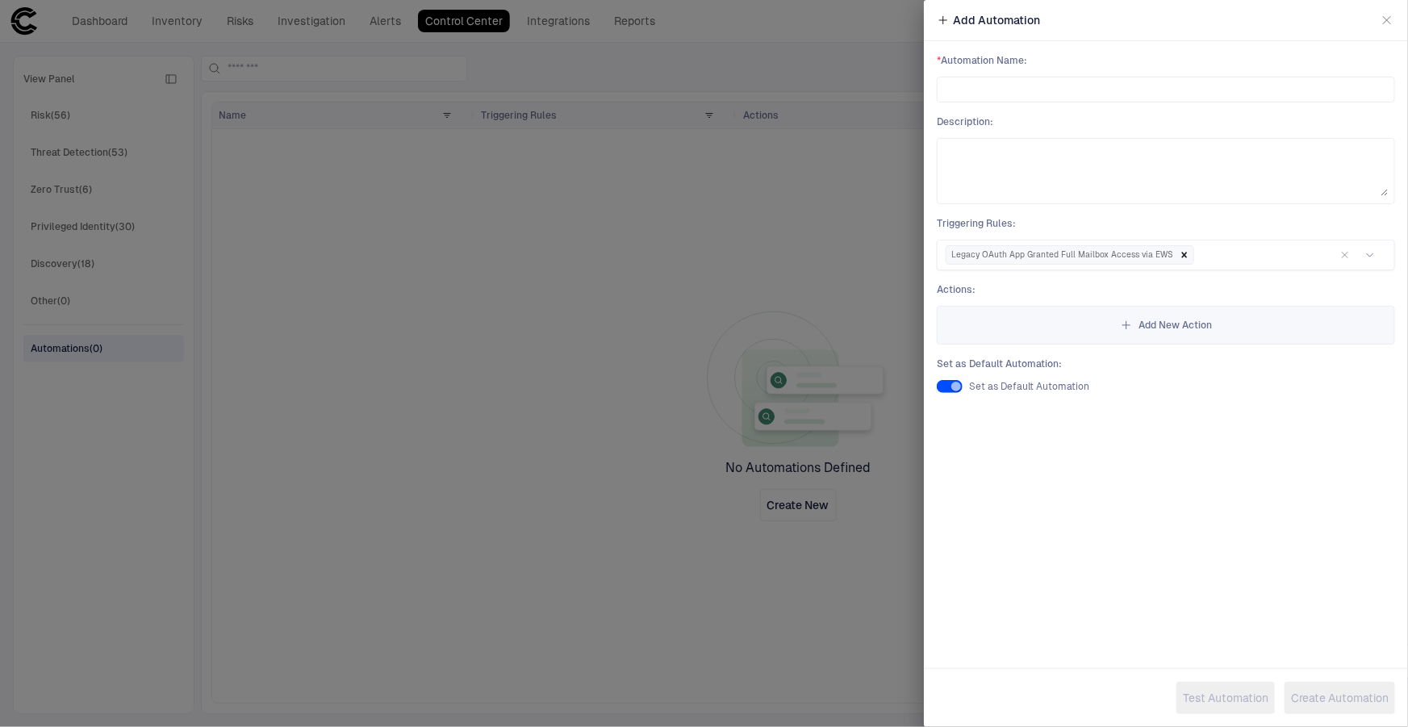
click at [515, 382] on div at bounding box center [704, 363] width 1408 height 727
click at [1384, 24] on icon "button" at bounding box center [1387, 20] width 13 height 13
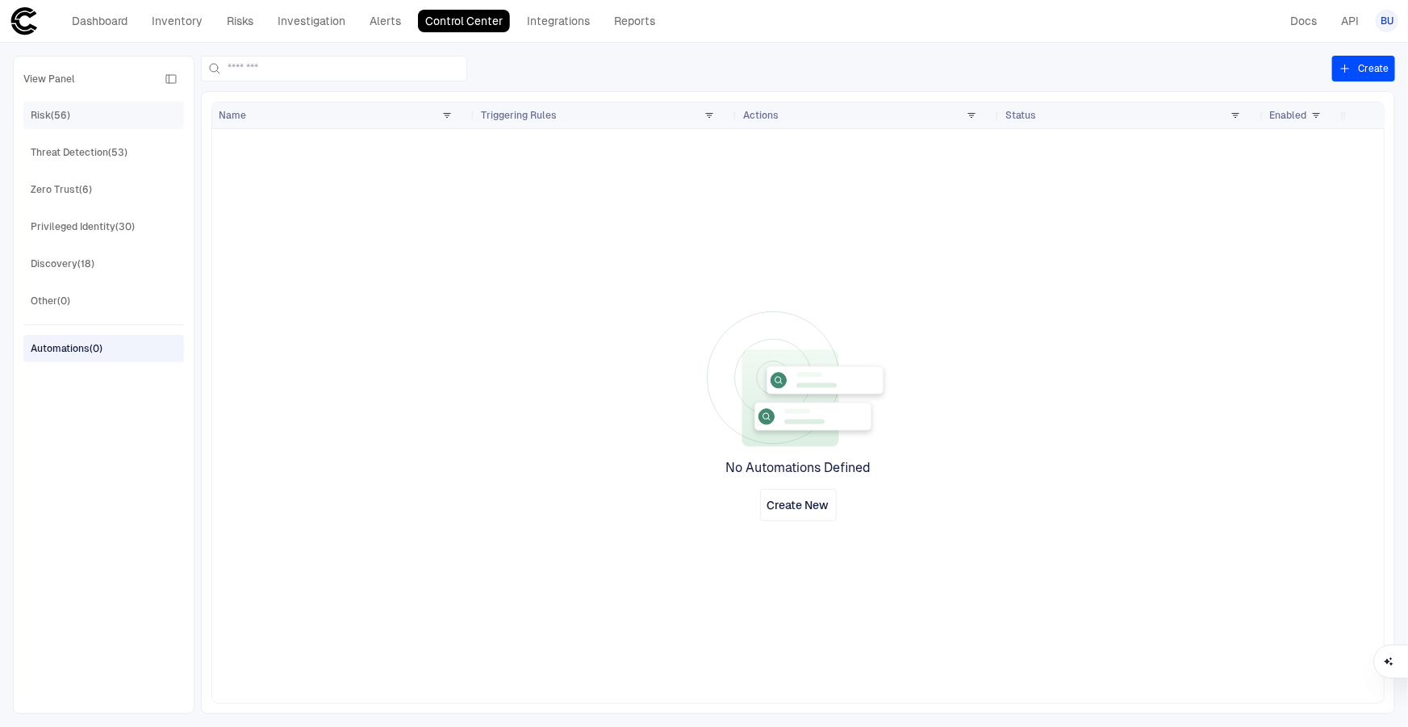
click at [53, 111] on div "Risk (56)" at bounding box center [51, 115] width 40 height 15
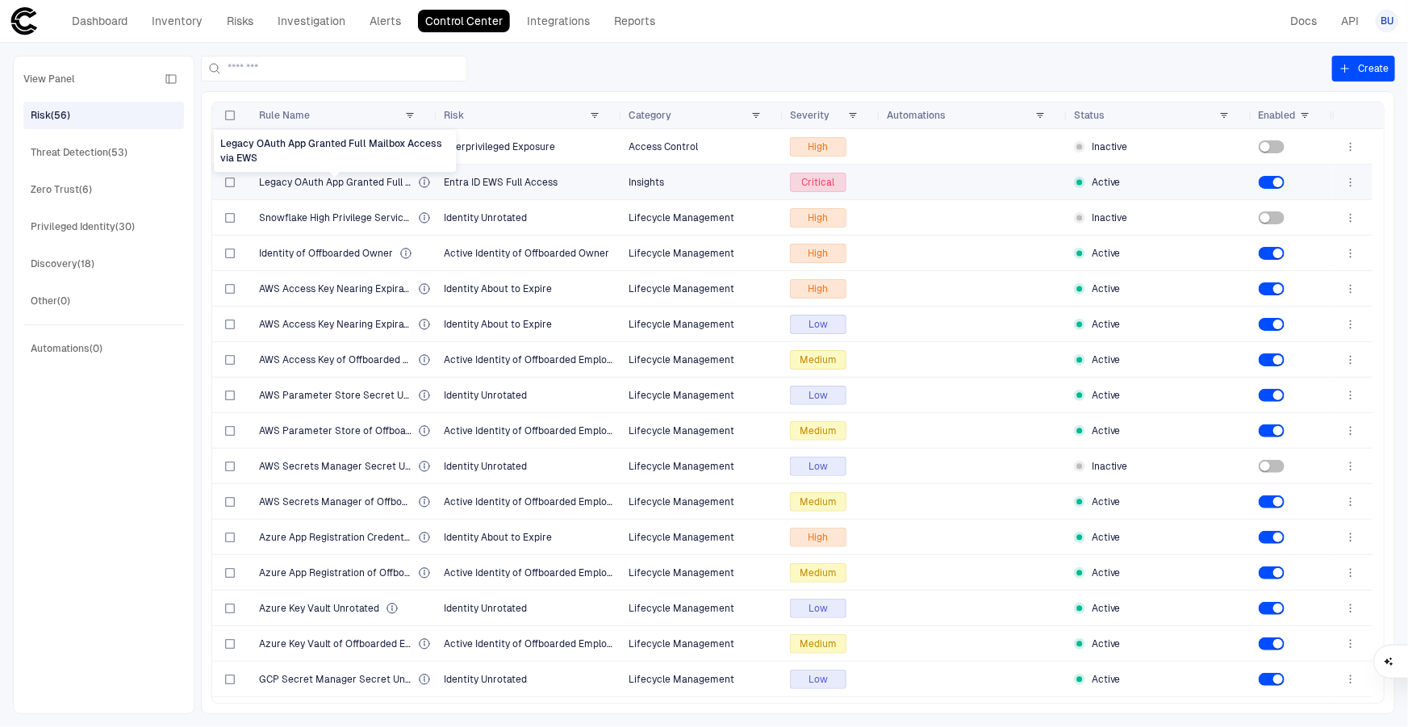
click at [354, 181] on span "Legacy OAuth App Granted Full Mailbox Access via EWS" at bounding box center [335, 182] width 153 height 13
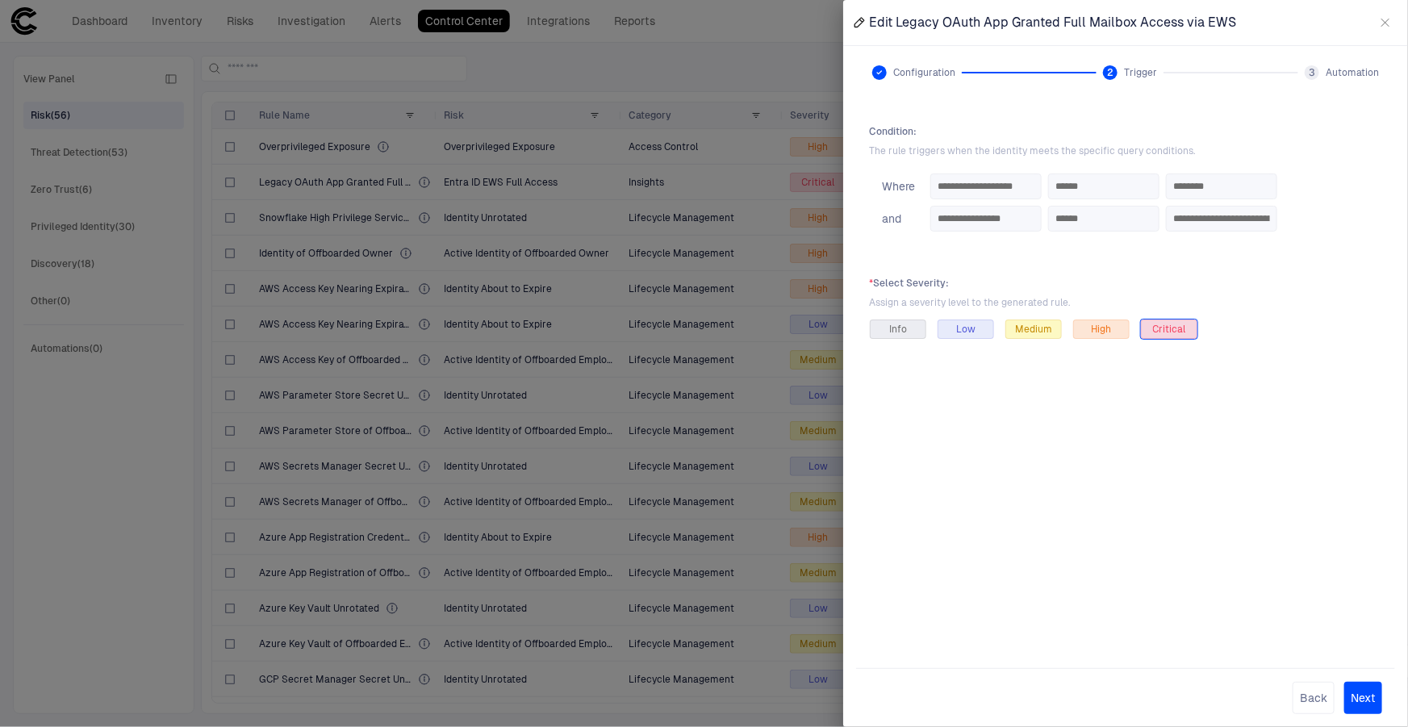
click at [1319, 73] on div "3" at bounding box center [1312, 72] width 15 height 15
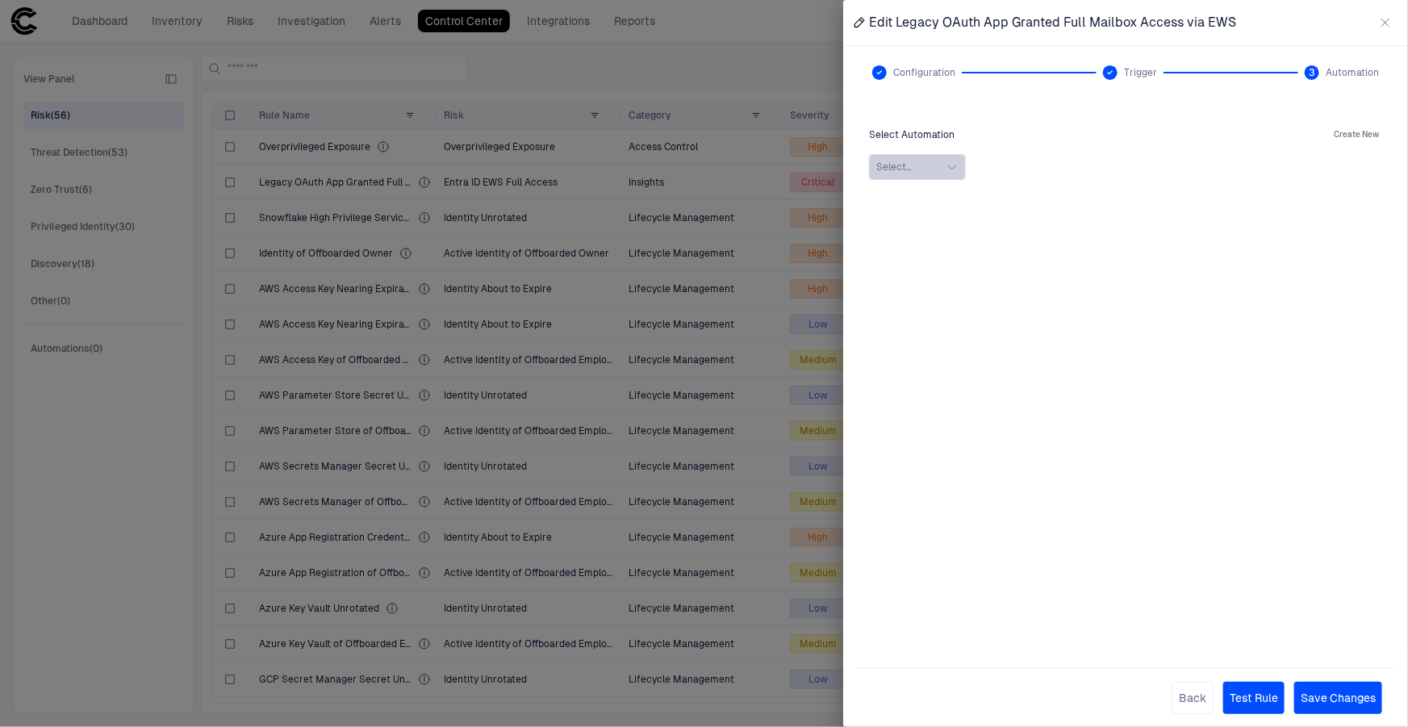
click at [919, 170] on button "Select..." at bounding box center [917, 167] width 97 height 26
click at [1145, 73] on span "Trigger" at bounding box center [1140, 72] width 33 height 13
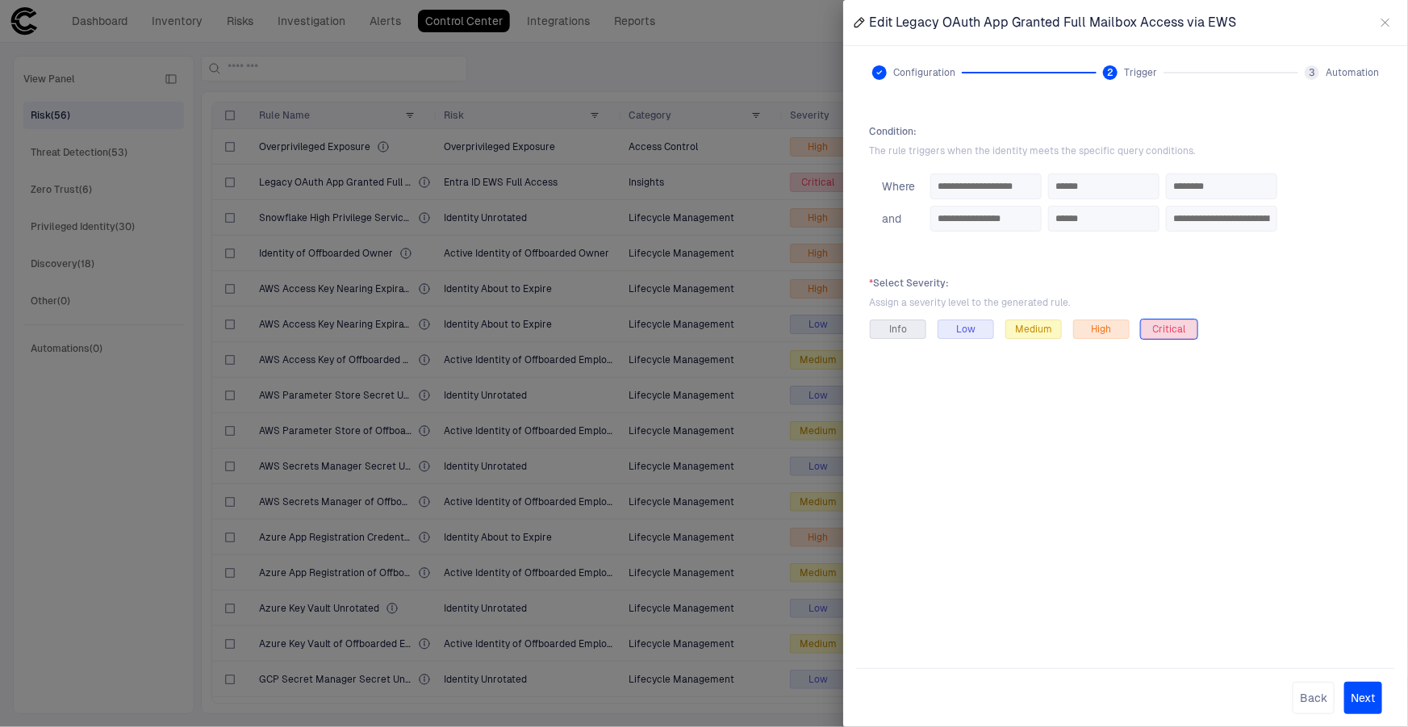
click at [1115, 72] on div "2" at bounding box center [1110, 72] width 15 height 15
drag, startPoint x: 880, startPoint y: 68, endPoint x: 1018, endPoint y: 76, distance: 139.0
click at [880, 67] on div at bounding box center [879, 72] width 15 height 15
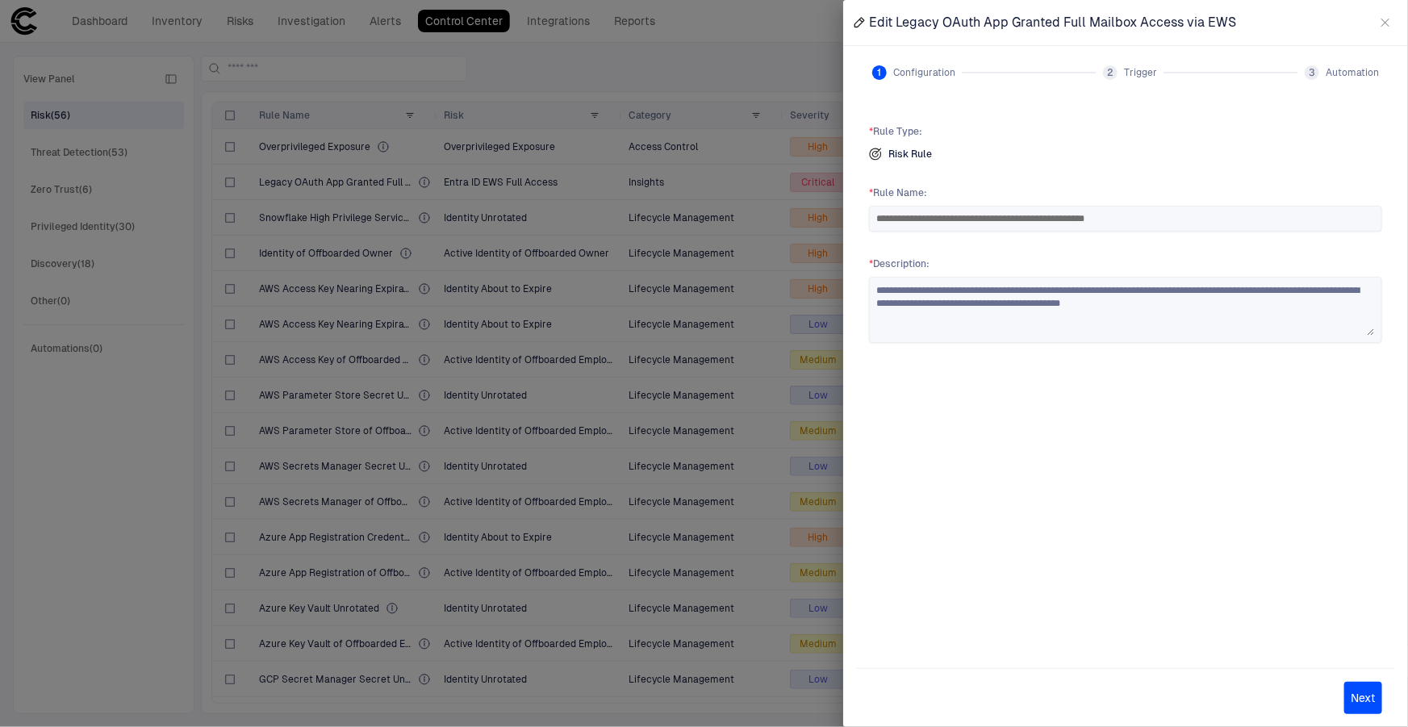
click at [1113, 69] on span "2" at bounding box center [1110, 72] width 6 height 13
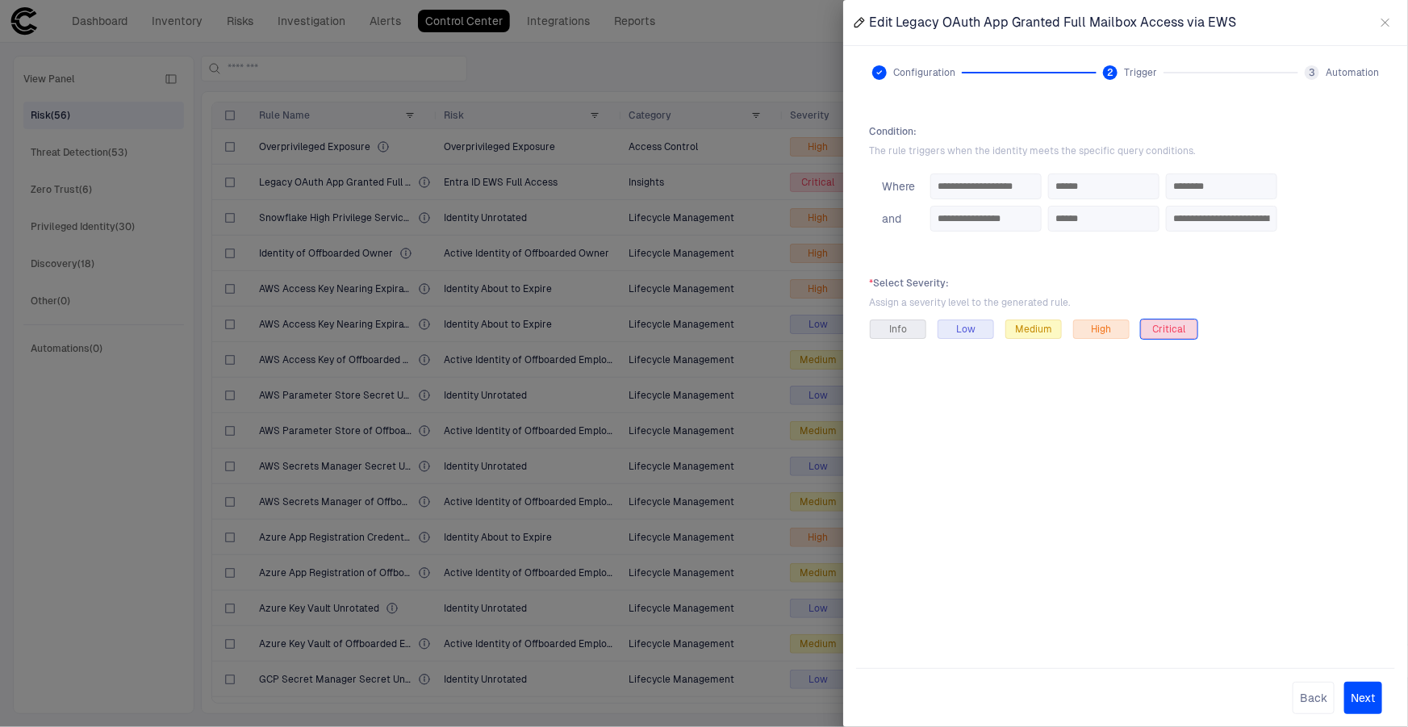
click at [609, 52] on div at bounding box center [704, 363] width 1408 height 727
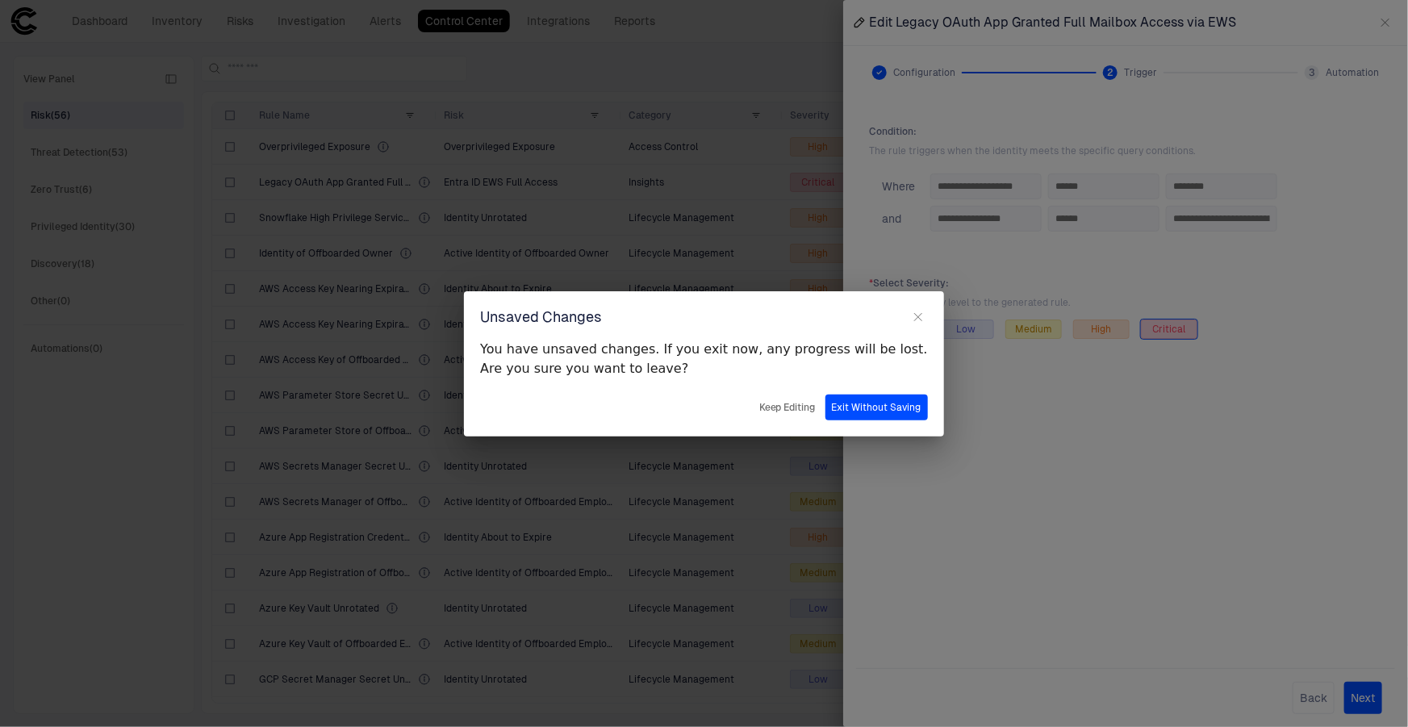
click at [839, 411] on button "Exit Without Saving" at bounding box center [877, 408] width 102 height 26
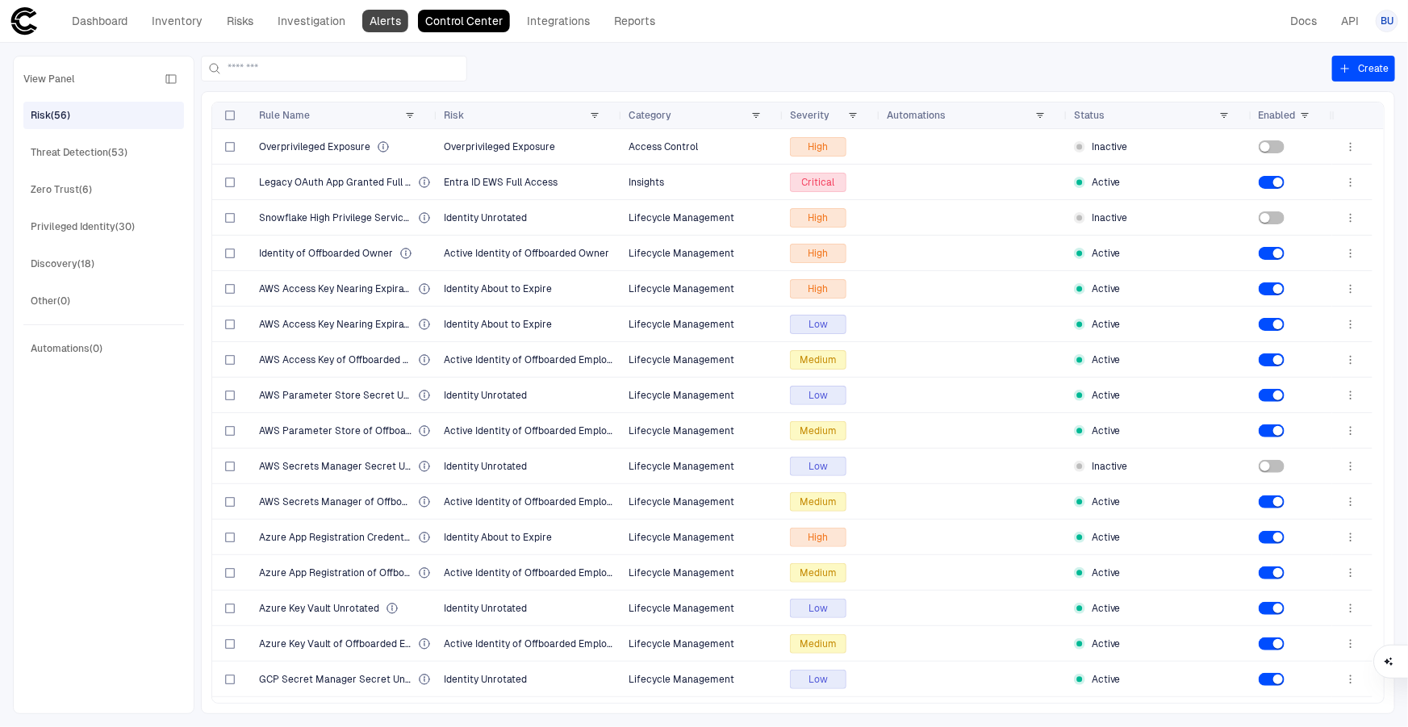
click at [373, 18] on link "Alerts" at bounding box center [385, 21] width 46 height 23
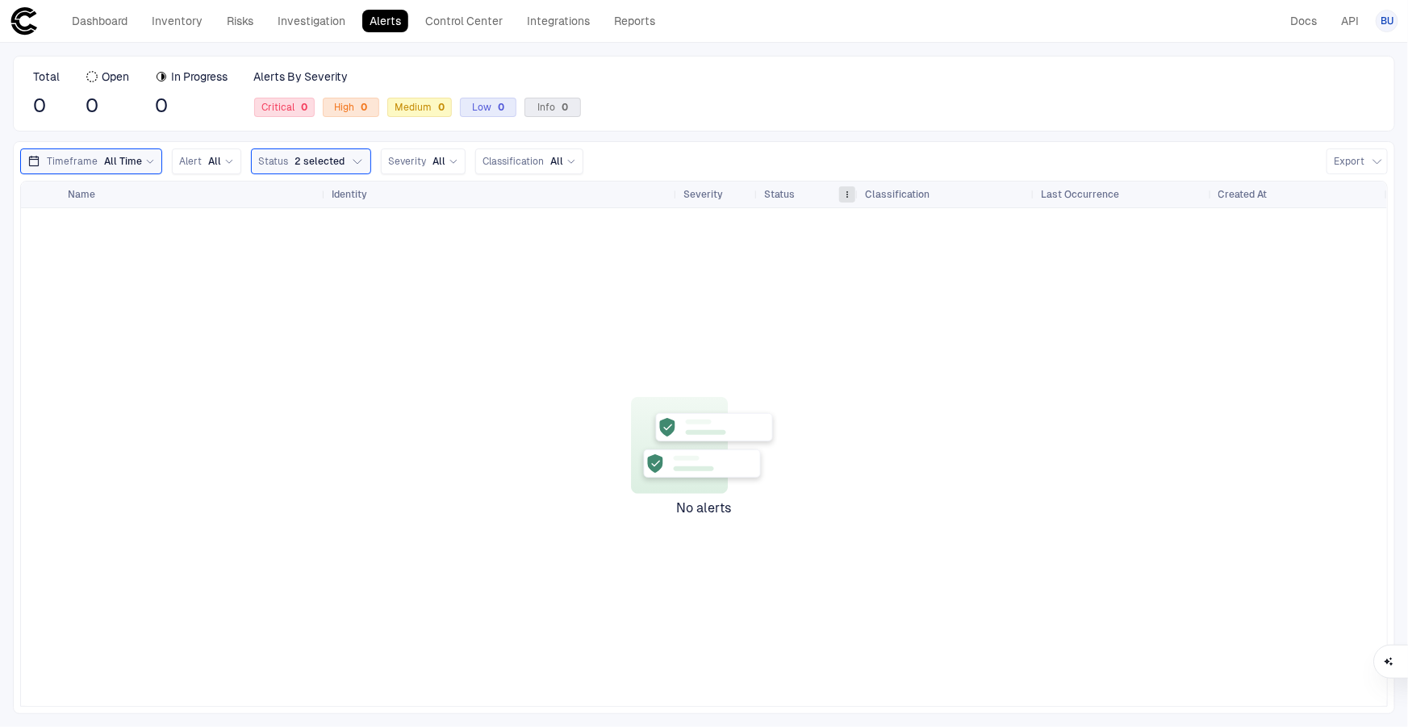
click at [846, 192] on span at bounding box center [848, 195] width 10 height 10
click at [750, 89] on div "Total 0 Open 0 In Progress 0 Alerts By Severity Critical 0 High 0 Medium 0 Low …" at bounding box center [704, 94] width 1382 height 76
click at [211, 159] on span "All" at bounding box center [214, 161] width 13 height 13
click at [772, 124] on div "Total 0 Open 0 In Progress 0 Alerts By Severity Critical 0 High 0 Medium 0 Low …" at bounding box center [704, 94] width 1382 height 76
click at [357, 161] on button "Status 2 selected" at bounding box center [311, 161] width 120 height 26
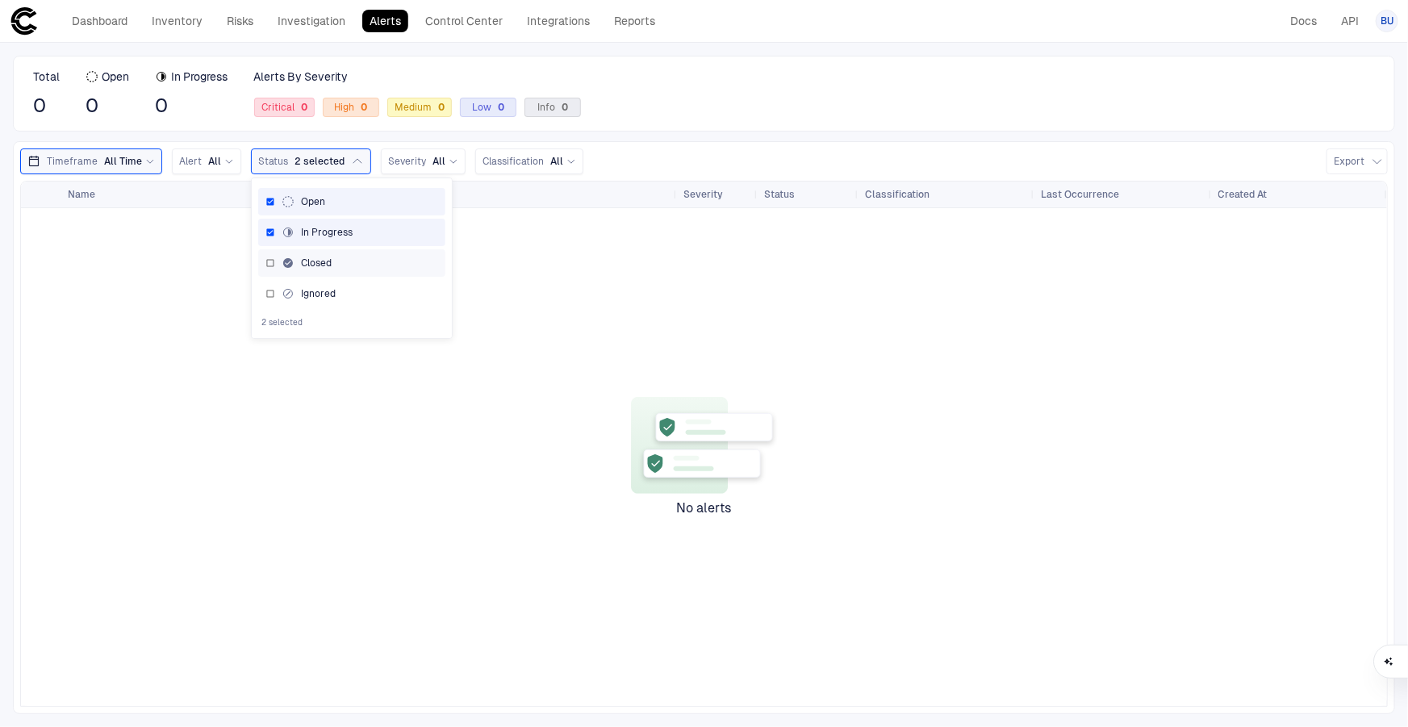
click at [298, 267] on div "Closed" at bounding box center [307, 263] width 50 height 13
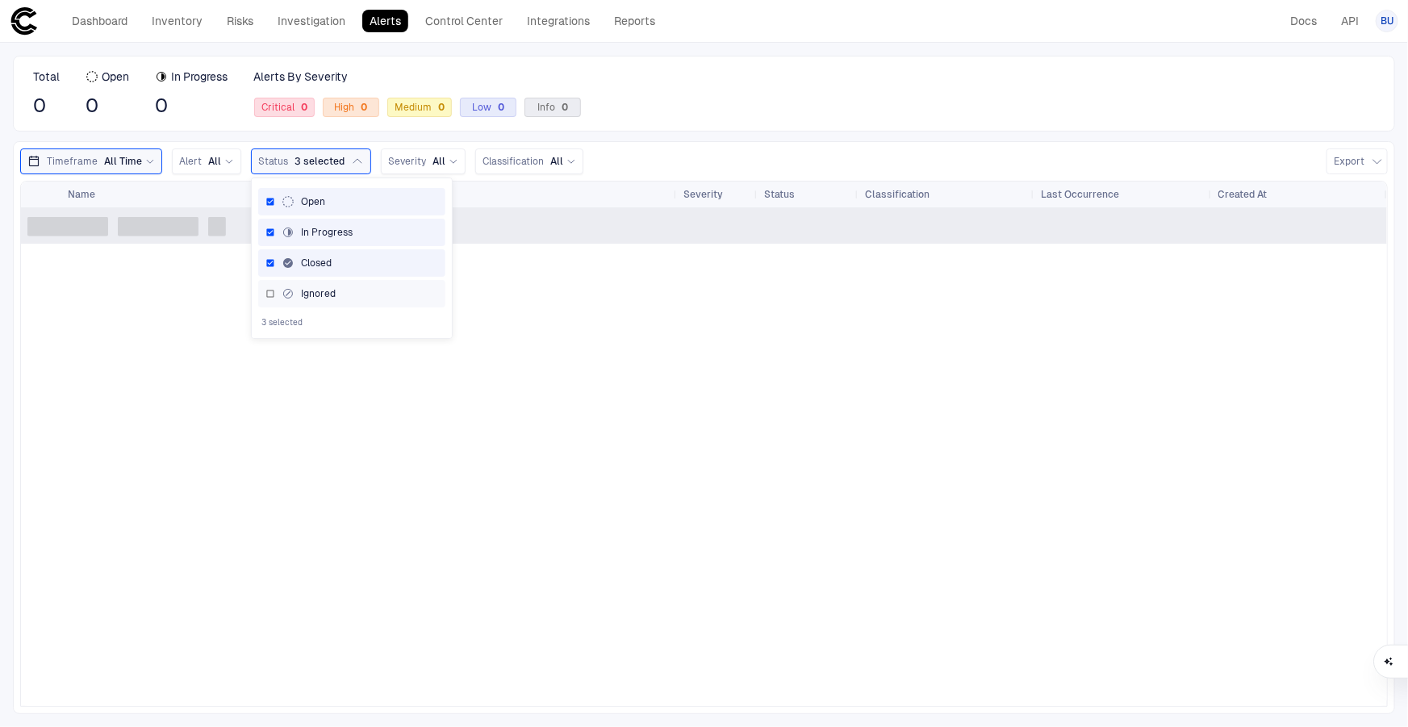
click at [299, 293] on div "Ignored" at bounding box center [309, 293] width 54 height 13
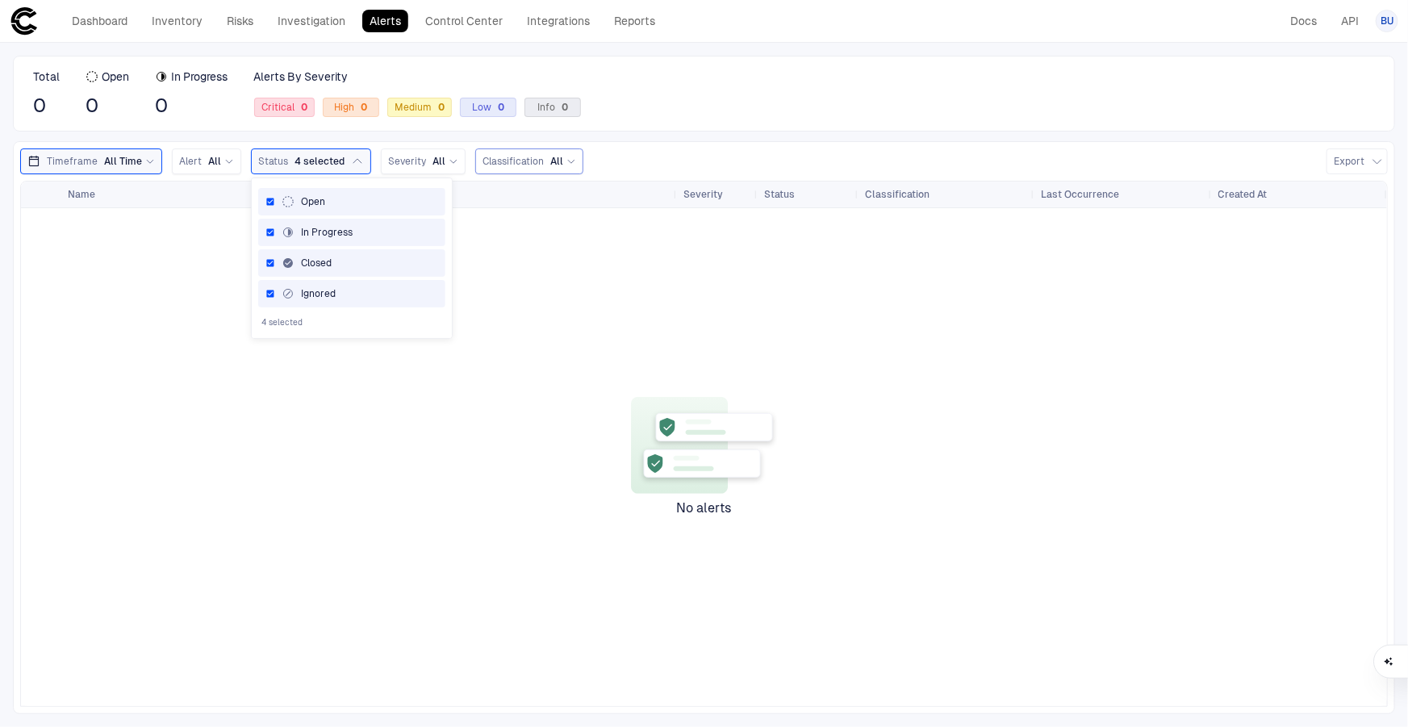
click at [554, 151] on div "Classification All" at bounding box center [529, 161] width 108 height 26
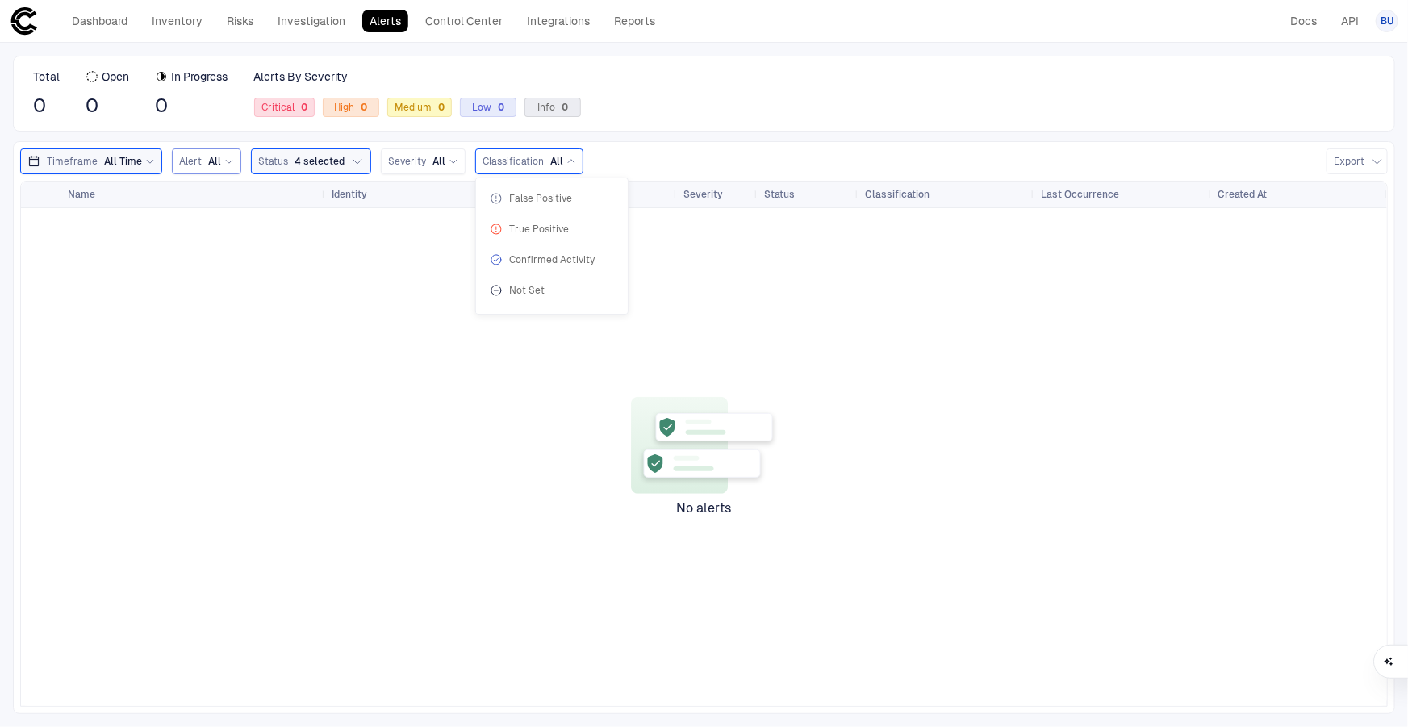
click at [215, 163] on span "All" at bounding box center [214, 161] width 13 height 13
click at [714, 126] on div "Total 0 Open 0 In Progress 0 Alerts By Severity Critical 0 High 0 Medium 0 Low …" at bounding box center [704, 94] width 1382 height 76
